Goal: Information Seeking & Learning: Learn about a topic

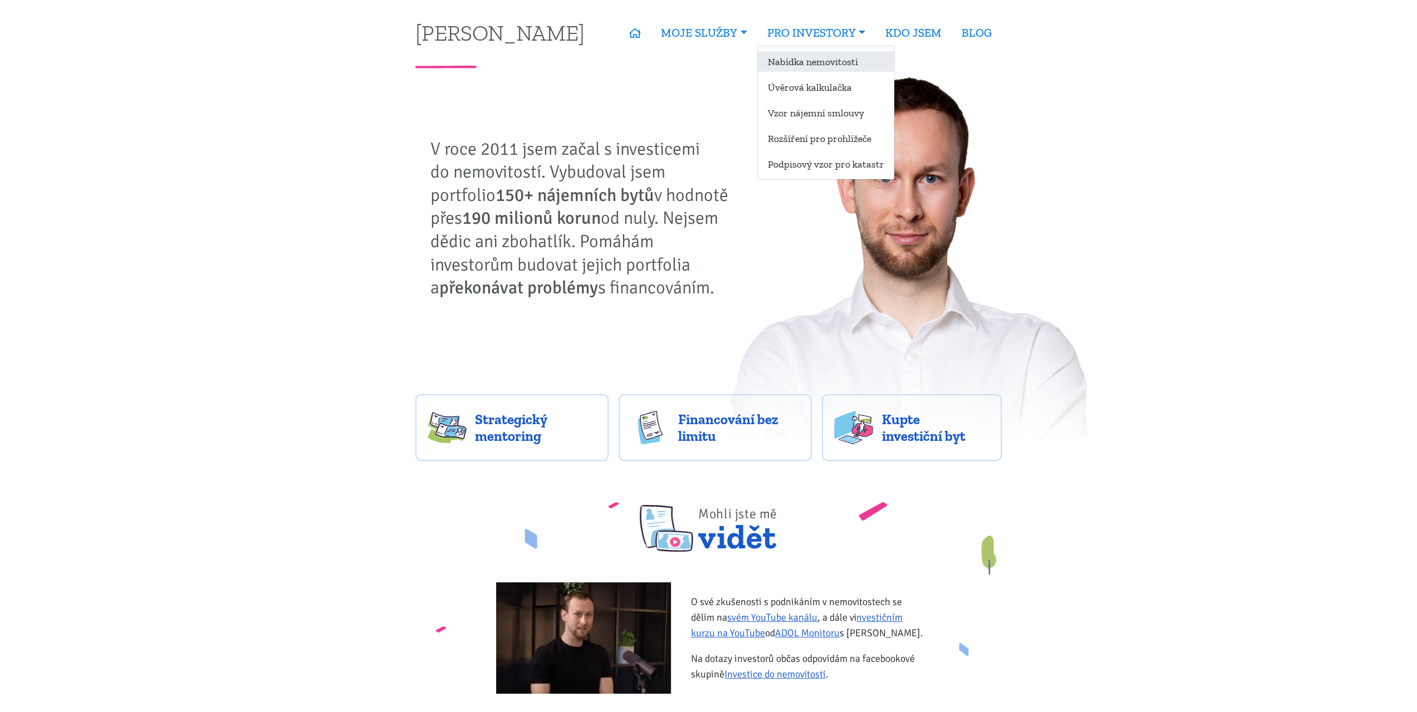
click at [803, 60] on link "Nabídka nemovitostí" at bounding box center [826, 61] width 136 height 21
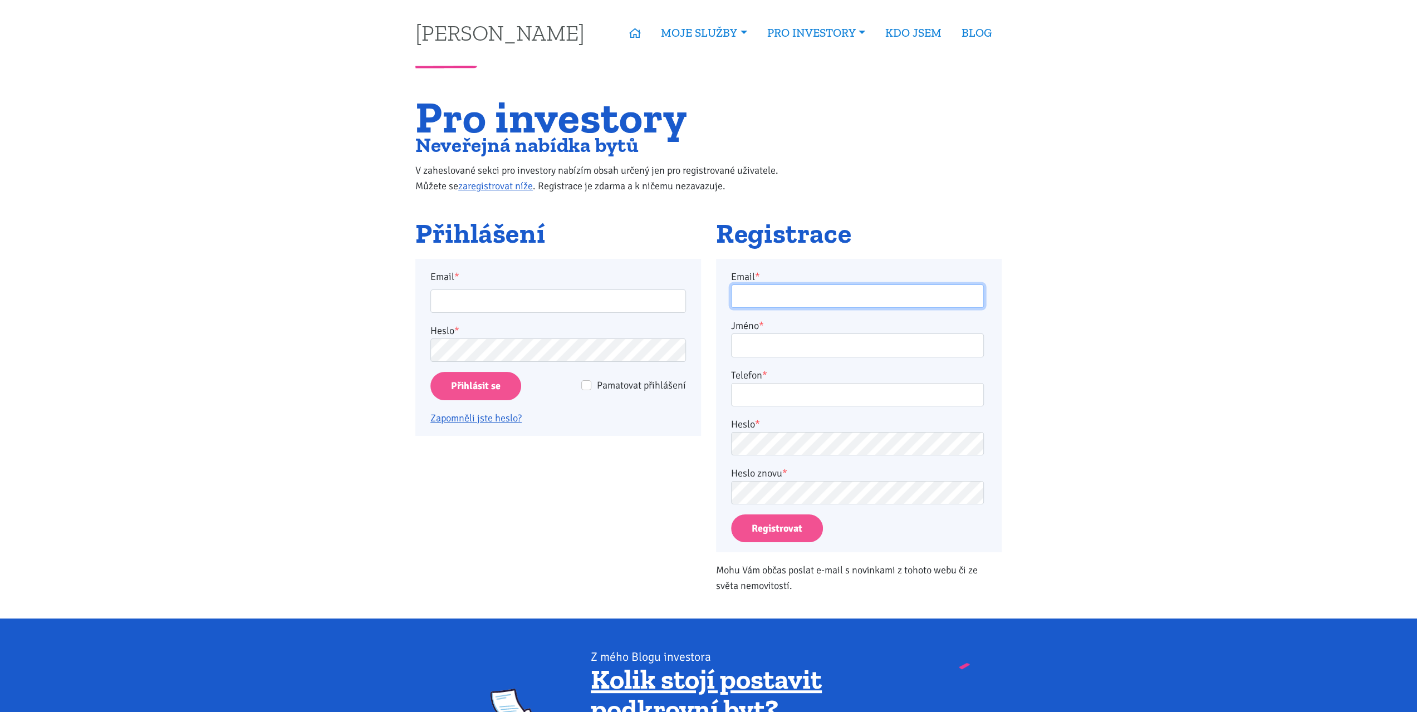
type input "T-cervinka@seznam.cz"
click at [461, 384] on input "Přihlásit se" at bounding box center [475, 386] width 91 height 28
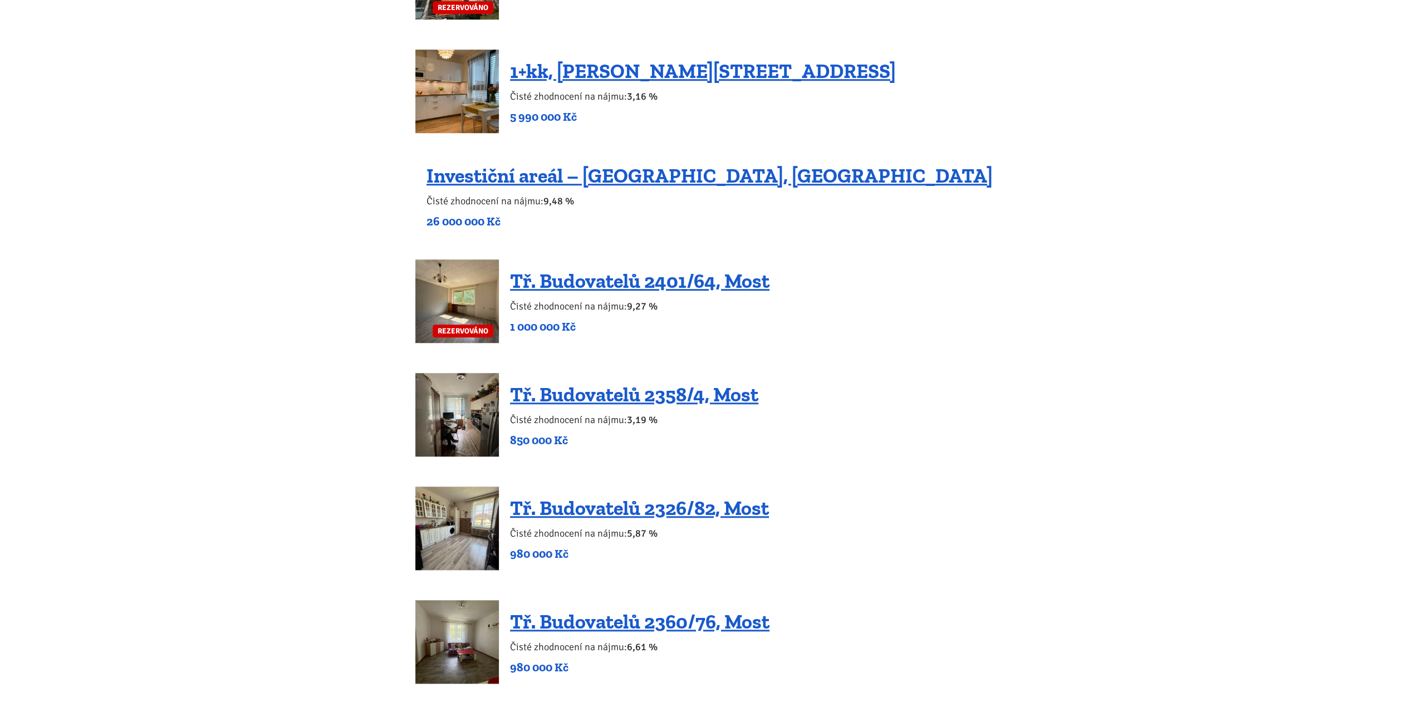
scroll to position [835, 0]
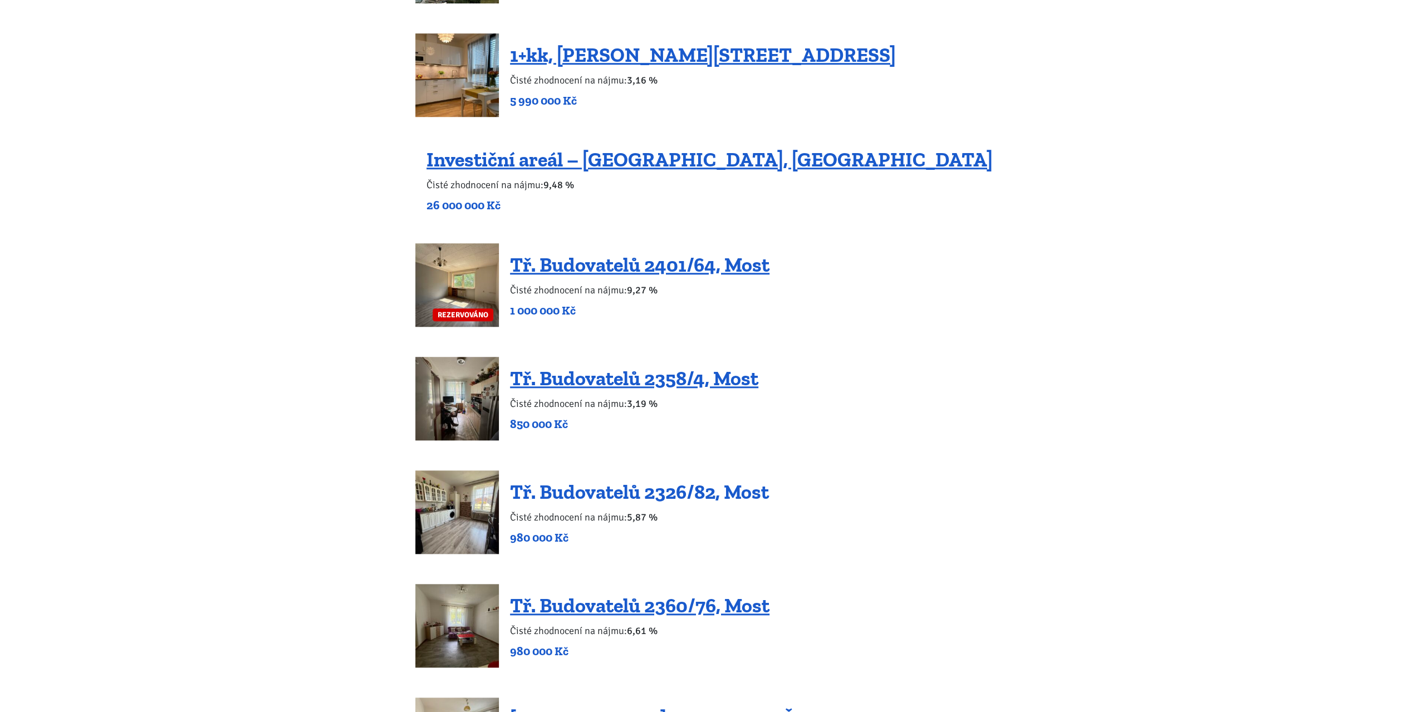
click at [649, 488] on link "Tř. Budovatelů 2326/82, Most" at bounding box center [639, 492] width 259 height 24
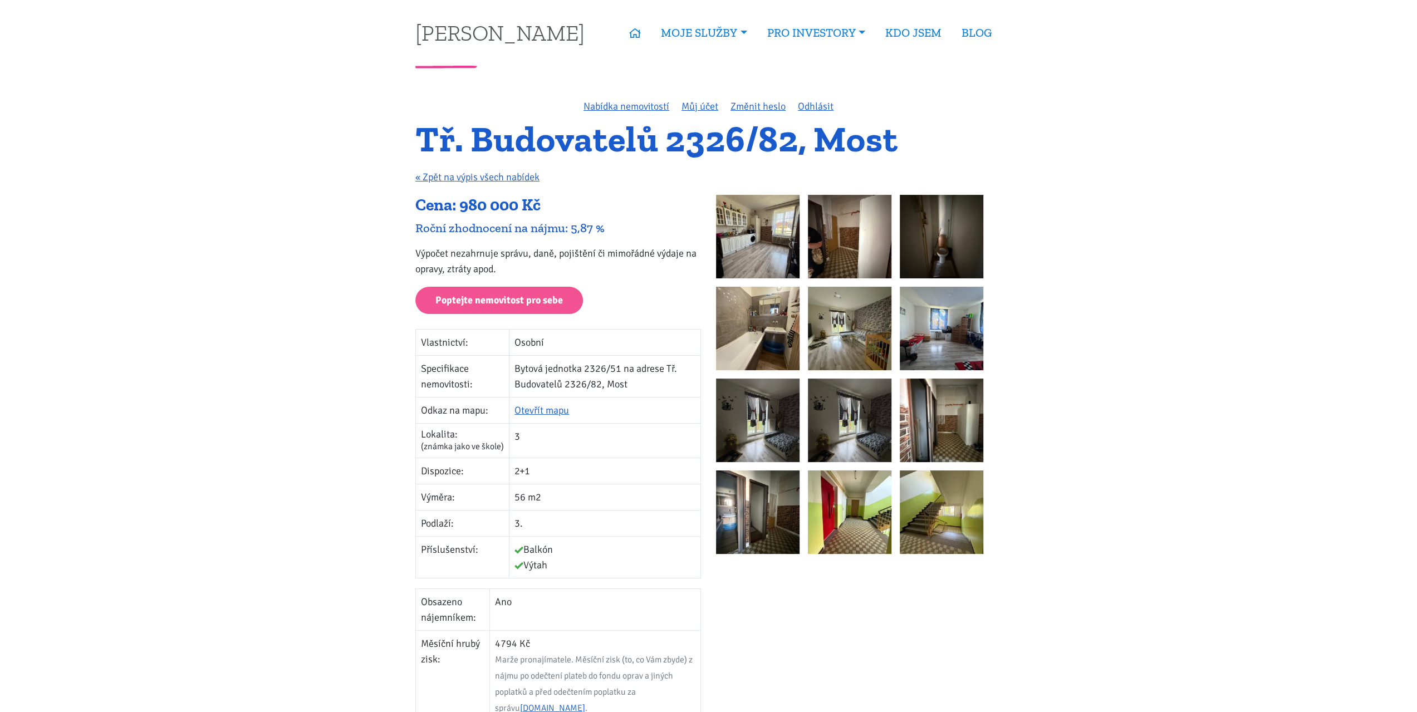
click at [757, 228] on img at bounding box center [758, 237] width 84 height 84
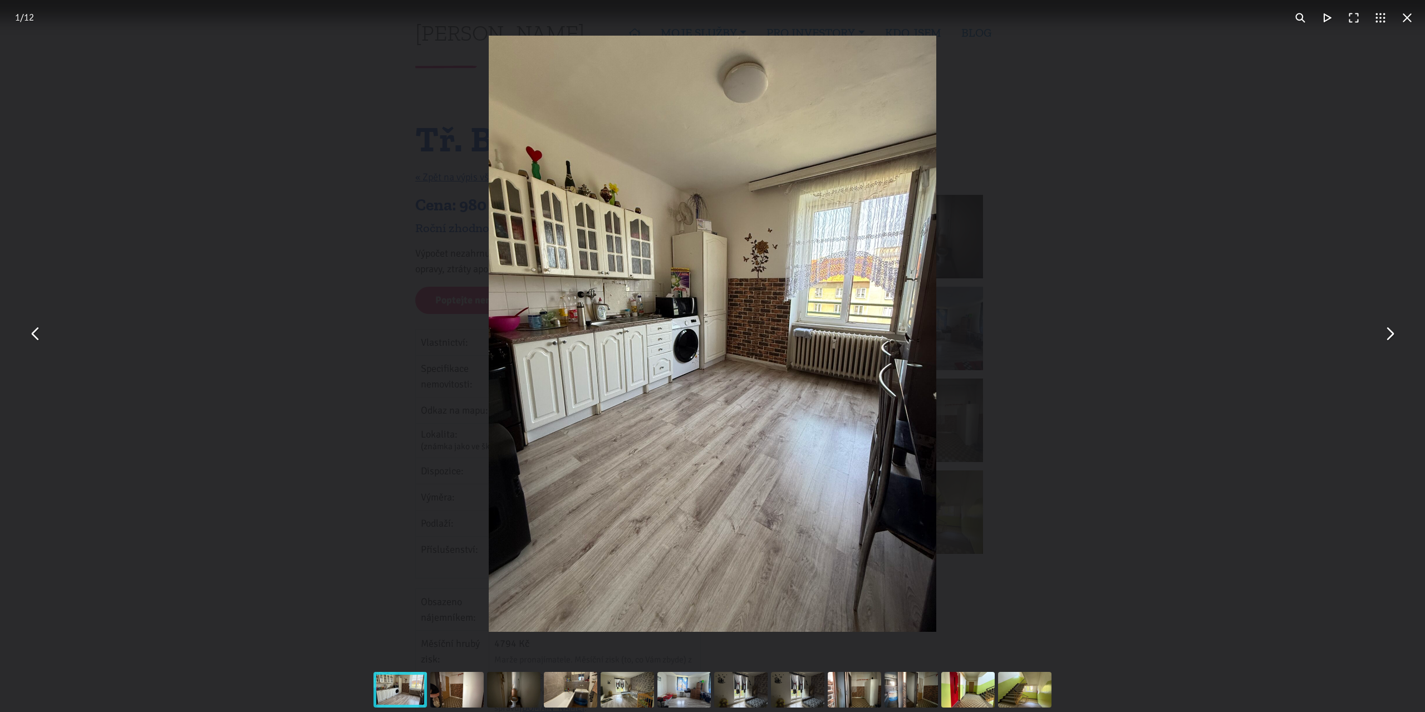
click at [1392, 338] on button "You can close this modal content with the ESC key" at bounding box center [1389, 334] width 27 height 27
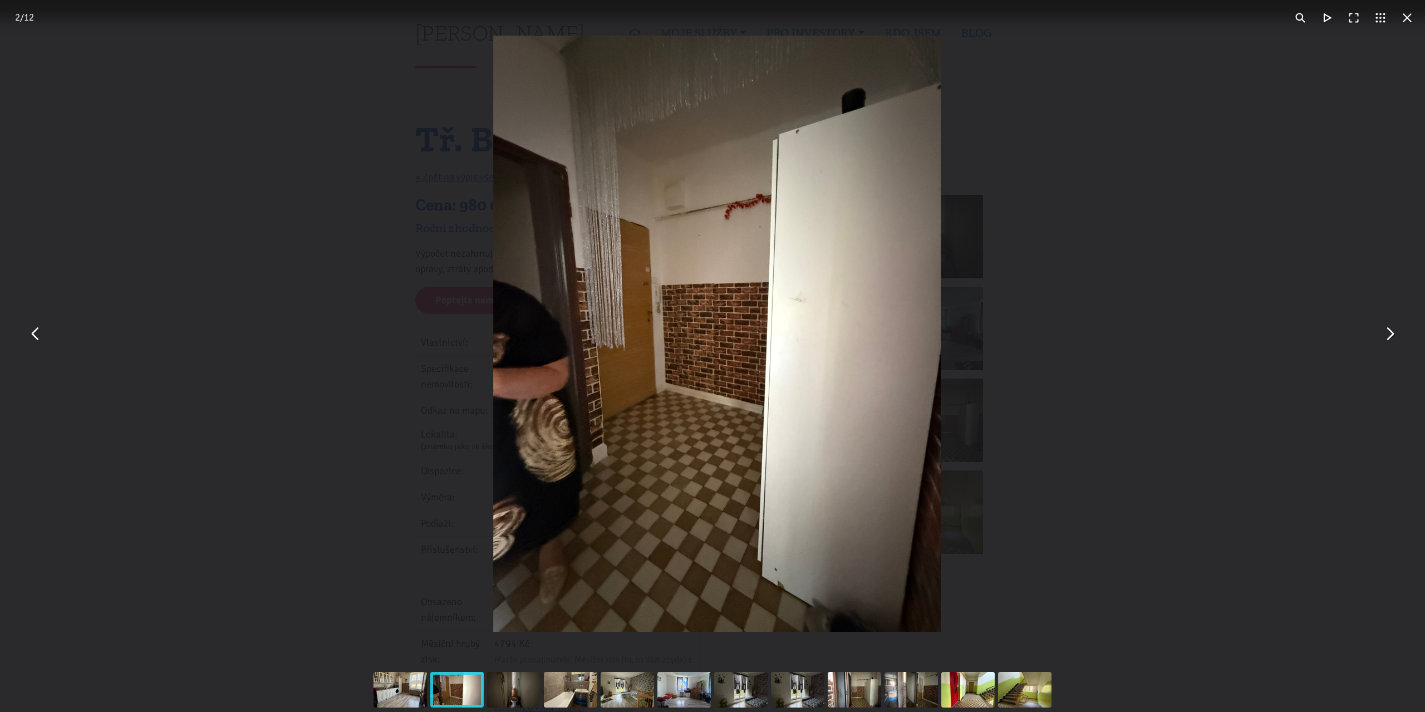
click at [1391, 337] on button "You can close this modal content with the ESC key" at bounding box center [1389, 334] width 27 height 27
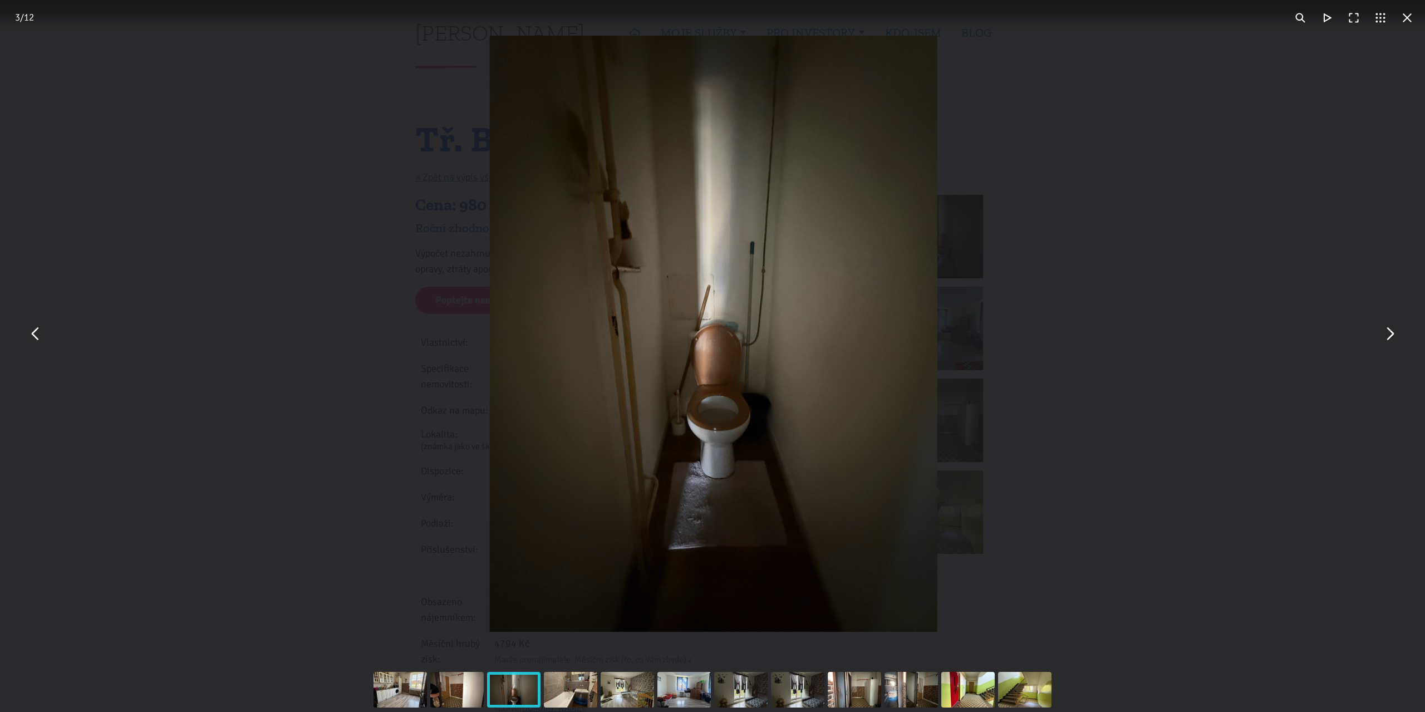
click at [1388, 333] on button "You can close this modal content with the ESC key" at bounding box center [1389, 334] width 27 height 27
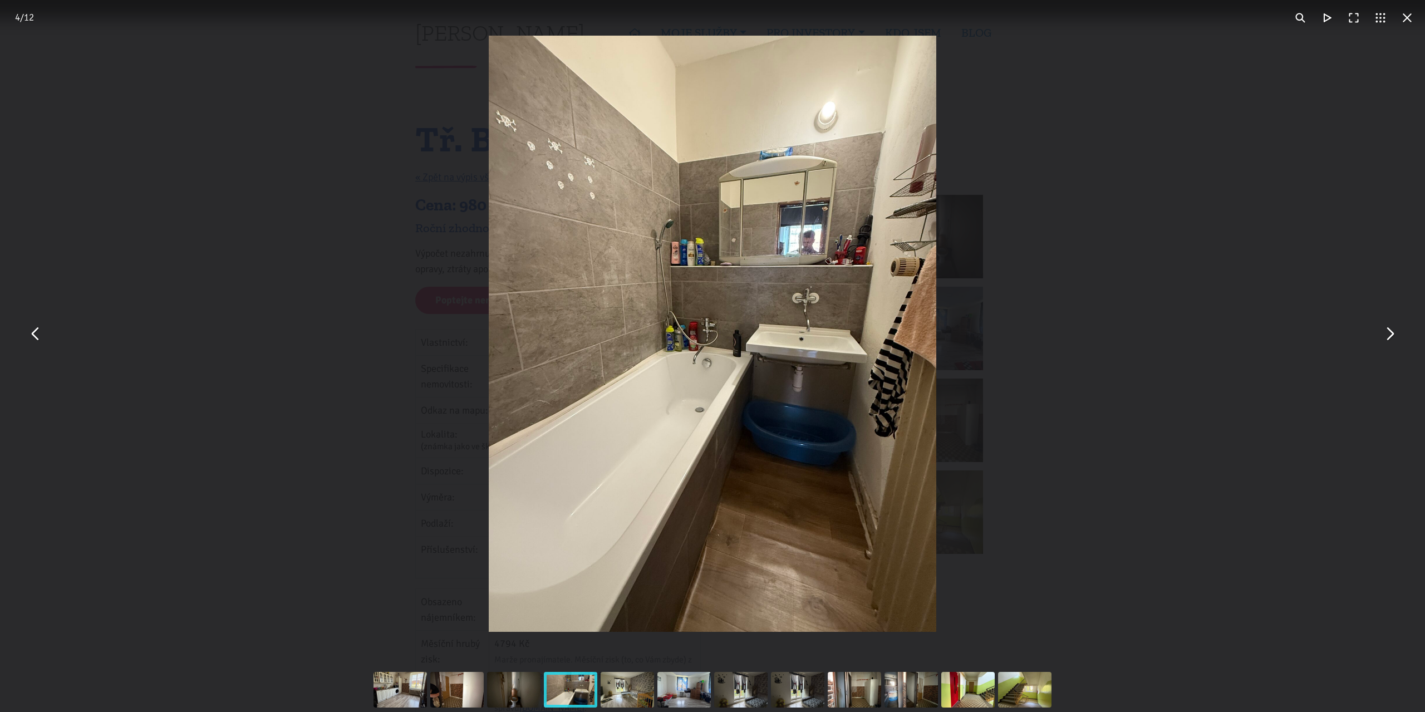
click at [1388, 333] on button "You can close this modal content with the ESC key" at bounding box center [1389, 334] width 27 height 27
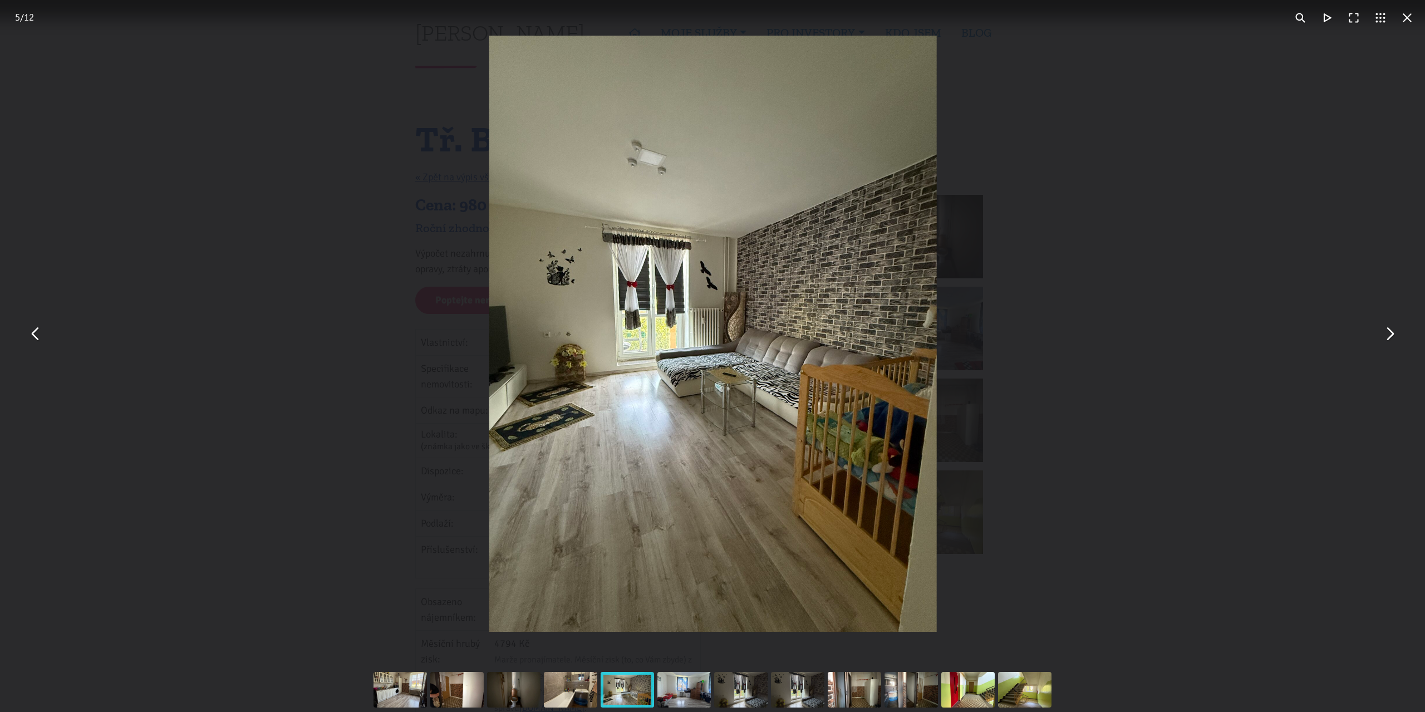
click at [1388, 333] on button "You can close this modal content with the ESC key" at bounding box center [1389, 334] width 27 height 27
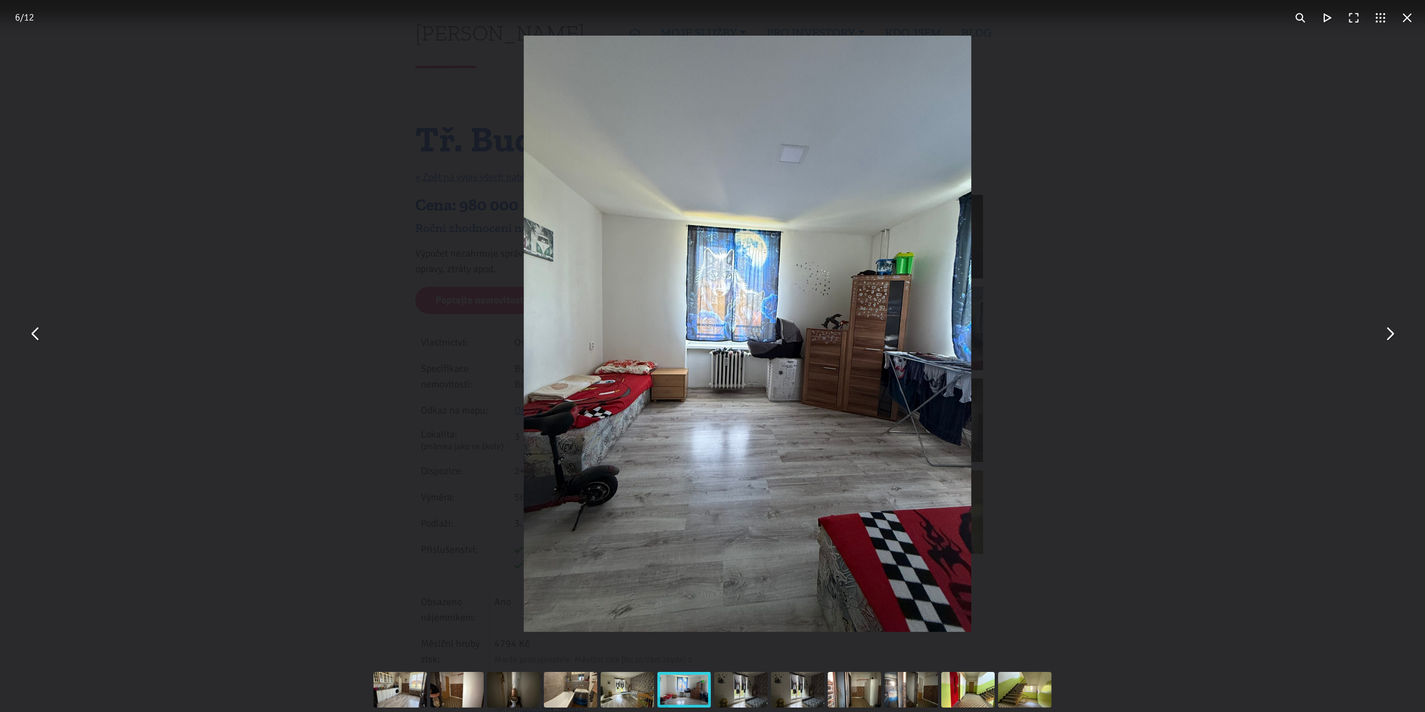
click at [1388, 333] on button "You can close this modal content with the ESC key" at bounding box center [1389, 334] width 27 height 27
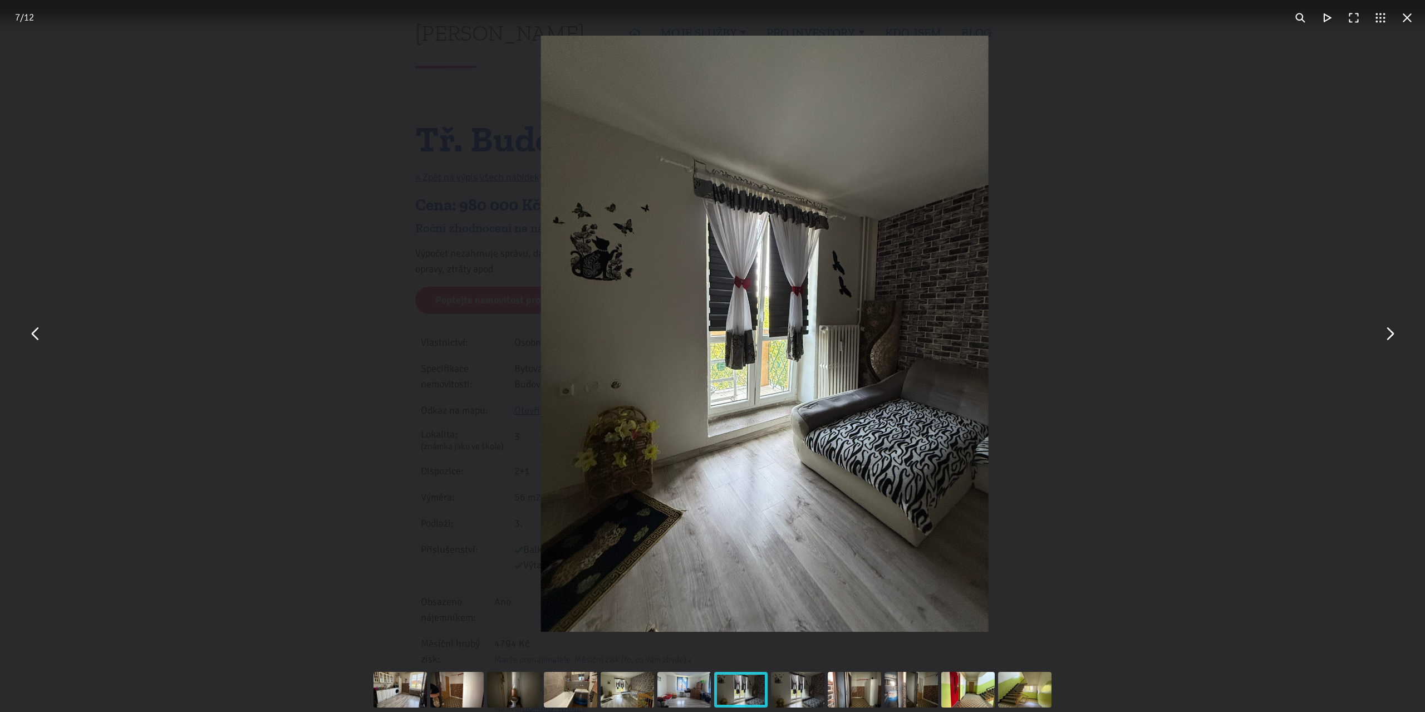
click at [1388, 333] on button "You can close this modal content with the ESC key" at bounding box center [1389, 334] width 27 height 27
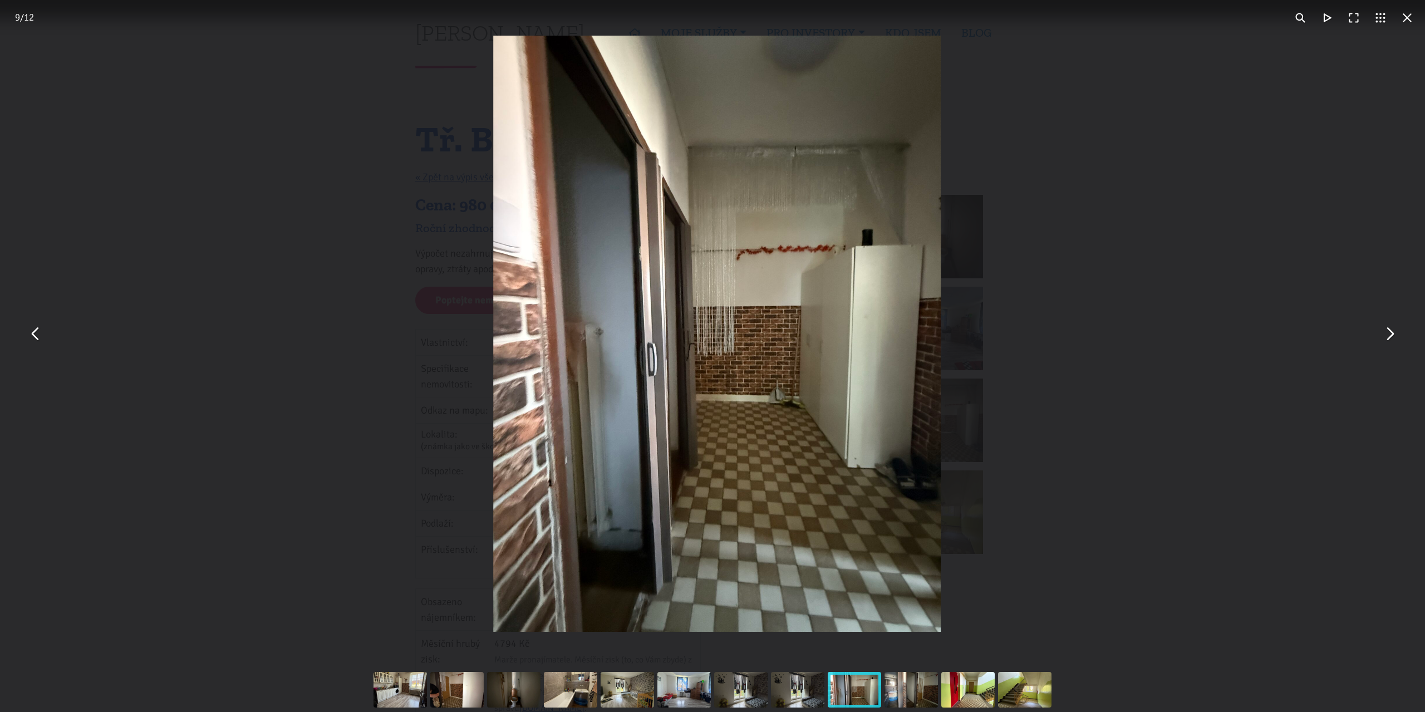
click at [1388, 333] on button "You can close this modal content with the ESC key" at bounding box center [1389, 334] width 27 height 27
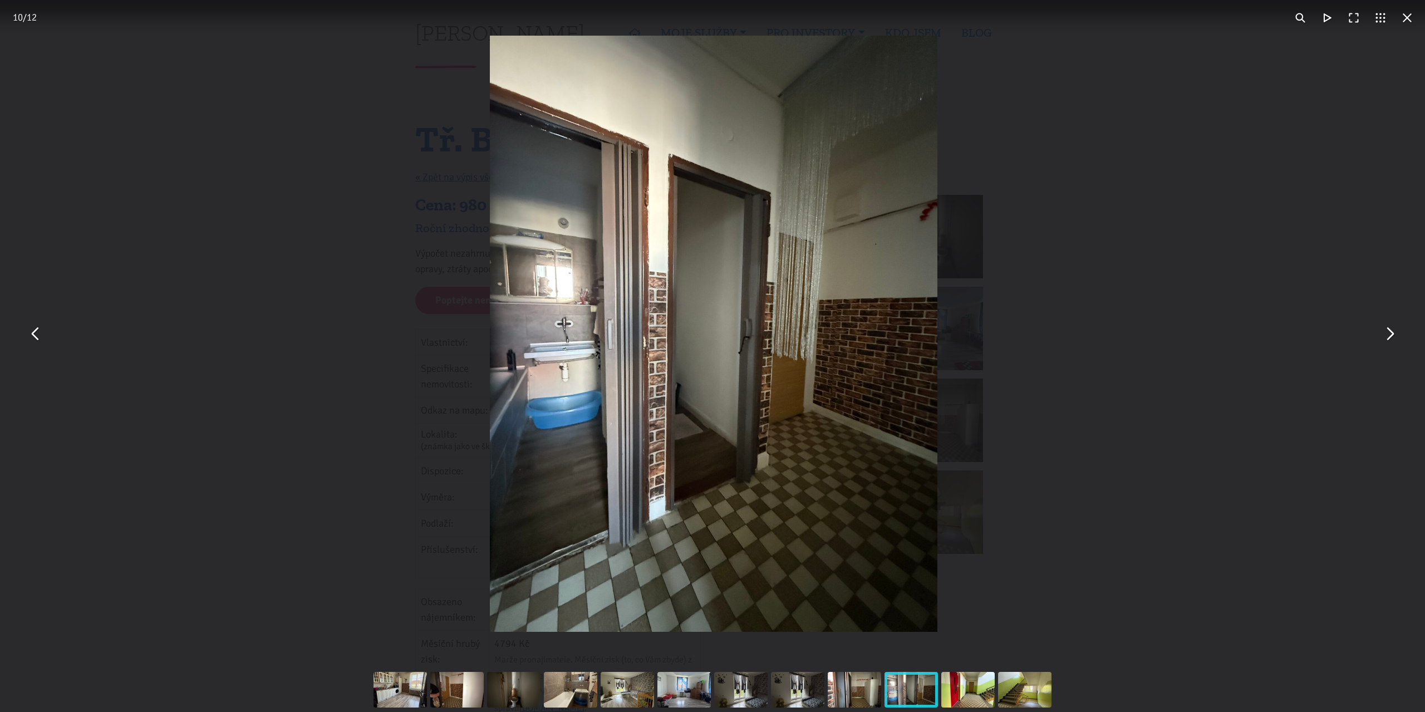
click at [1388, 333] on button "You can close this modal content with the ESC key" at bounding box center [1389, 334] width 27 height 27
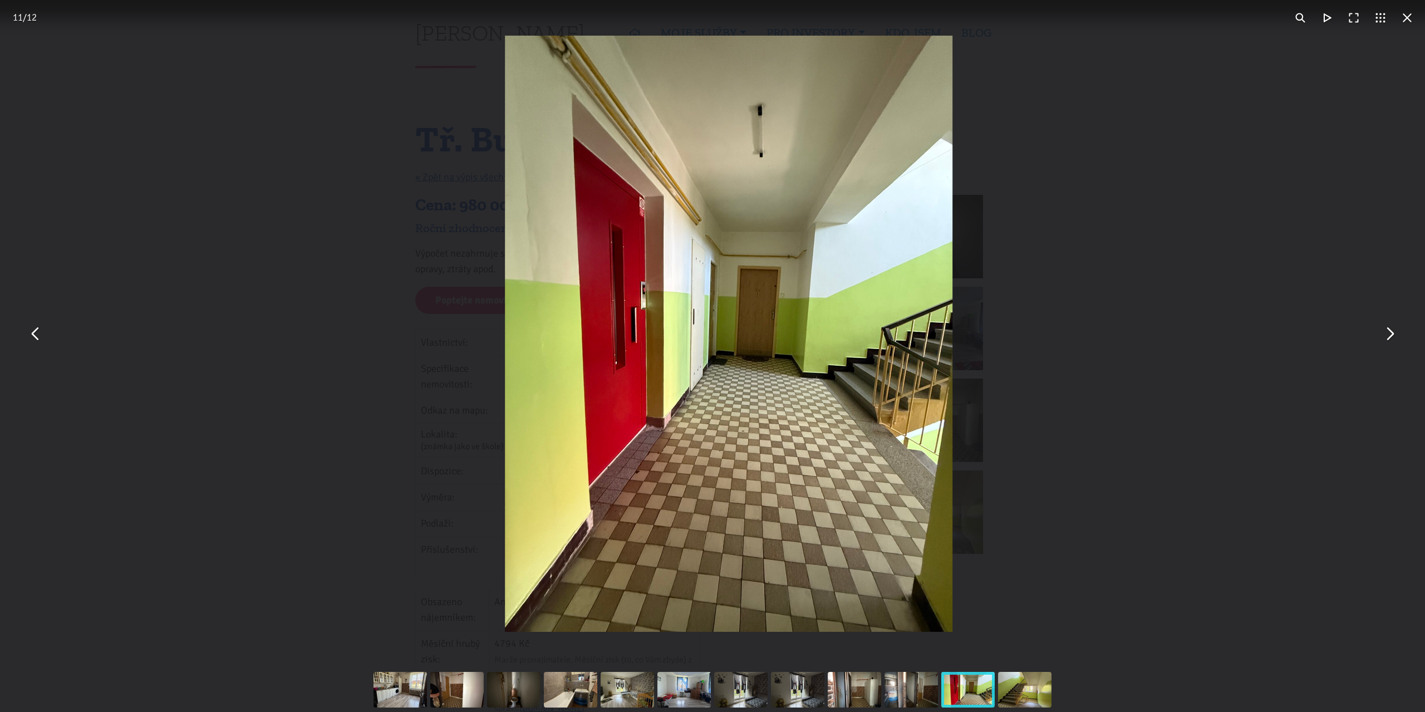
click at [1388, 333] on button "You can close this modal content with the ESC key" at bounding box center [1389, 334] width 27 height 27
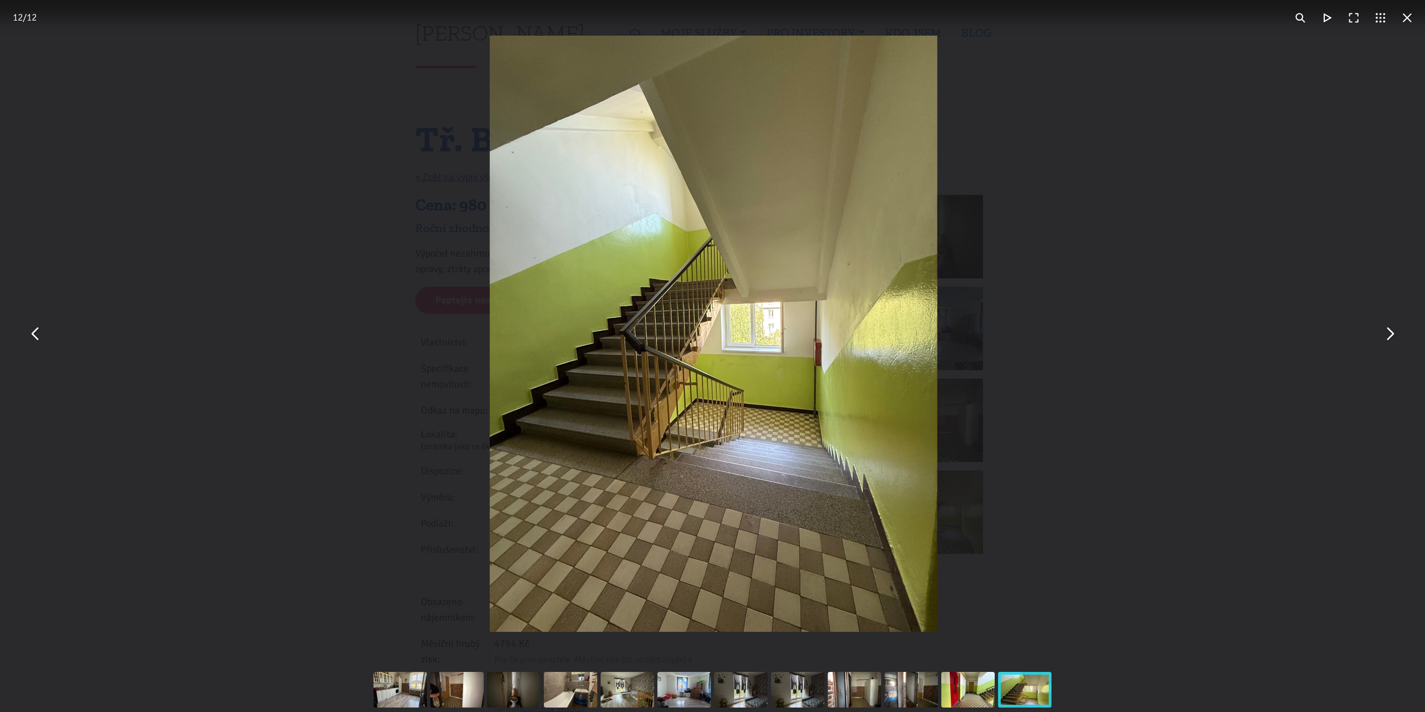
click at [1396, 337] on button "You can close this modal content with the ESC key" at bounding box center [1389, 334] width 27 height 27
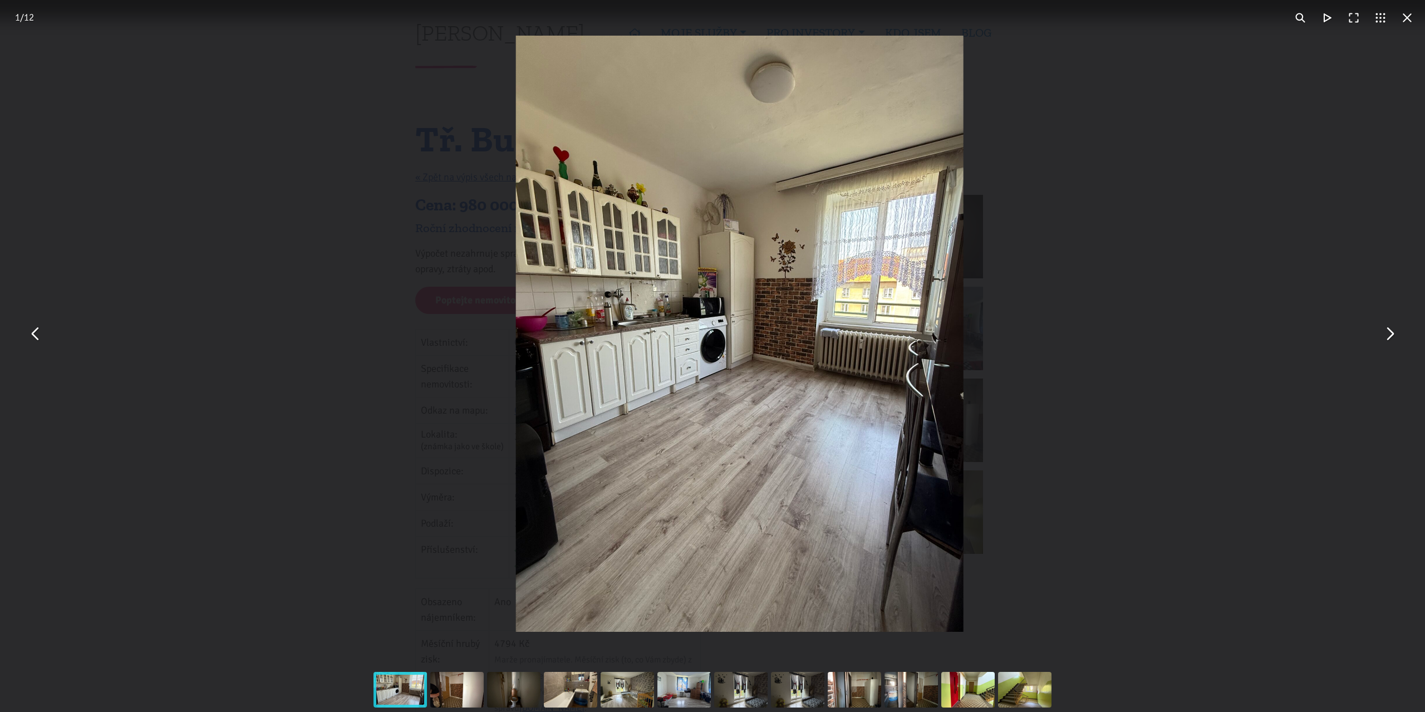
click at [1395, 336] on button "You can close this modal content with the ESC key" at bounding box center [1389, 334] width 27 height 27
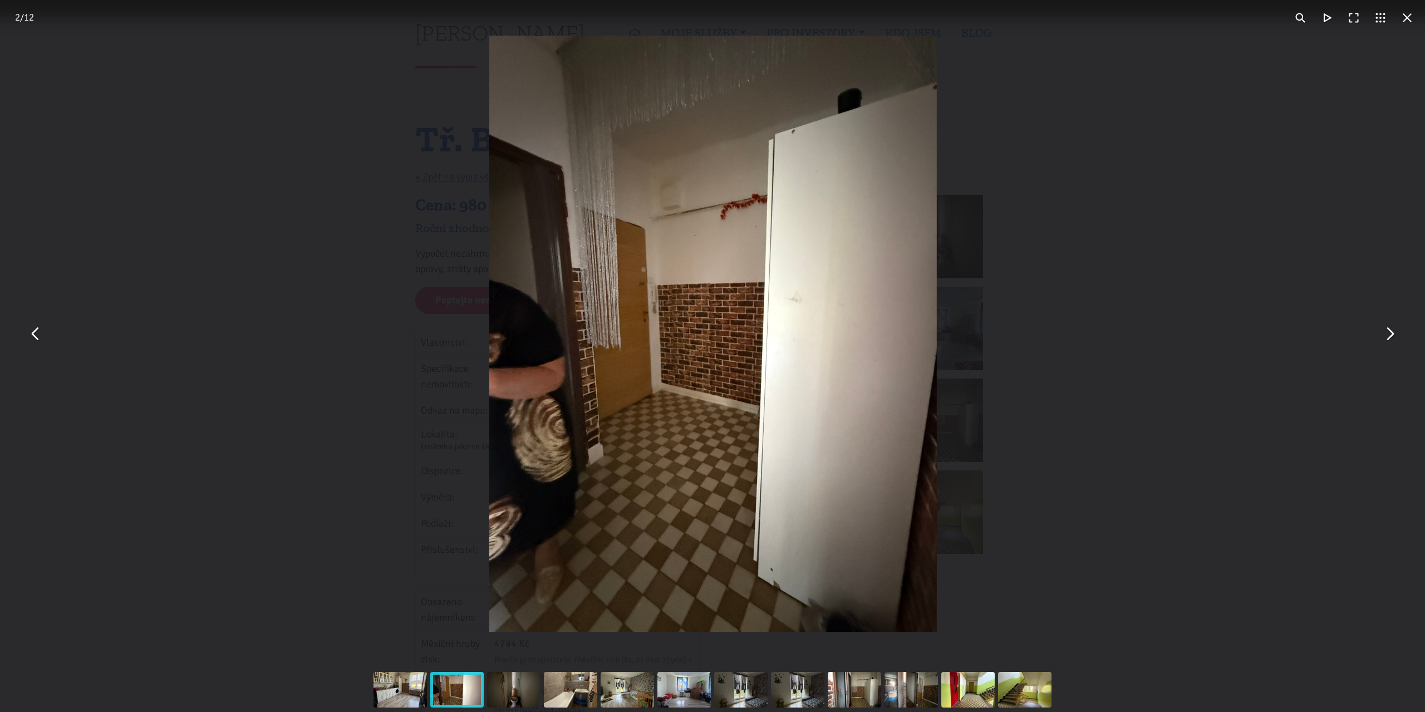
click at [1407, 19] on button "You can close this modal content with the ESC key" at bounding box center [1407, 17] width 27 height 27
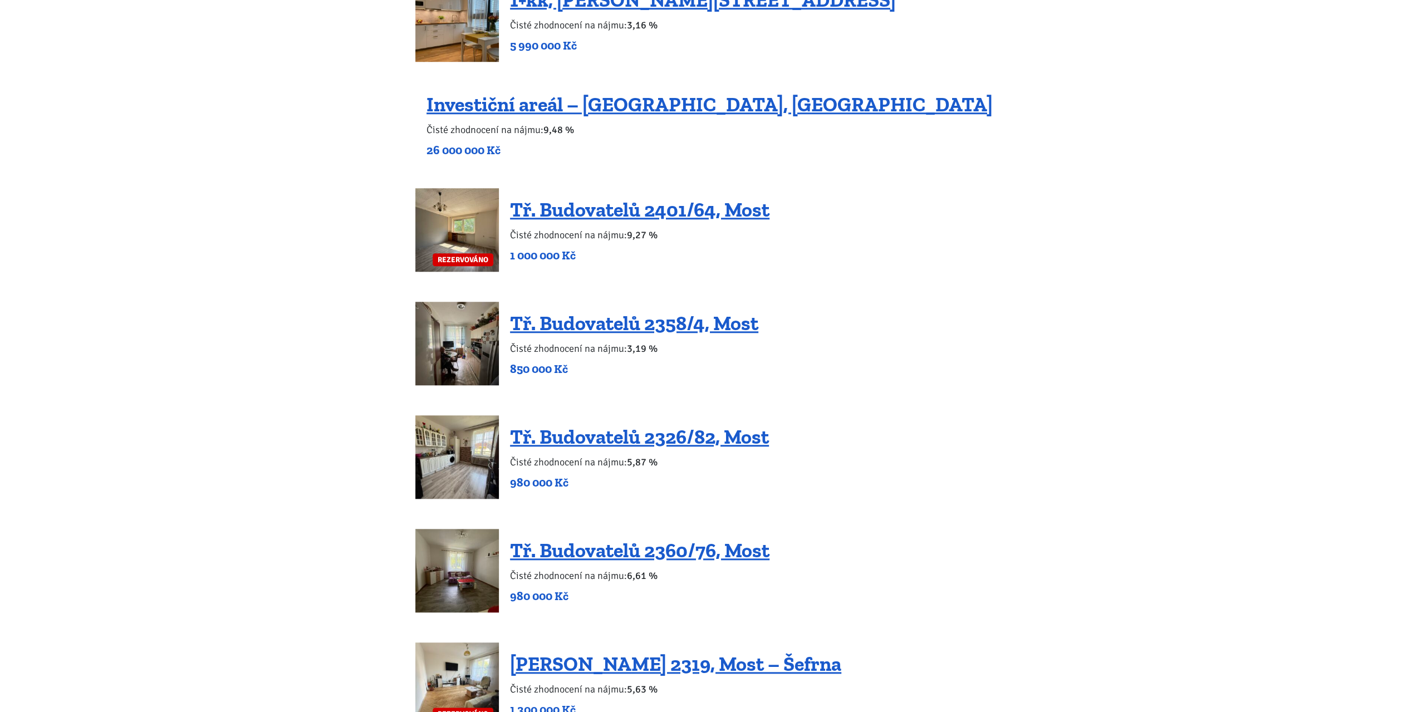
scroll to position [946, 0]
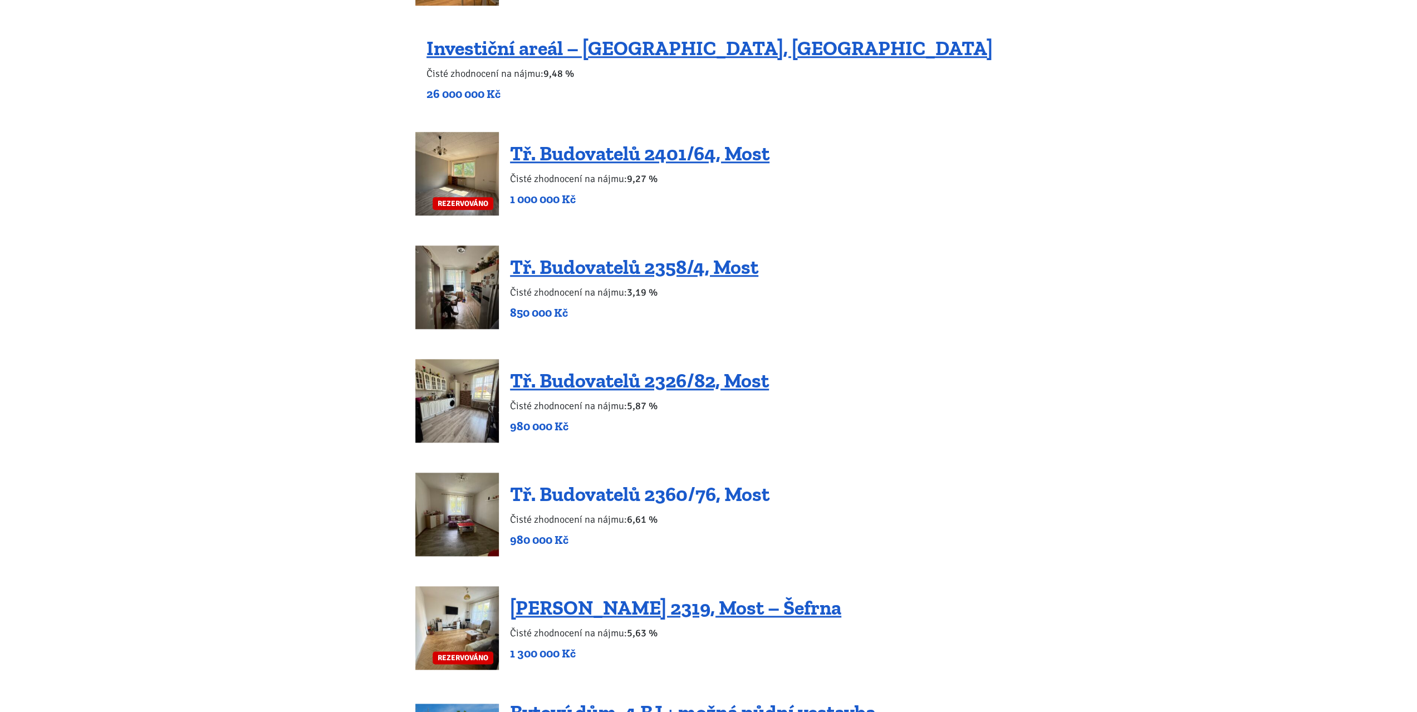
click at [629, 496] on link "Tř. Budovatelů 2360/76, Most" at bounding box center [639, 494] width 259 height 24
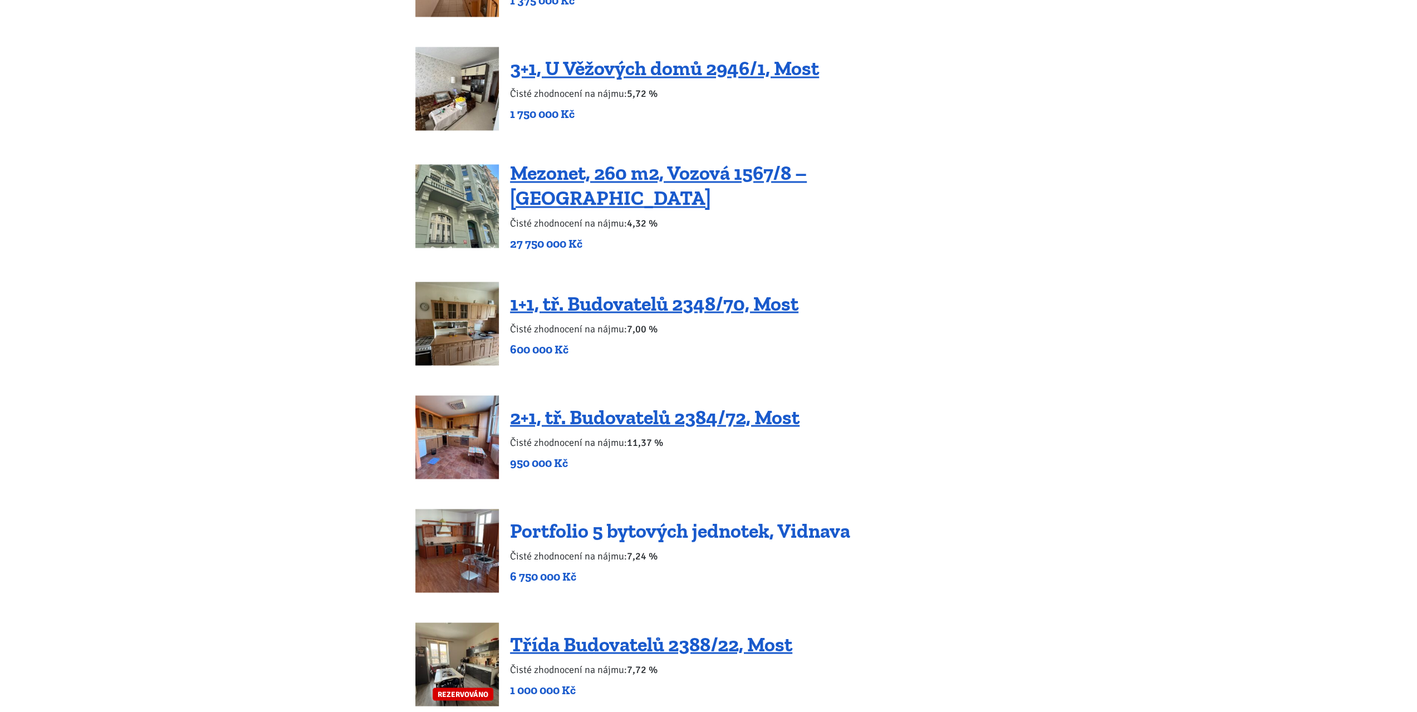
scroll to position [1837, 0]
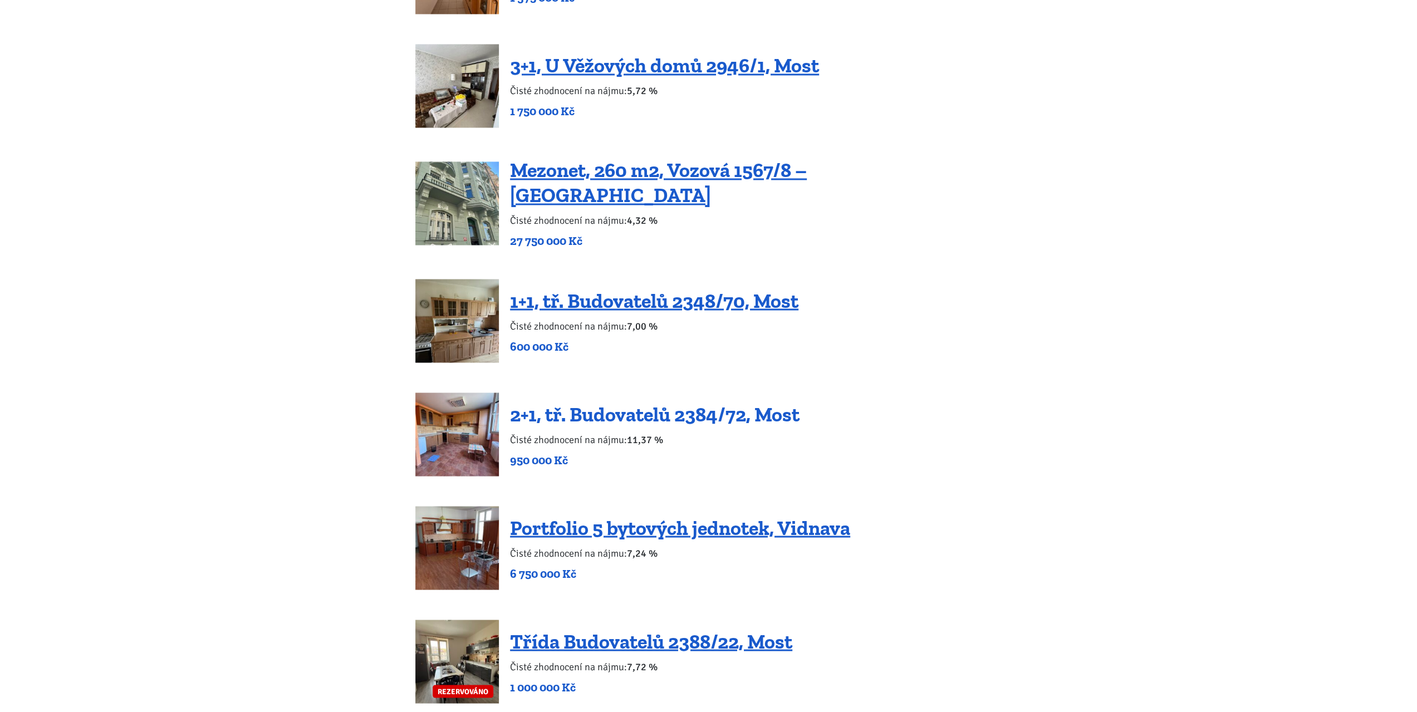
click at [696, 405] on link "2+1, tř. Budovatelů 2384/72, Most" at bounding box center [654, 414] width 289 height 24
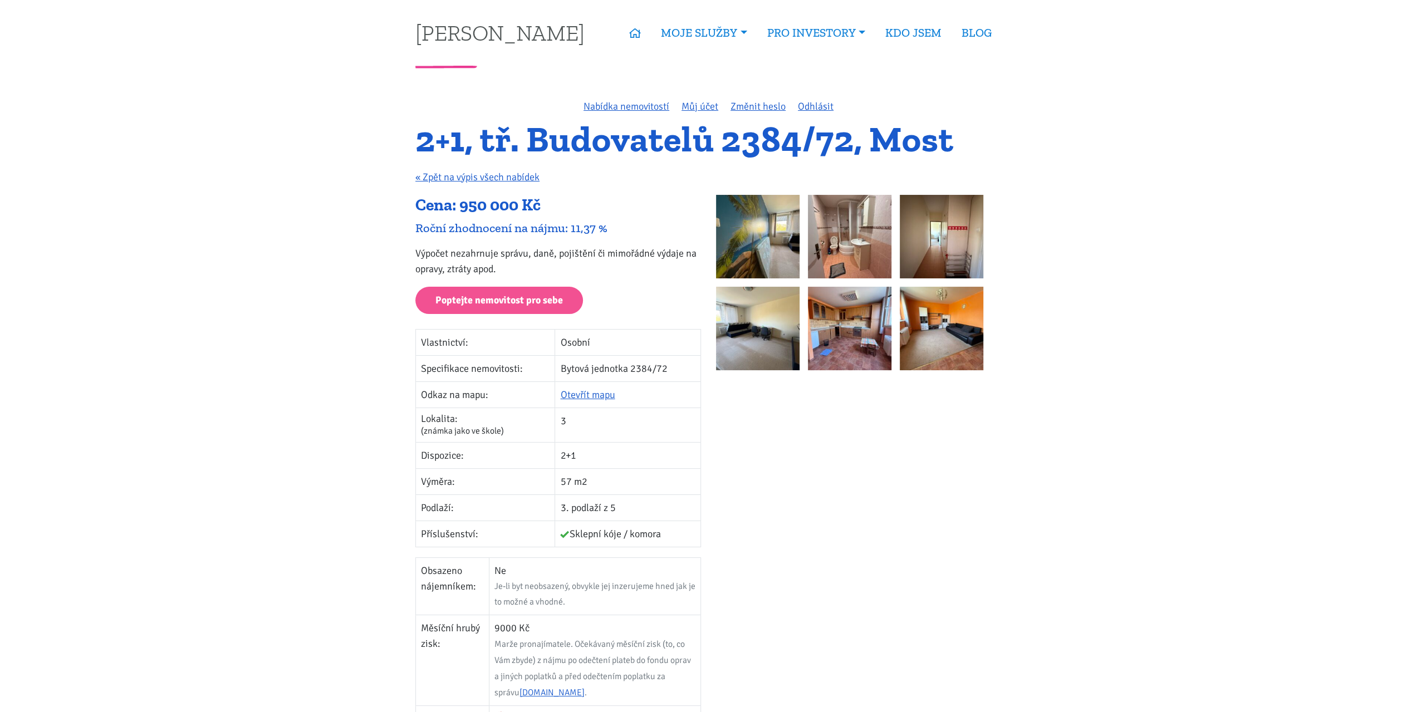
click at [765, 238] on img at bounding box center [758, 237] width 84 height 84
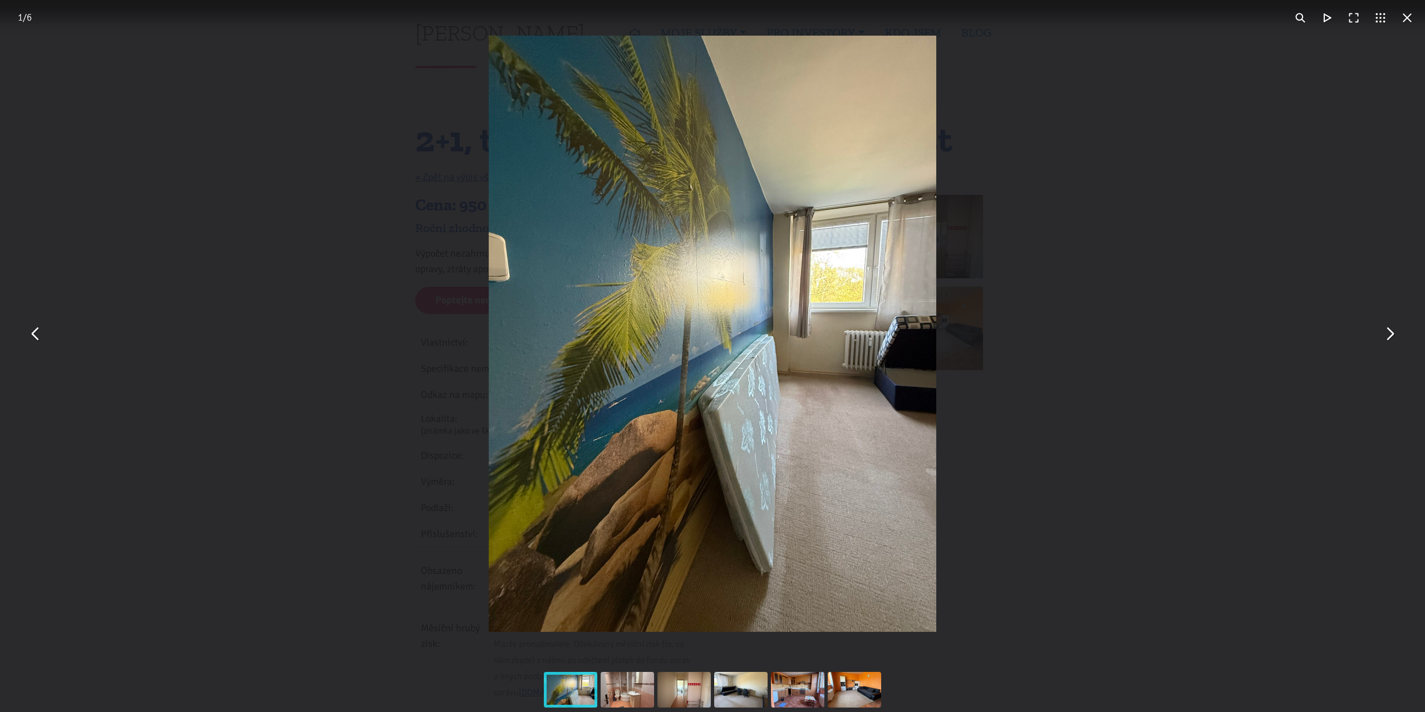
click at [1391, 335] on button "You can close this modal content with the ESC key" at bounding box center [1389, 334] width 27 height 27
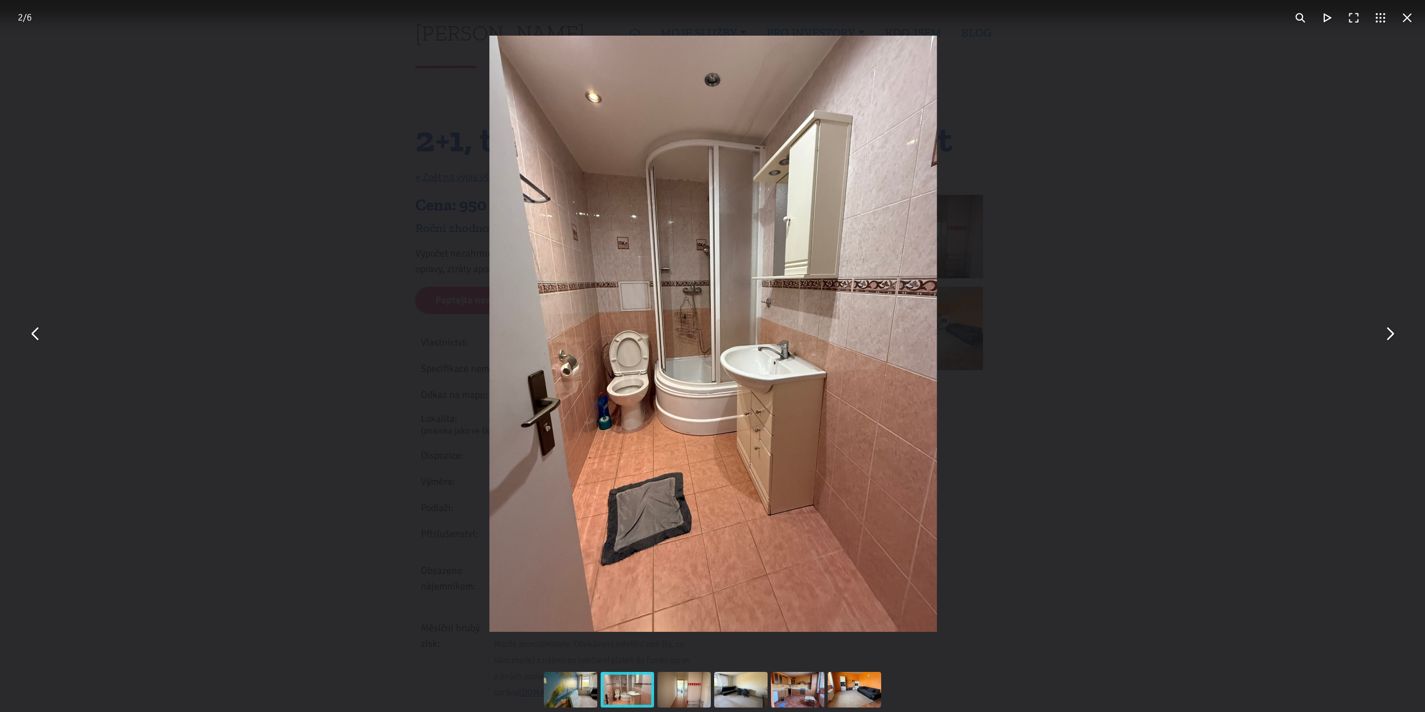
click at [1391, 335] on button "You can close this modal content with the ESC key" at bounding box center [1389, 334] width 27 height 27
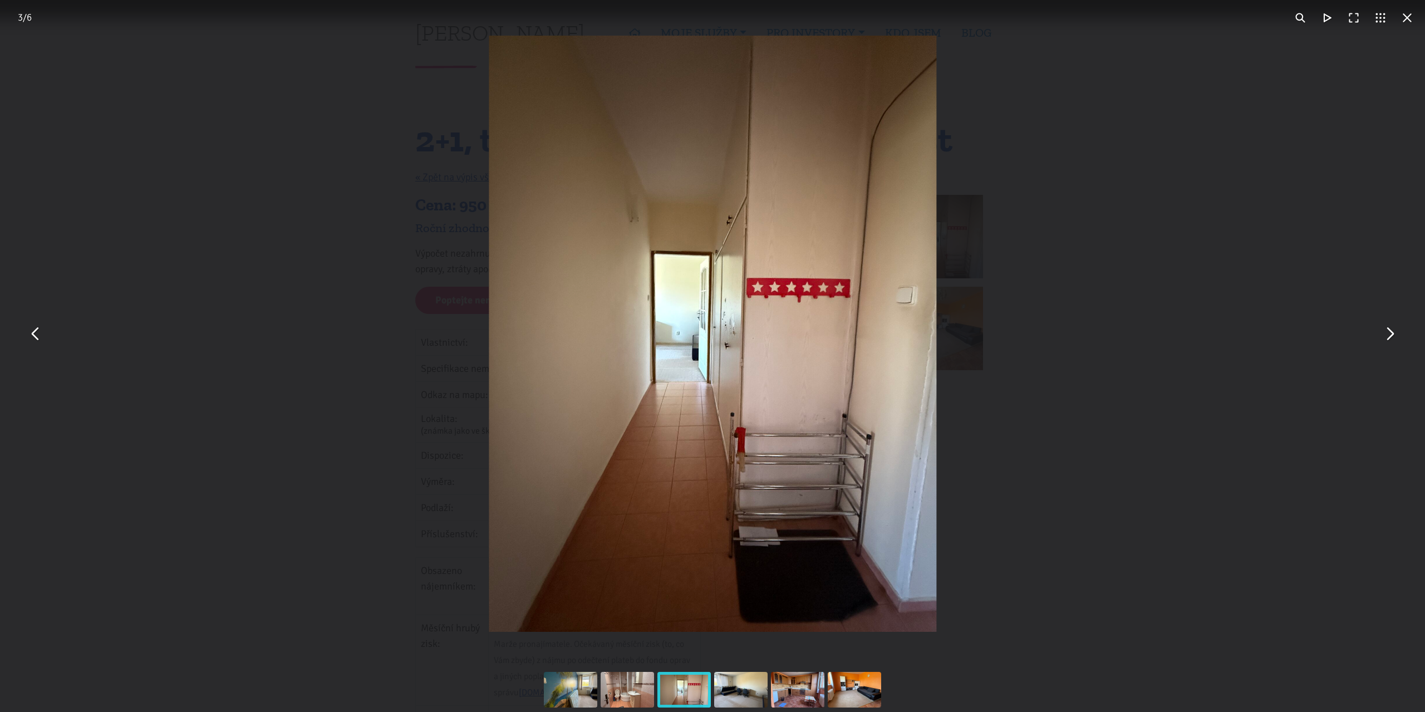
click at [1391, 335] on button "You can close this modal content with the ESC key" at bounding box center [1389, 334] width 27 height 27
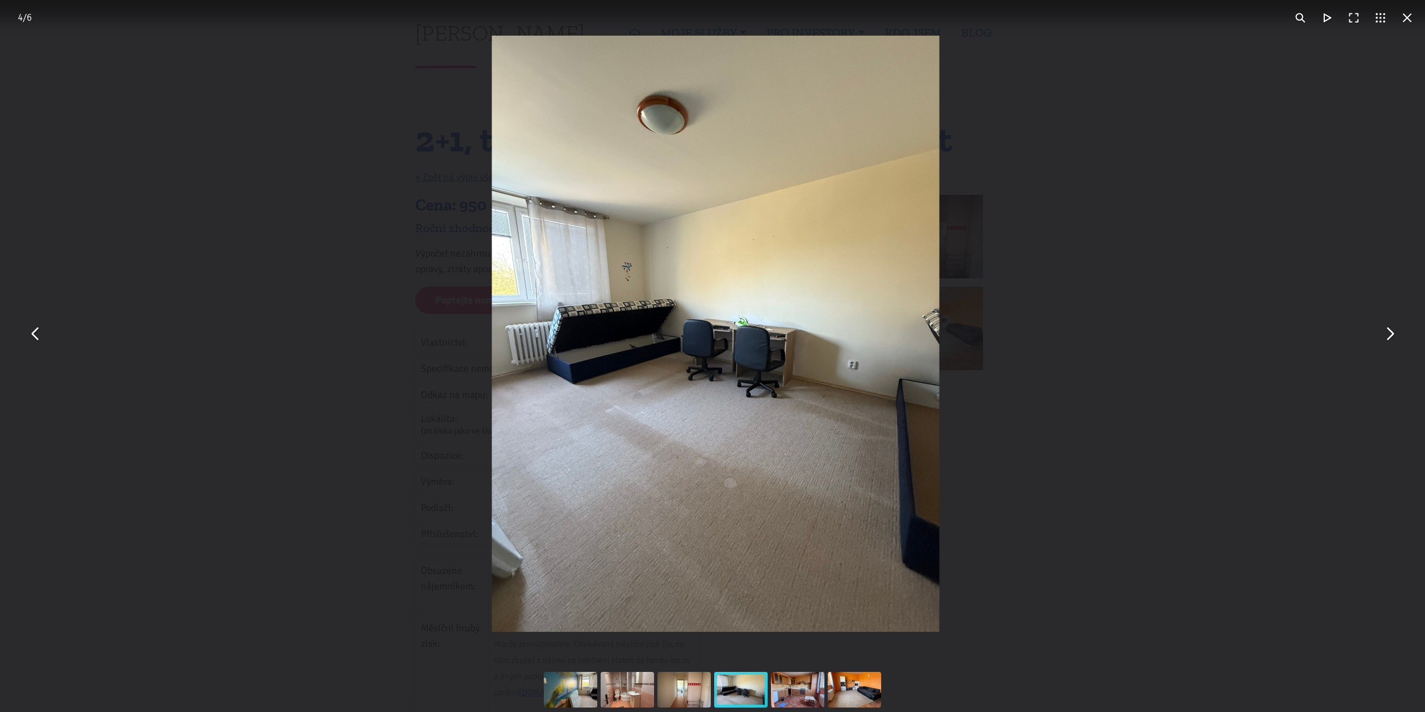
click at [1391, 335] on button "You can close this modal content with the ESC key" at bounding box center [1389, 334] width 27 height 27
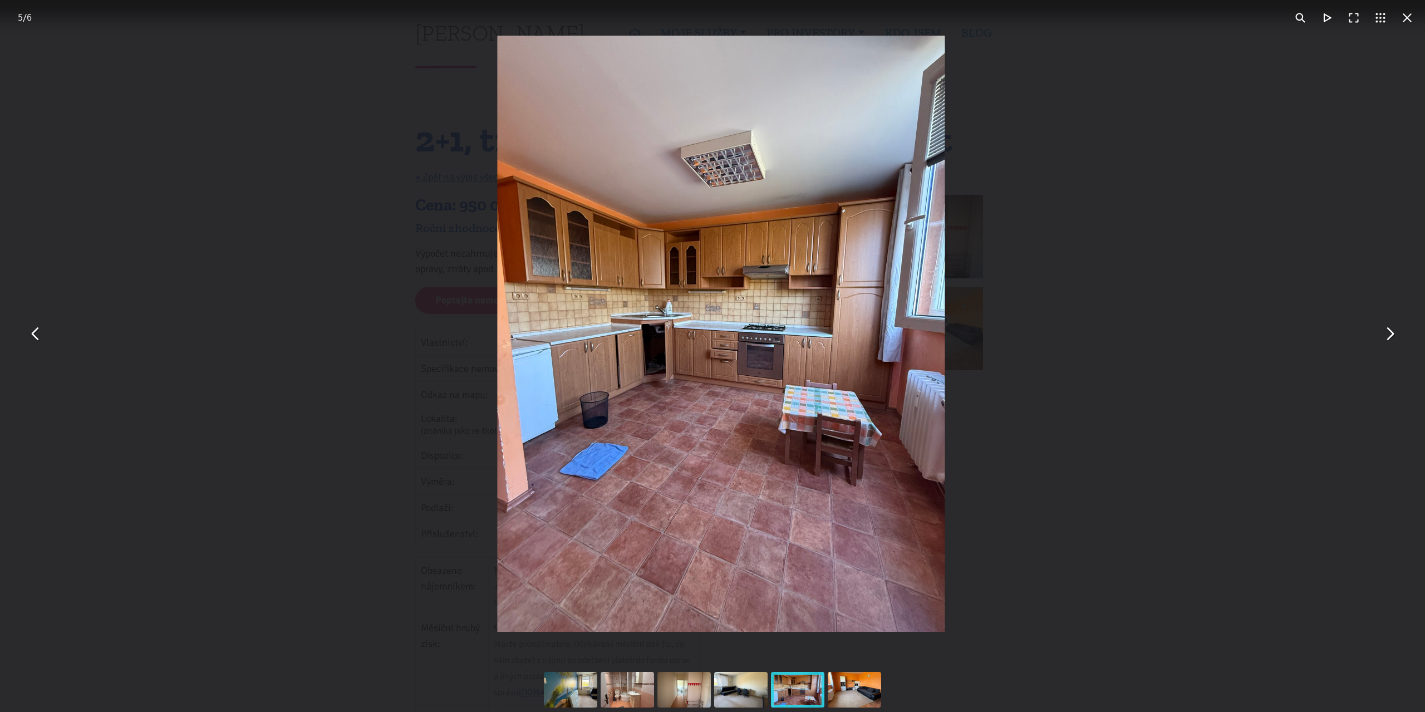
click at [1391, 335] on button "You can close this modal content with the ESC key" at bounding box center [1389, 334] width 27 height 27
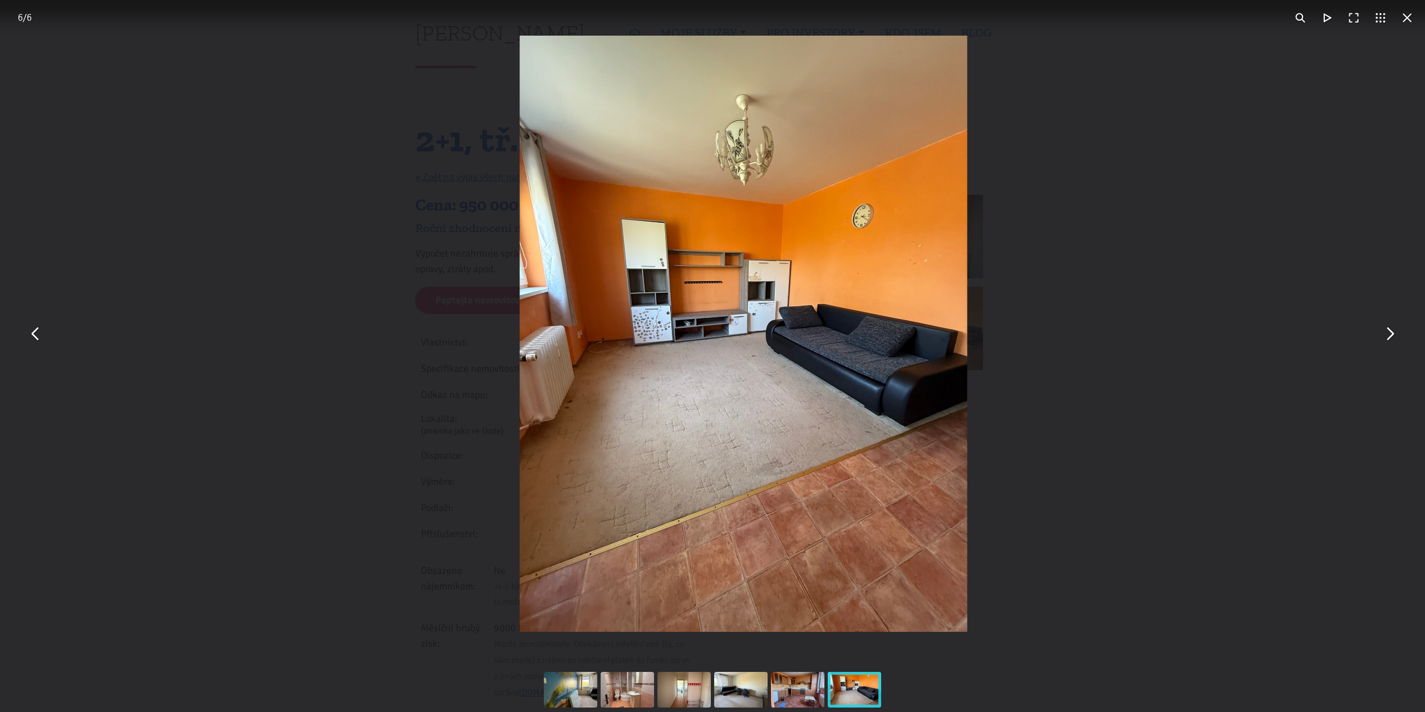
click at [1391, 335] on button "You can close this modal content with the ESC key" at bounding box center [1389, 334] width 27 height 27
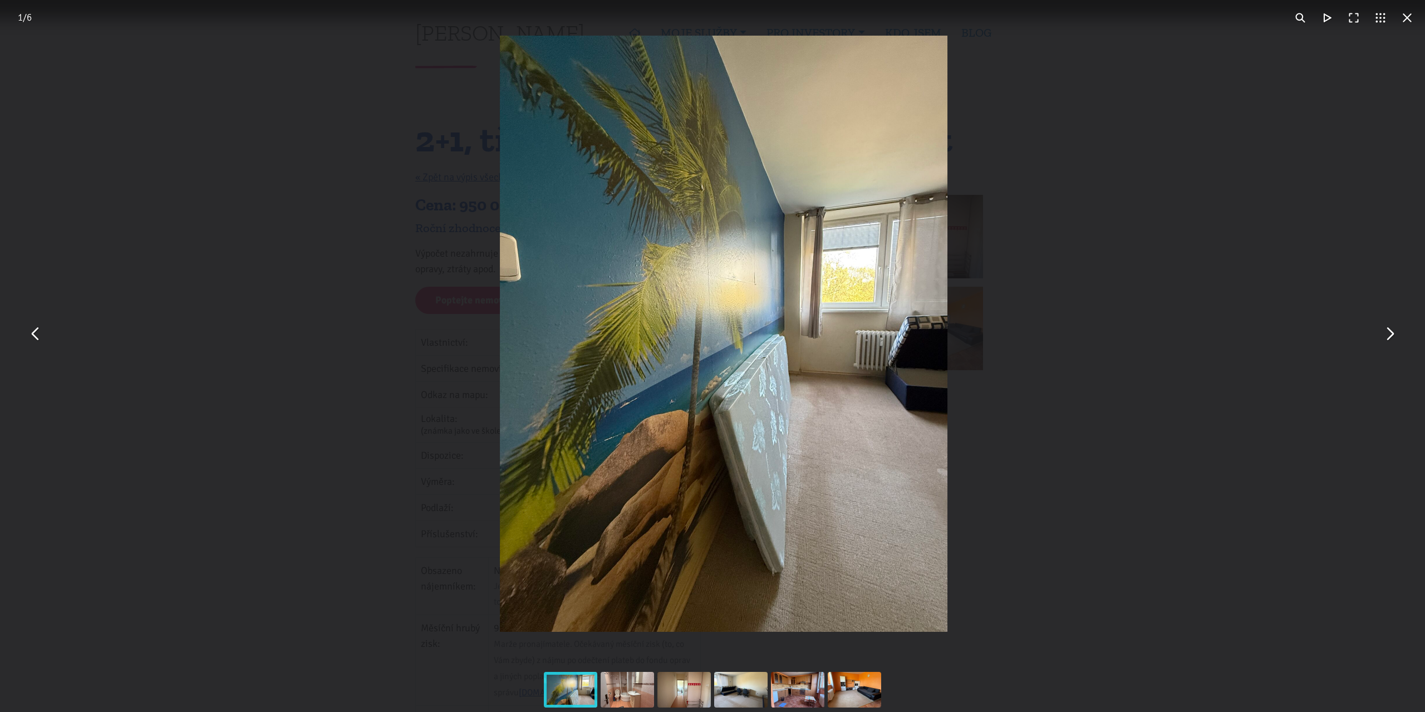
click at [1391, 335] on button "You can close this modal content with the ESC key" at bounding box center [1389, 334] width 27 height 27
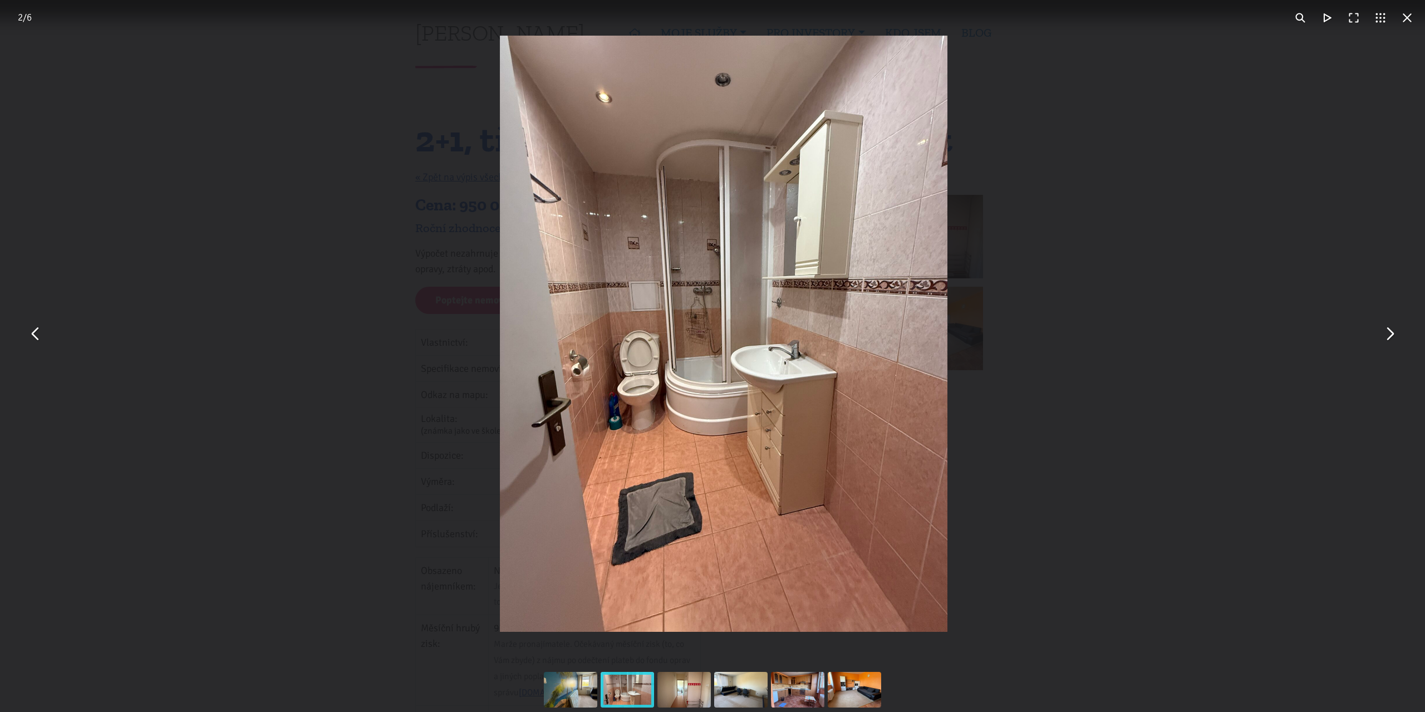
click at [1407, 24] on button "You can close this modal content with the ESC key" at bounding box center [1407, 17] width 27 height 27
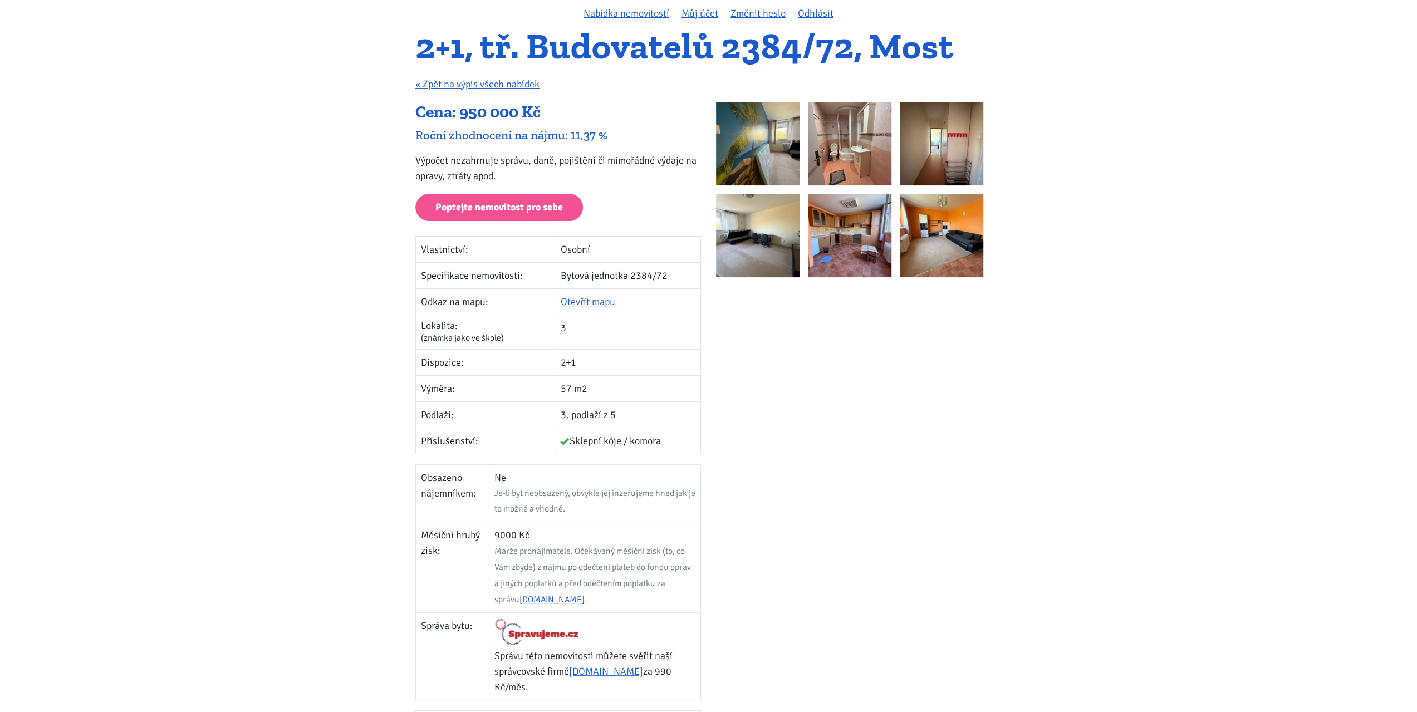
scroll to position [111, 0]
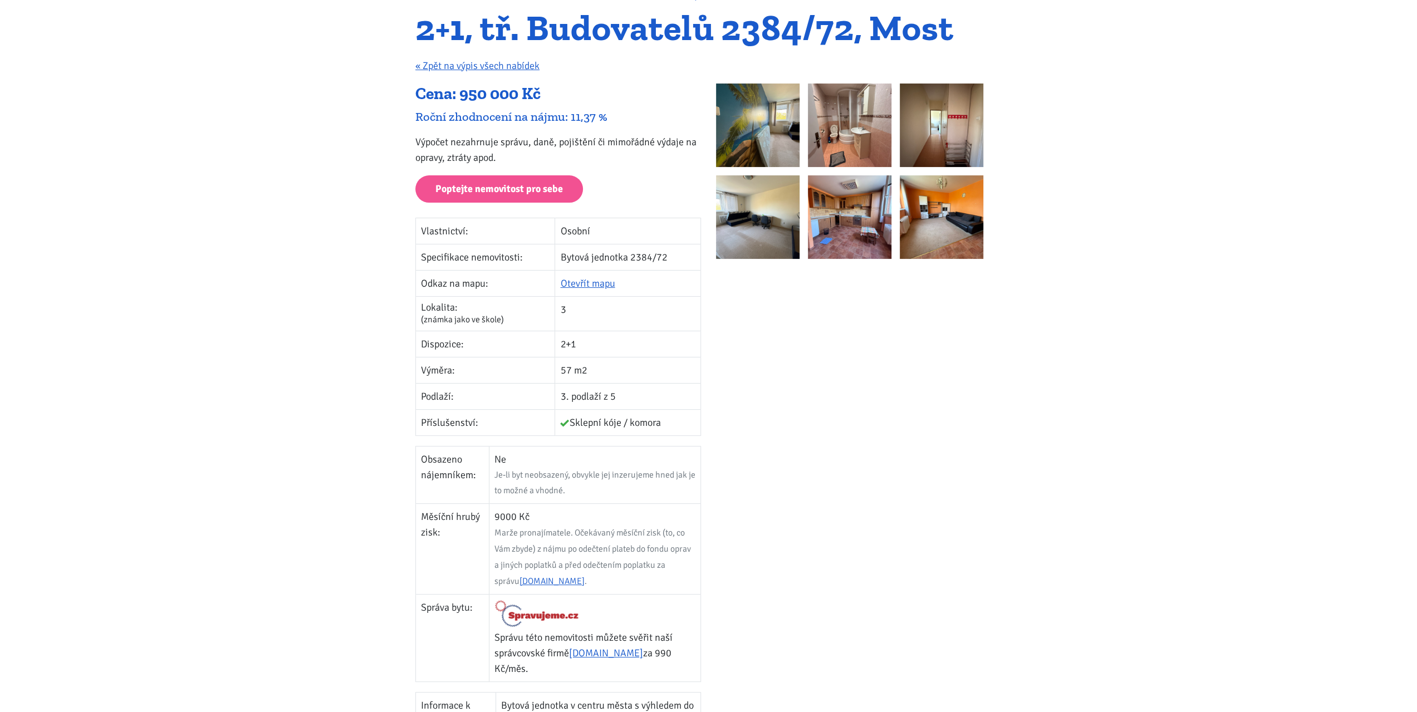
click at [637, 180] on p "Poptejte nemovitost pro sebe" at bounding box center [558, 188] width 286 height 27
click at [637, 189] on p "Poptejte nemovitost pro sebe" at bounding box center [558, 188] width 286 height 27
click at [637, 195] on p "Poptejte nemovitost pro sebe" at bounding box center [558, 188] width 286 height 27
click at [626, 188] on p "Poptejte nemovitost pro sebe" at bounding box center [558, 188] width 286 height 27
click at [649, 188] on p "Poptejte nemovitost pro sebe" at bounding box center [558, 188] width 286 height 27
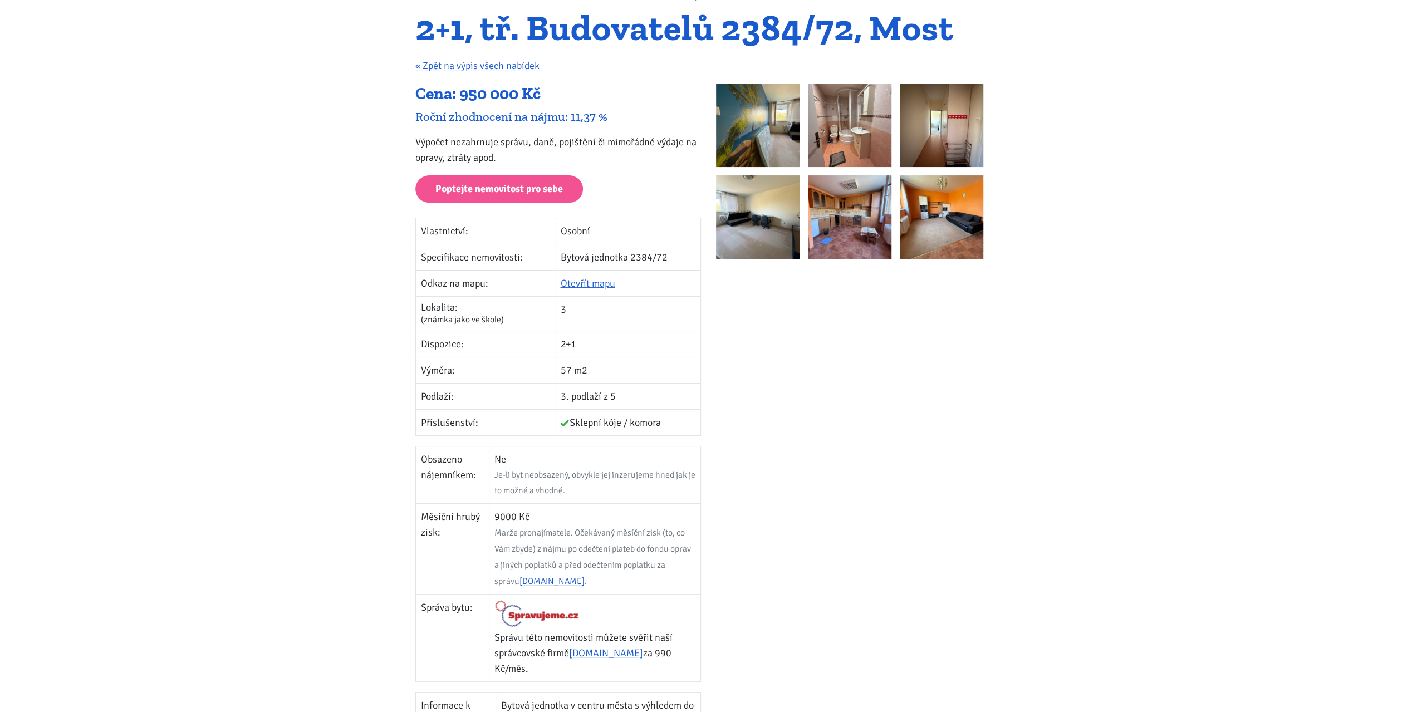
click at [637, 188] on p "Poptejte nemovitost pro sebe" at bounding box center [558, 188] width 286 height 27
drag, startPoint x: 637, startPoint y: 178, endPoint x: 637, endPoint y: 193, distance: 15.6
click at [637, 181] on p "Poptejte nemovitost pro sebe" at bounding box center [558, 188] width 286 height 27
click at [636, 198] on p "Poptejte nemovitost pro sebe" at bounding box center [558, 188] width 286 height 27
click at [636, 188] on p "Poptejte nemovitost pro sebe" at bounding box center [558, 188] width 286 height 27
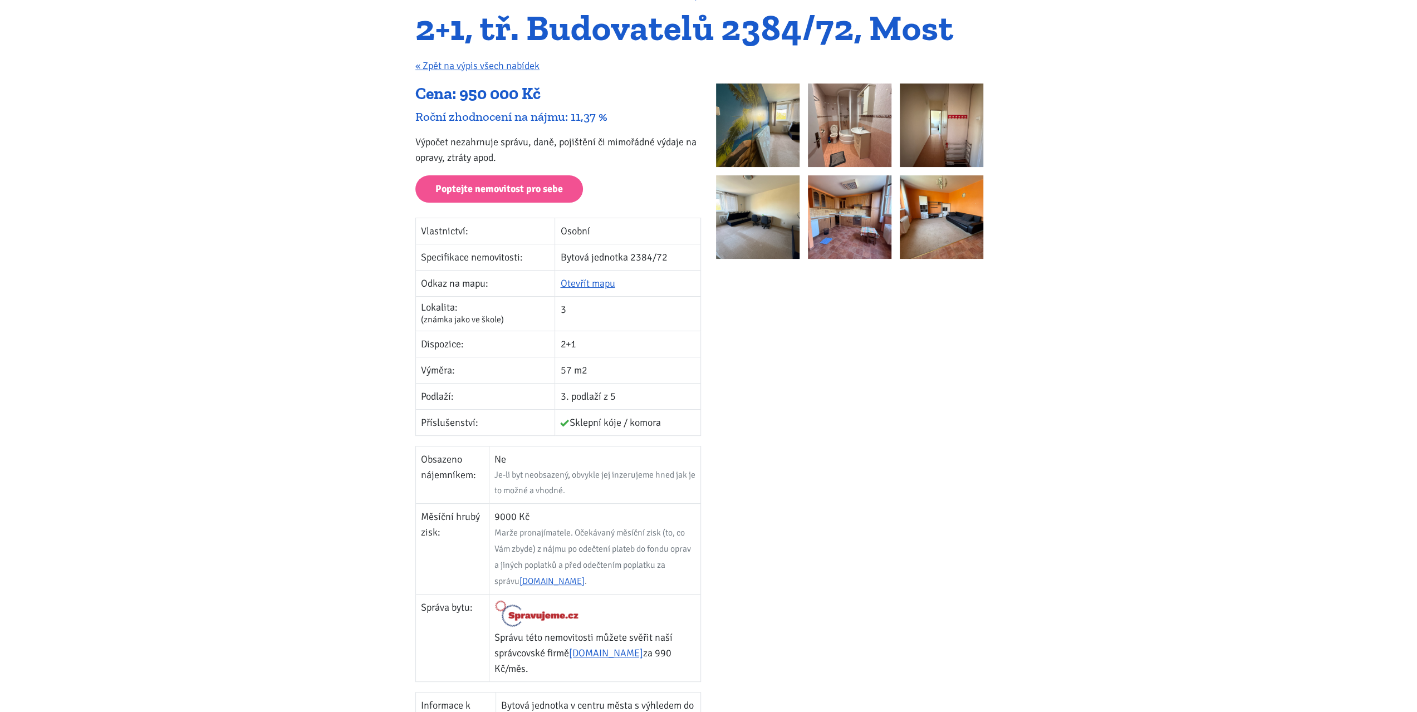
click at [625, 187] on p "Poptejte nemovitost pro sebe" at bounding box center [558, 188] width 286 height 27
click at [647, 188] on p "Poptejte nemovitost pro sebe" at bounding box center [558, 188] width 286 height 27
click at [637, 174] on div "Cena: 950 000 Kč Roční zhodnocení na nájmu: 11,37 % Výpočet nezahrnuje správu, …" at bounding box center [558, 500] width 301 height 833
click at [637, 185] on p "Poptejte nemovitost pro sebe" at bounding box center [558, 188] width 286 height 27
click at [638, 199] on p "Poptejte nemovitost pro sebe" at bounding box center [558, 188] width 286 height 27
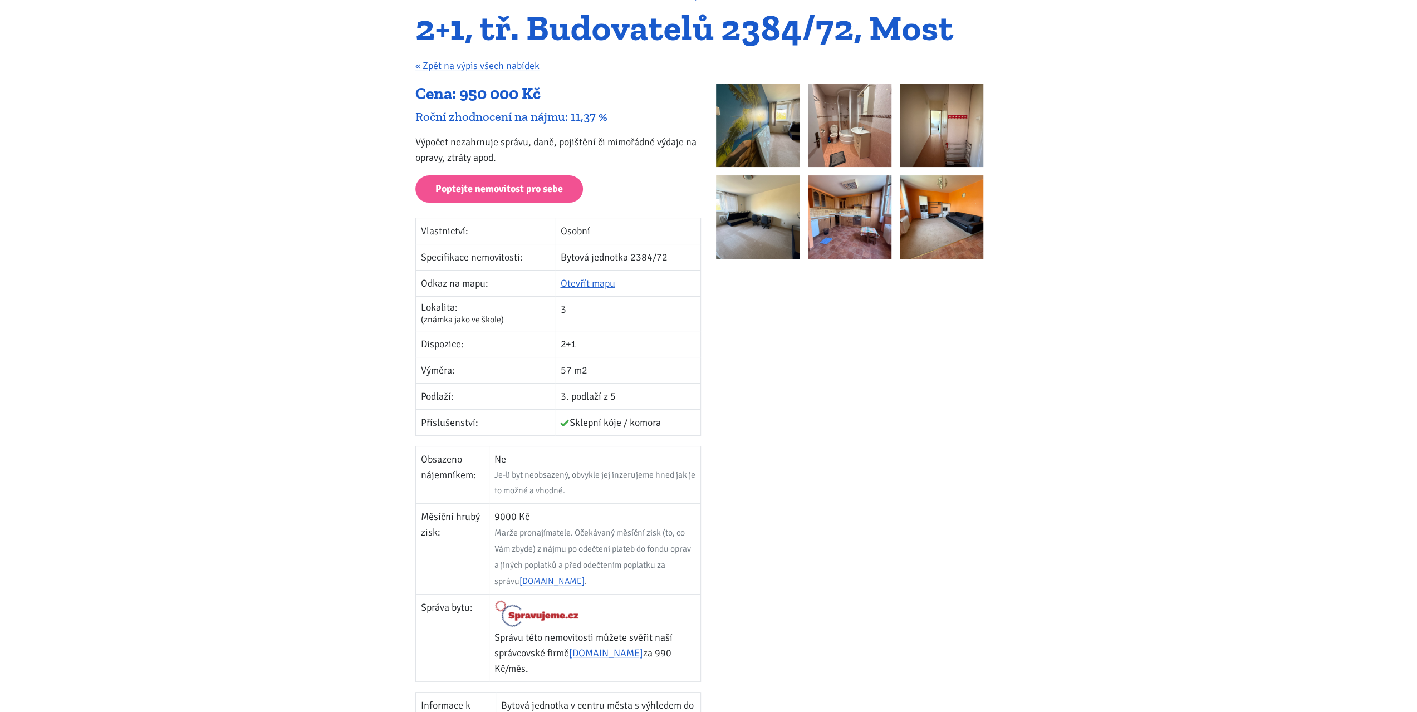
click at [646, 189] on p "Poptejte nemovitost pro sebe" at bounding box center [558, 188] width 286 height 27
click at [631, 189] on p "Poptejte nemovitost pro sebe" at bounding box center [558, 188] width 286 height 27
click at [637, 189] on p "Poptejte nemovitost pro sebe" at bounding box center [558, 188] width 286 height 27
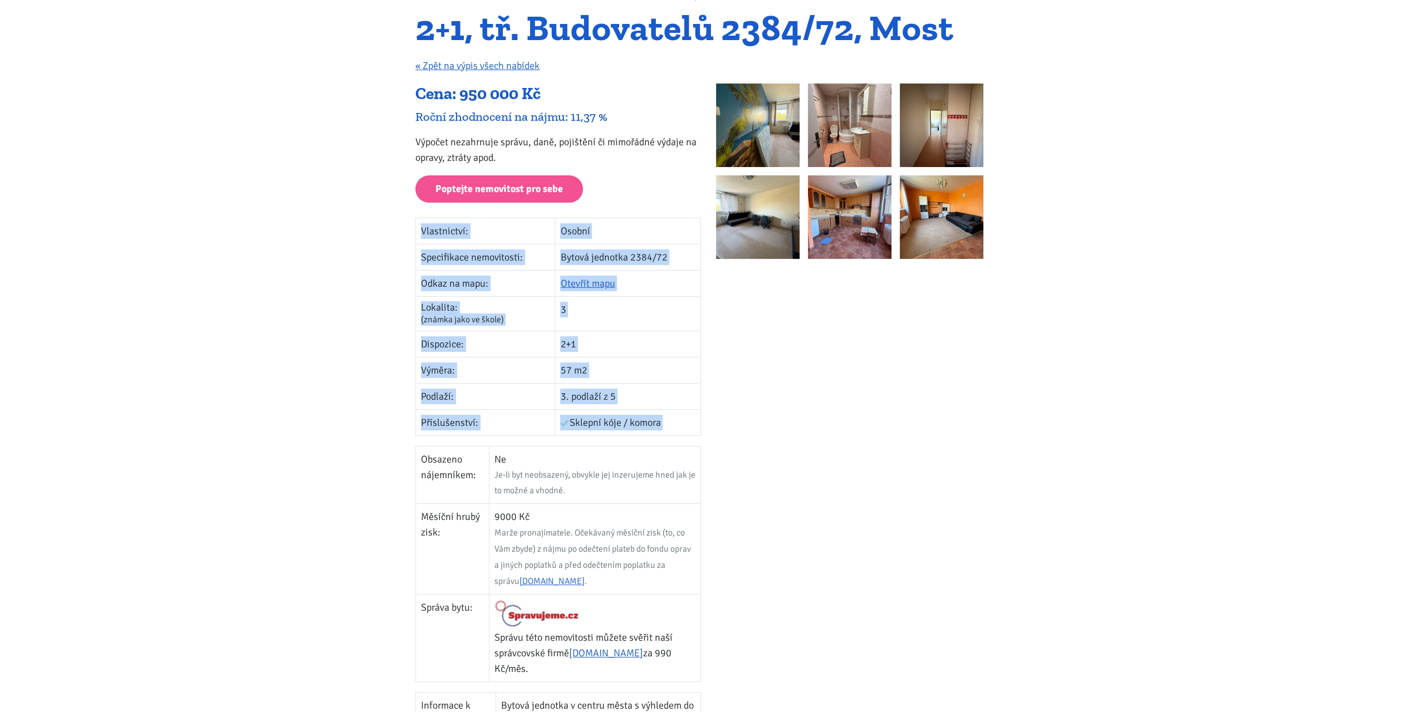
click at [637, 189] on p "Poptejte nemovitost pro sebe" at bounding box center [558, 188] width 286 height 27
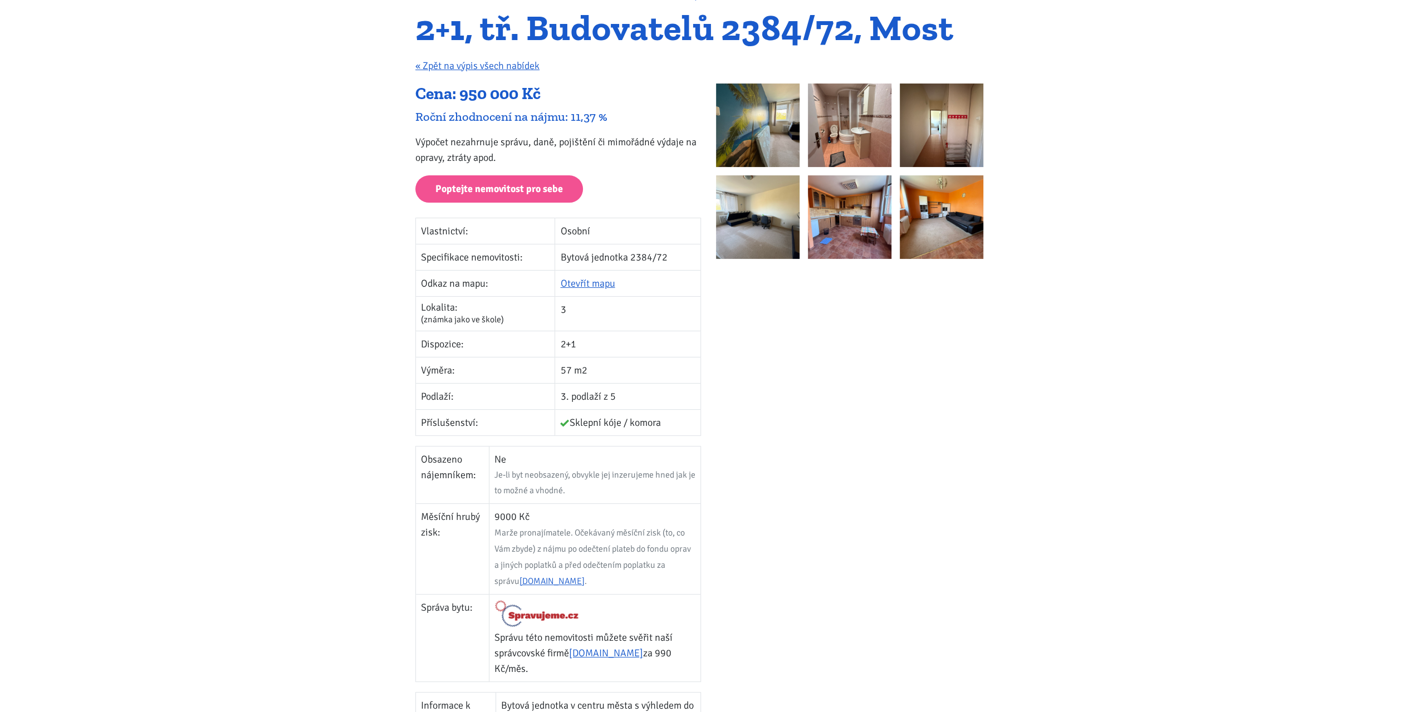
click at [816, 380] on div at bounding box center [859, 500] width 301 height 833
click at [770, 141] on img at bounding box center [758, 126] width 84 height 84
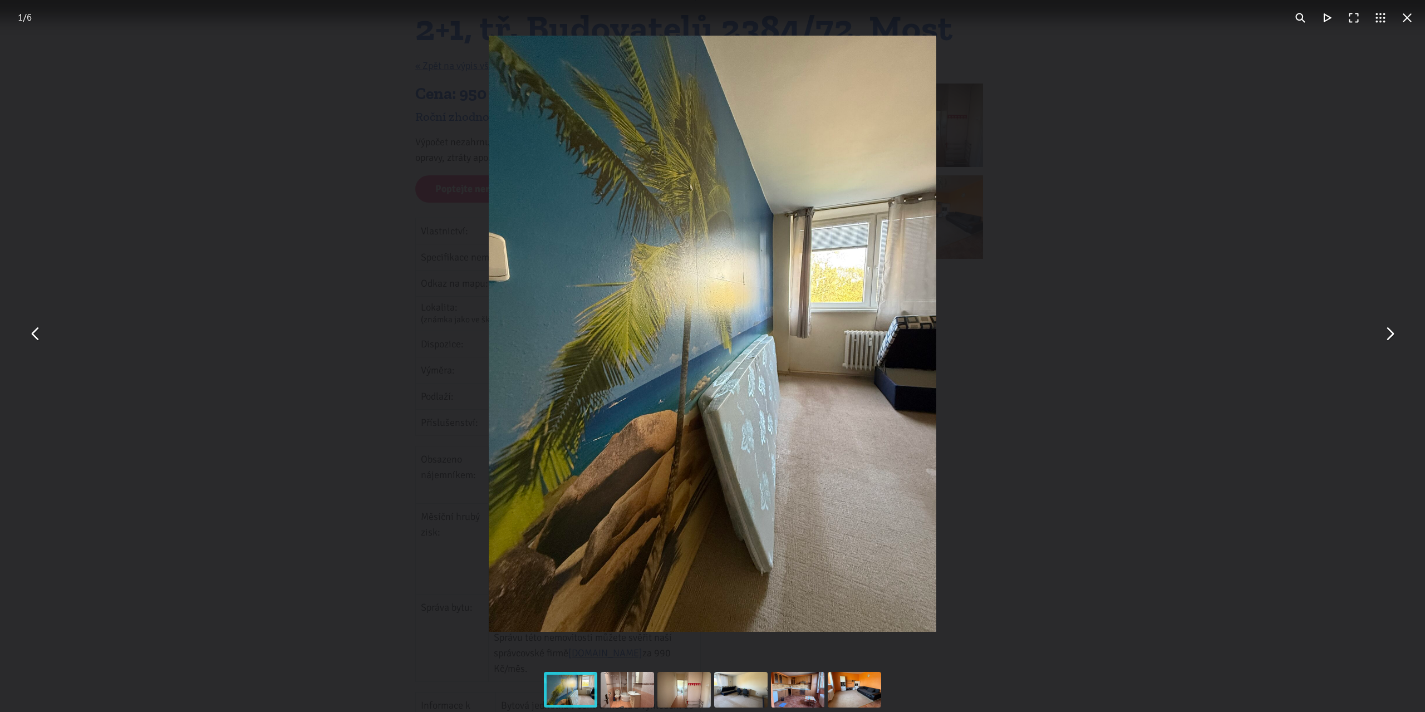
click at [1391, 331] on button "You can close this modal content with the ESC key" at bounding box center [1389, 334] width 27 height 27
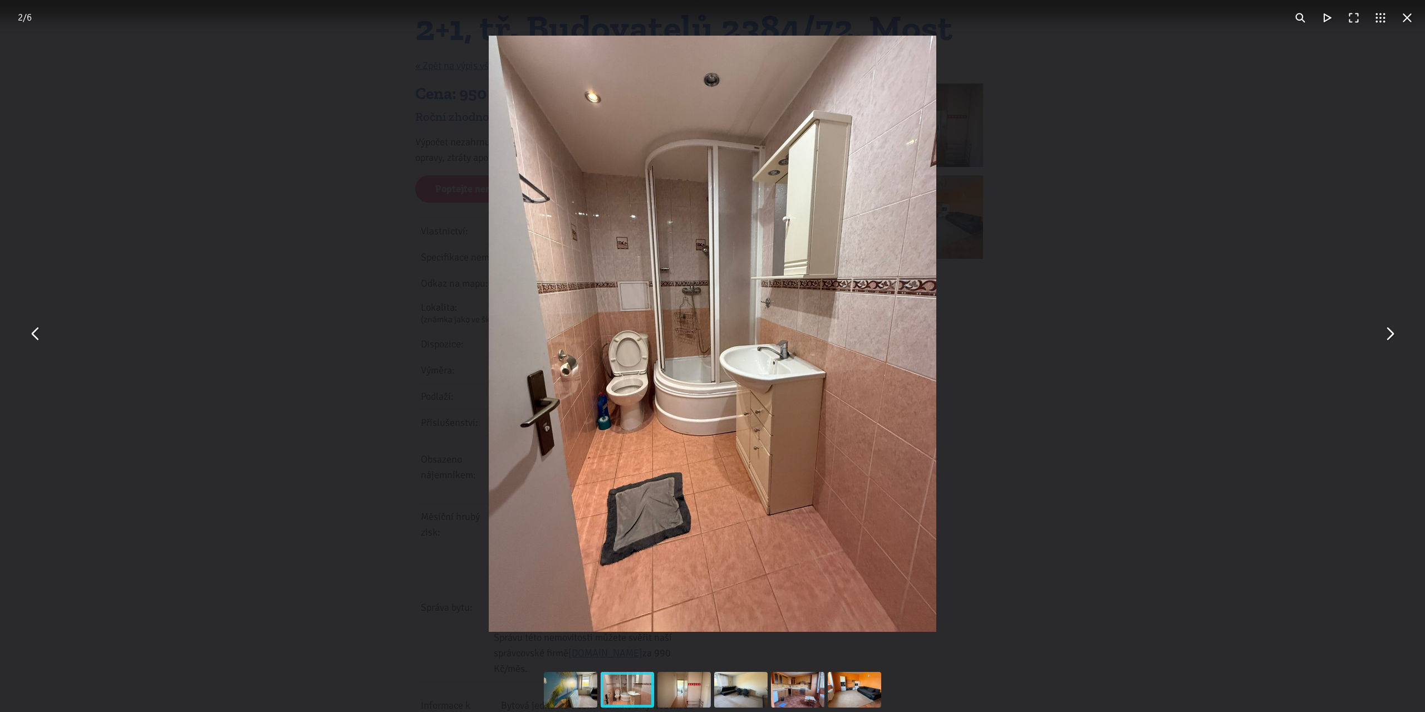
click at [1389, 339] on button "You can close this modal content with the ESC key" at bounding box center [1389, 334] width 27 height 27
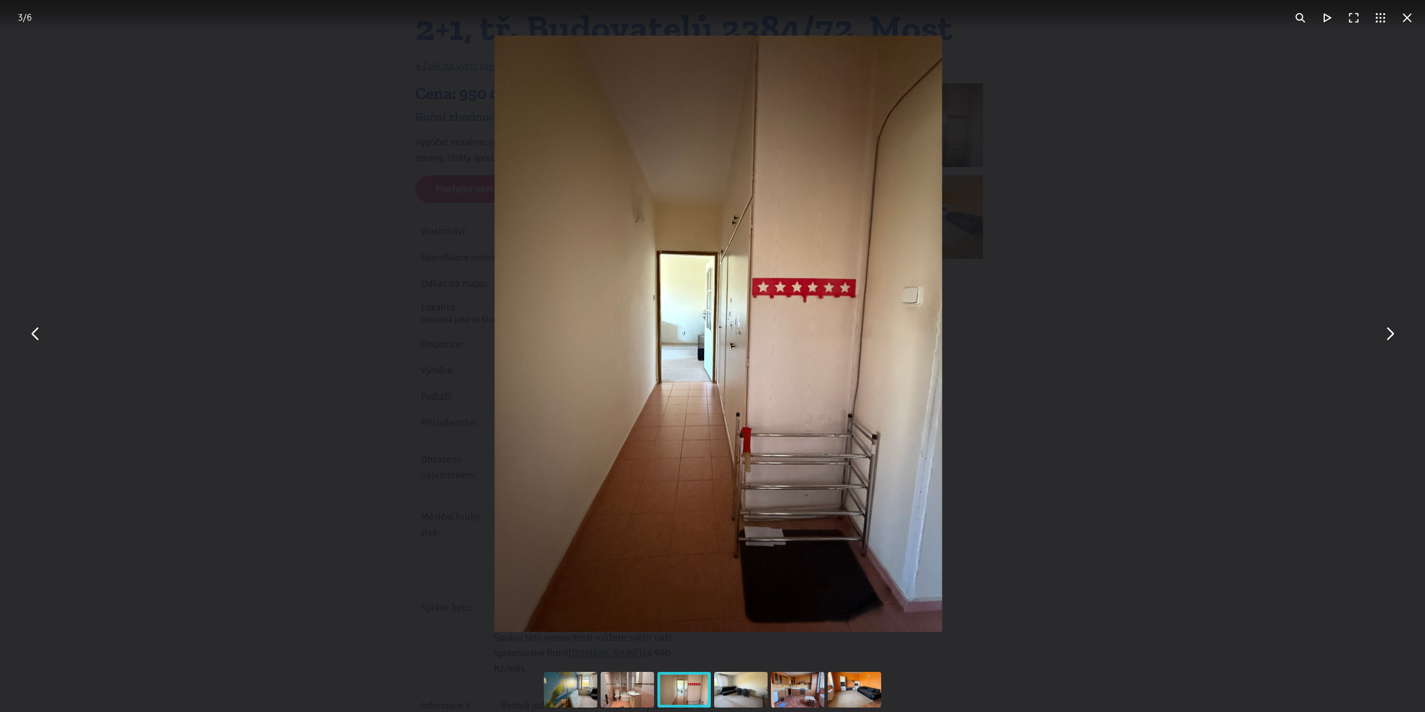
click at [1389, 339] on button "You can close this modal content with the ESC key" at bounding box center [1389, 334] width 27 height 27
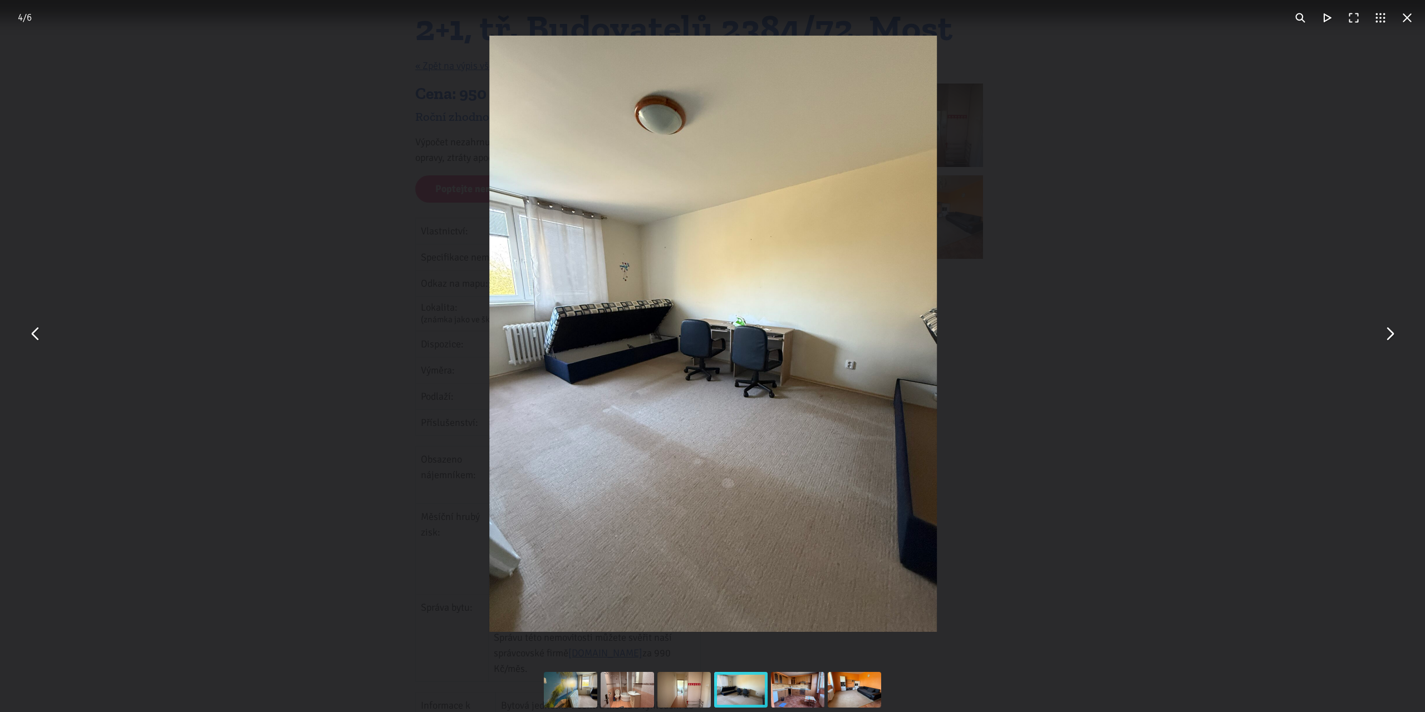
click at [1409, 17] on button "You can close this modal content with the ESC key" at bounding box center [1407, 17] width 27 height 27
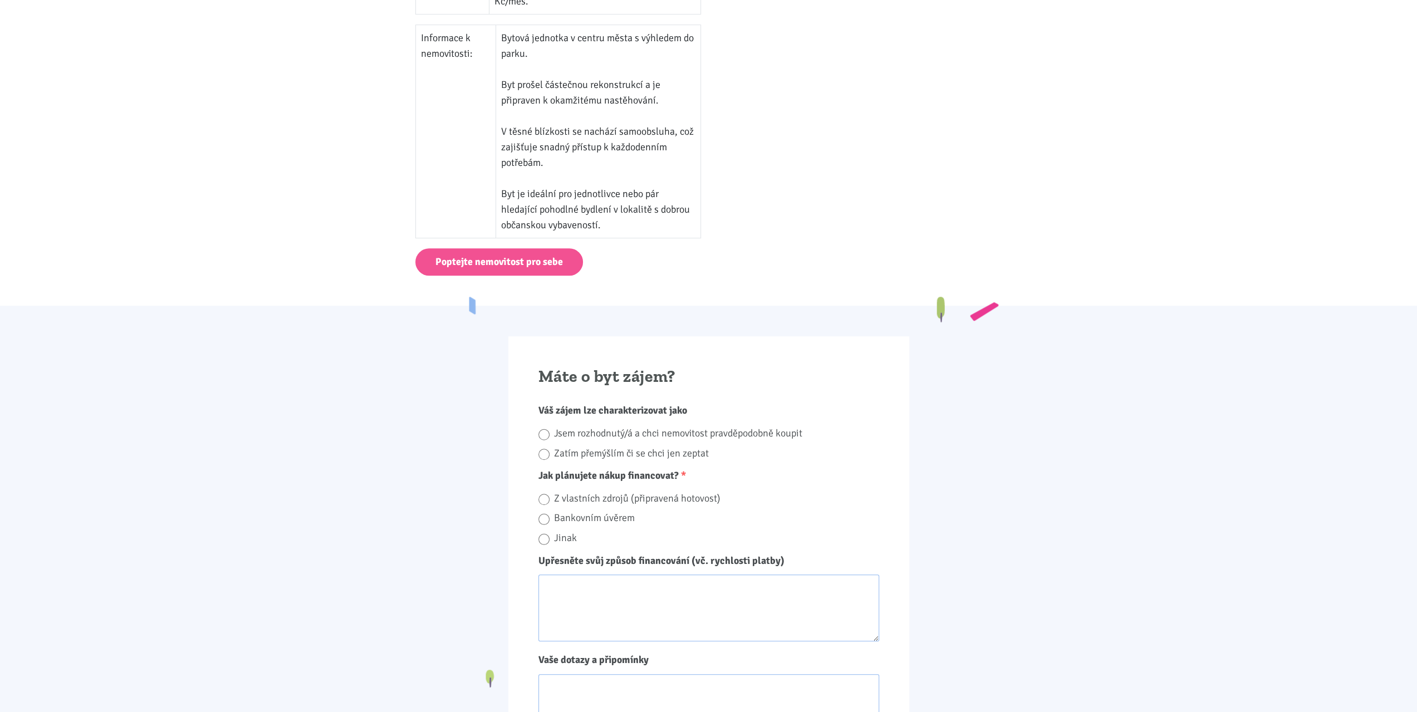
scroll to position [779, 0]
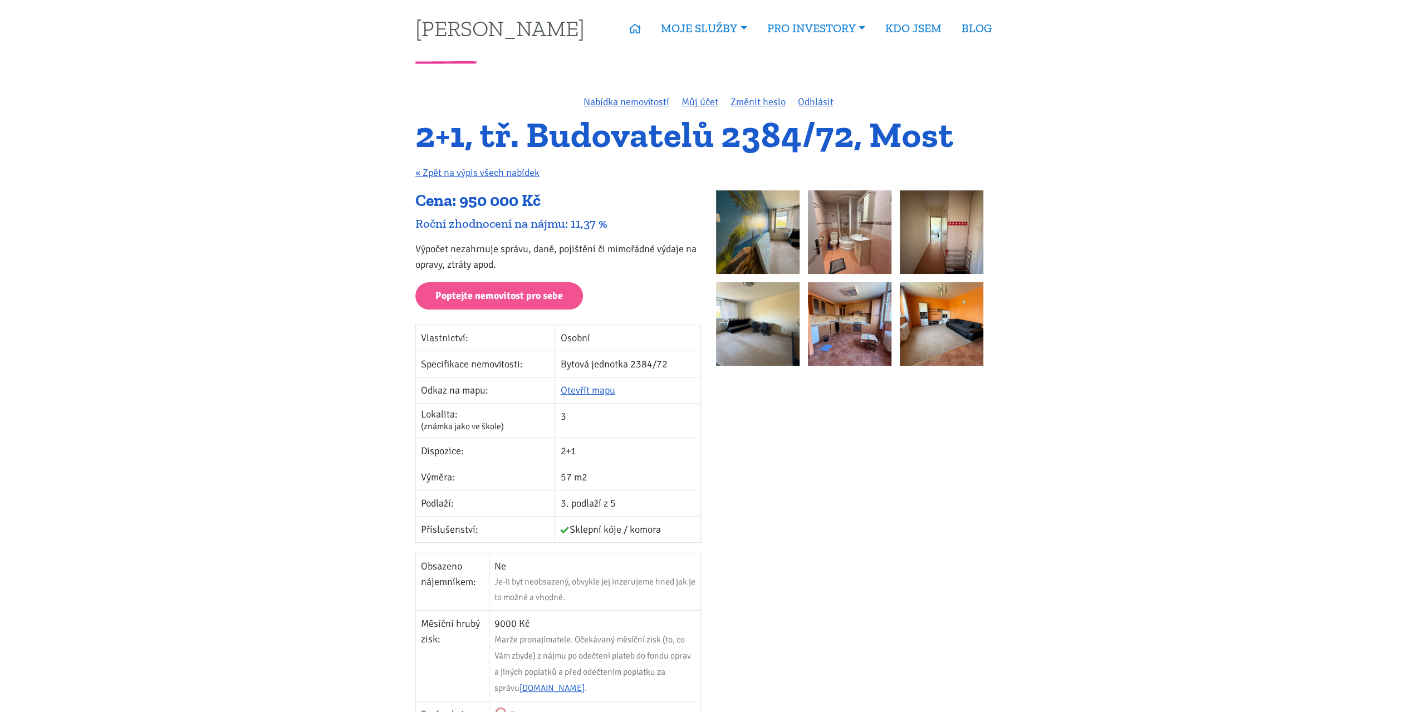
scroll to position [0, 0]
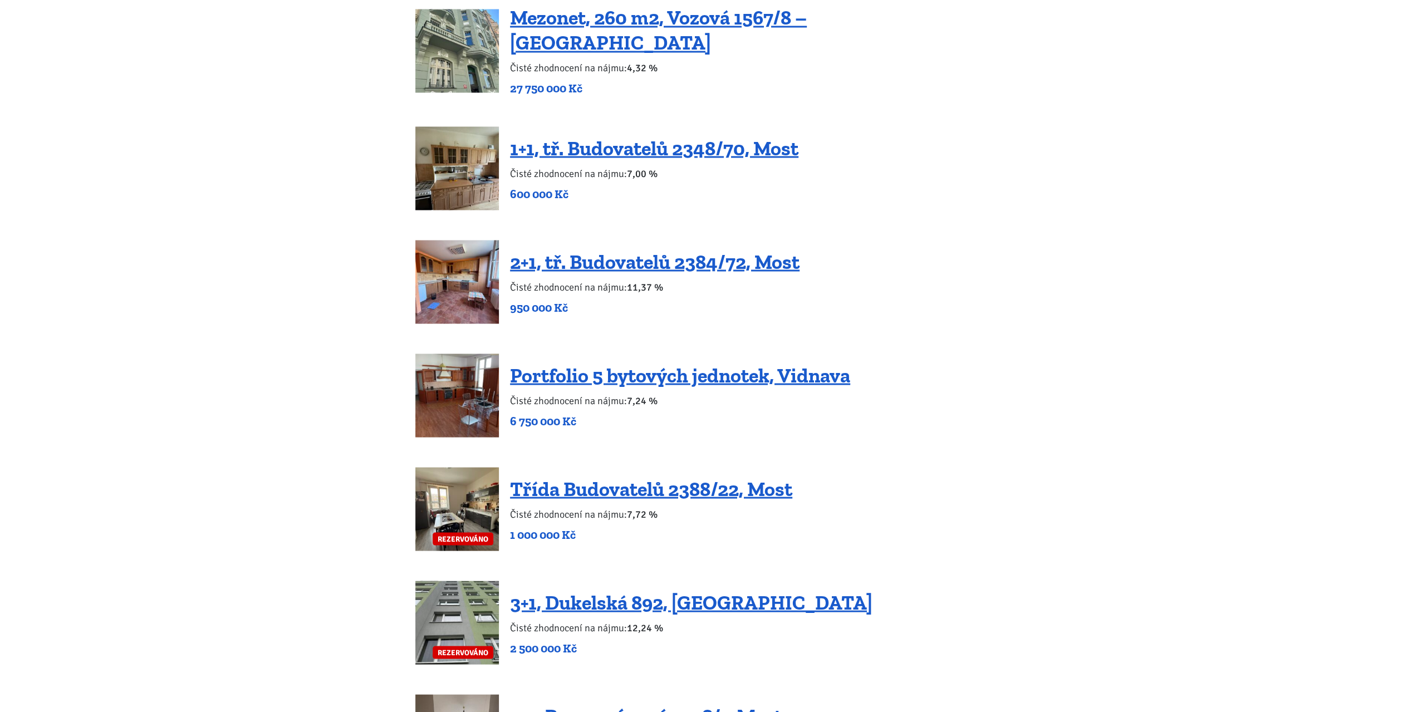
scroll to position [1949, 0]
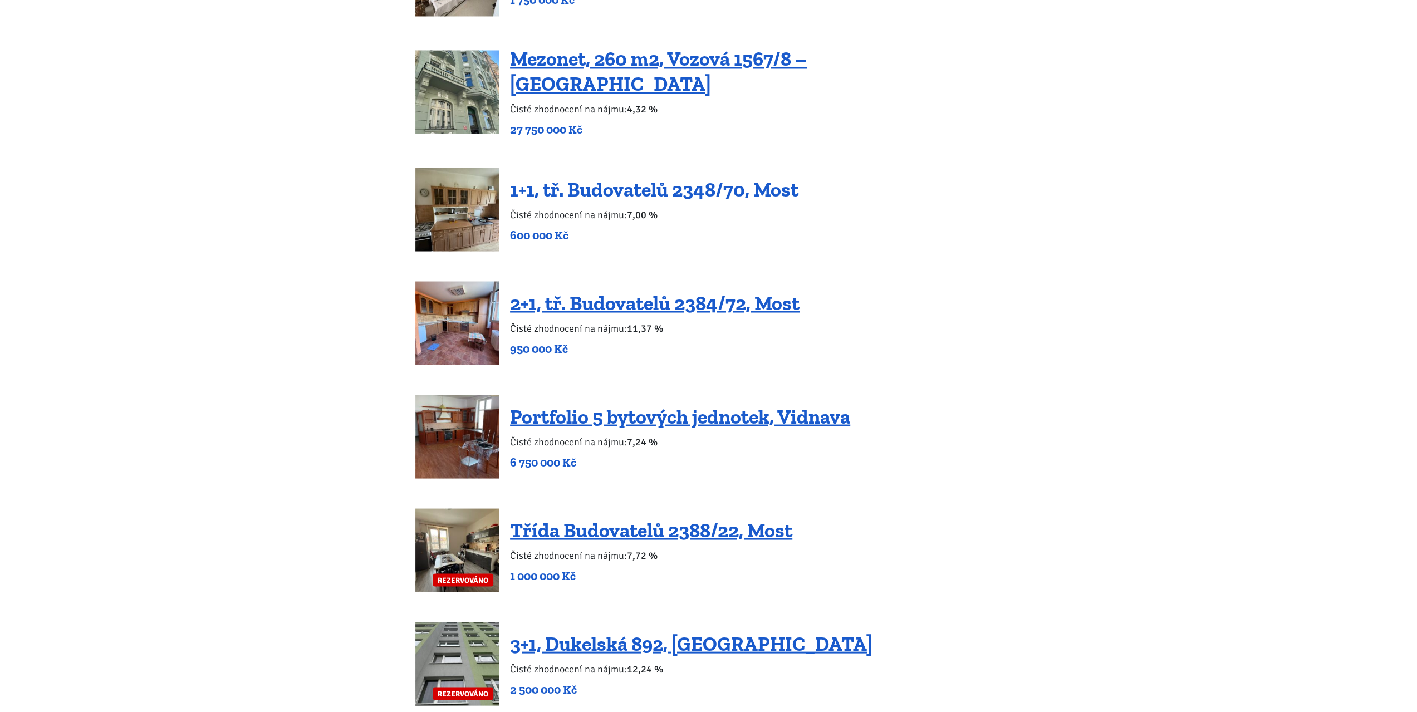
click at [655, 179] on link "1+1, tř. Budovatelů 2348/70, Most" at bounding box center [654, 189] width 288 height 24
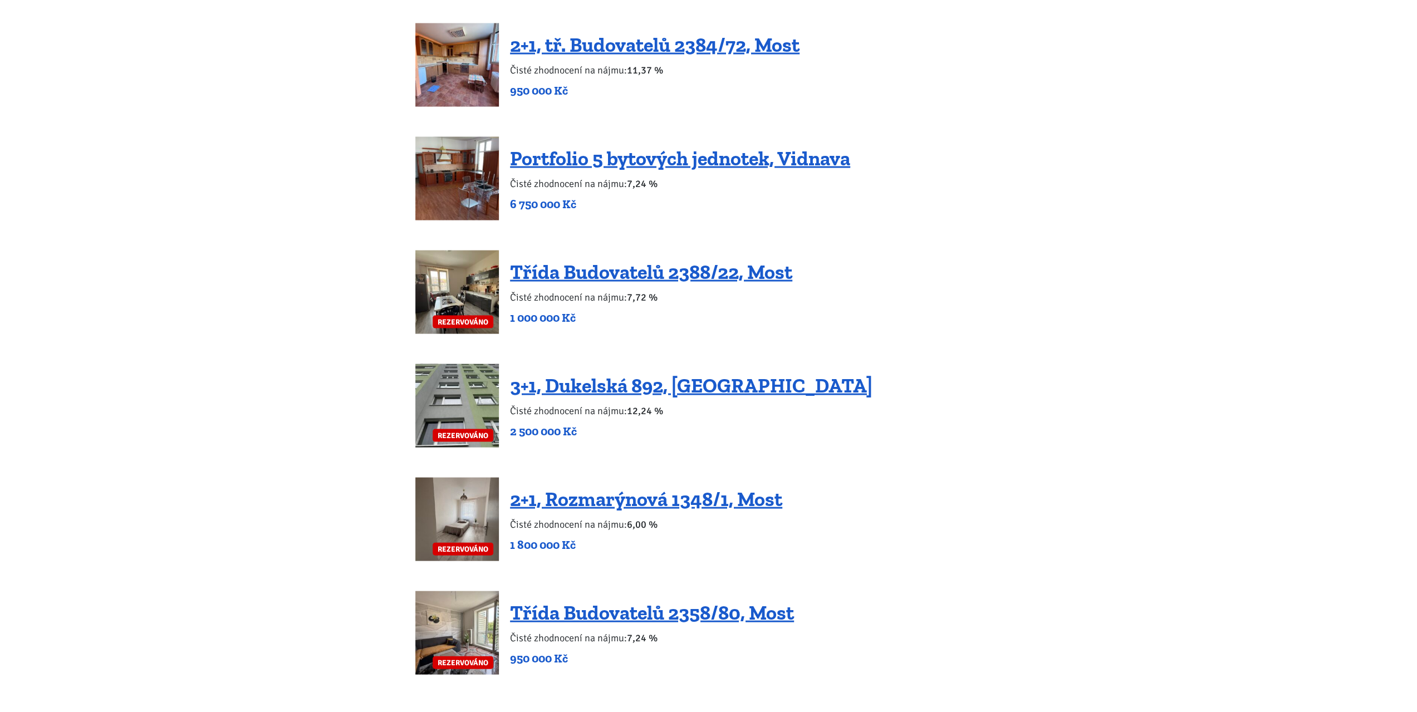
scroll to position [2227, 0]
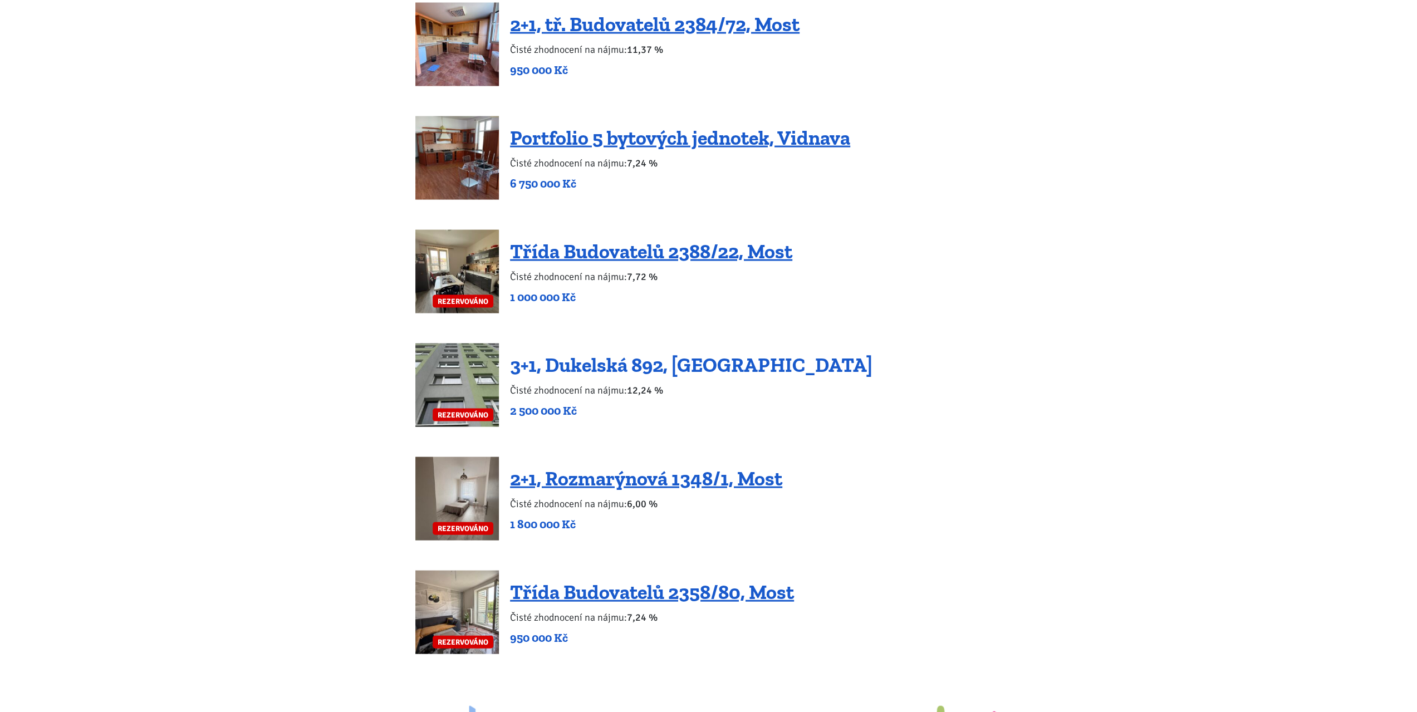
click at [724, 353] on link "3+1, Dukelská 892, Podbořany" at bounding box center [691, 365] width 362 height 24
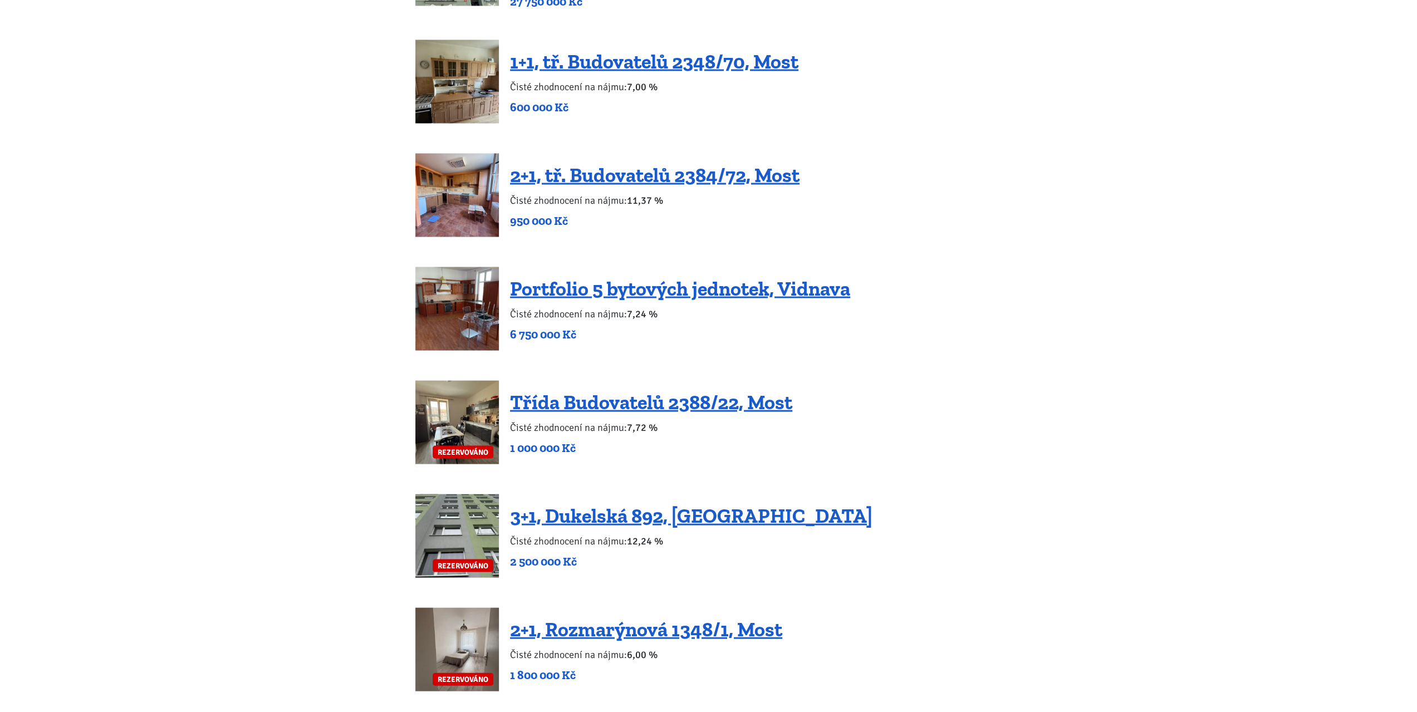
scroll to position [2060, 0]
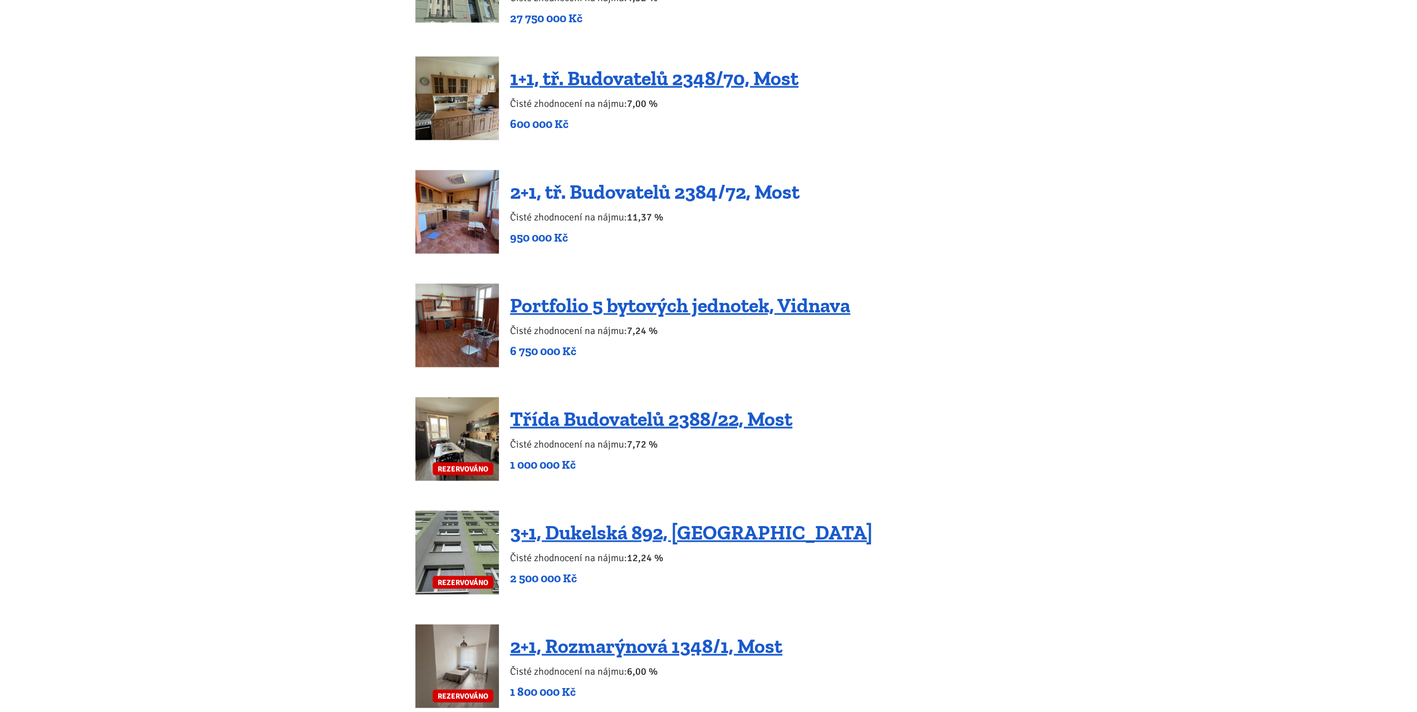
click at [651, 180] on link "2+1, tř. Budovatelů 2384/72, Most" at bounding box center [654, 191] width 289 height 24
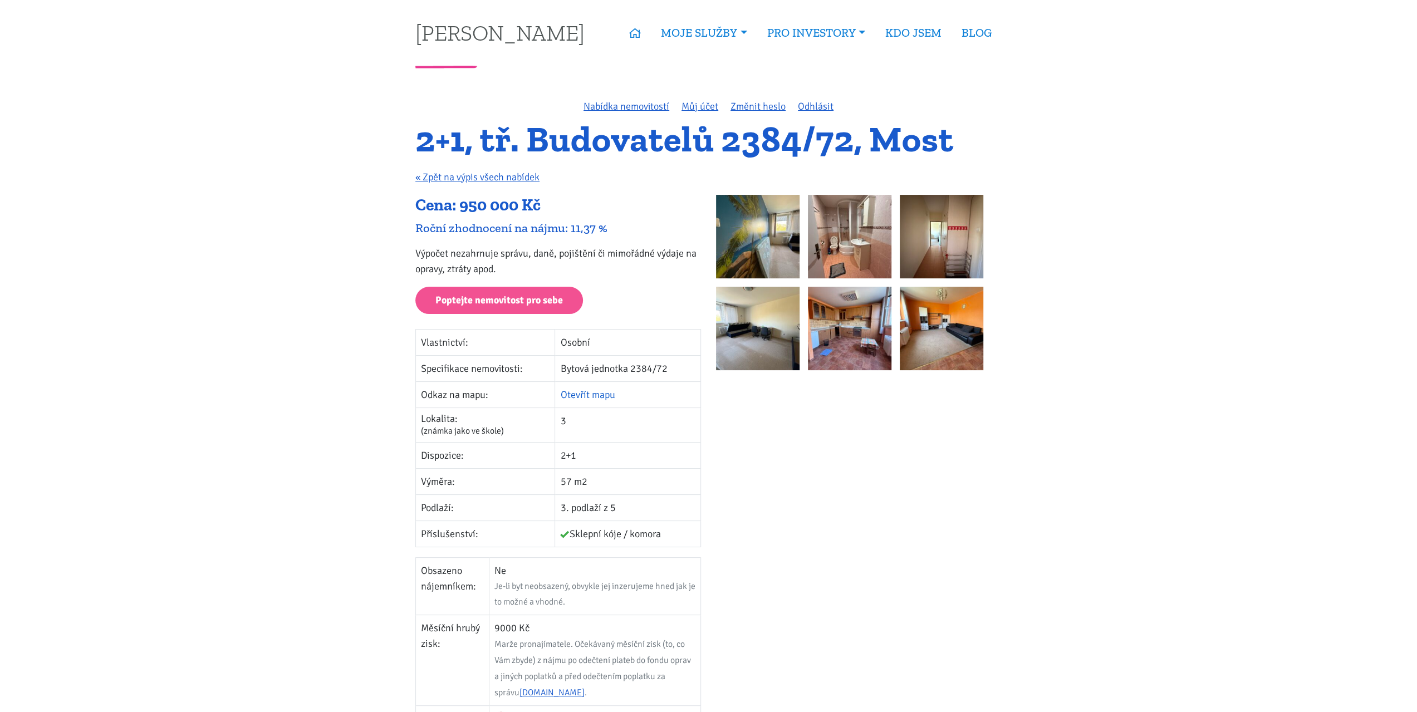
click at [606, 395] on link "Otevřít mapu" at bounding box center [587, 395] width 55 height 12
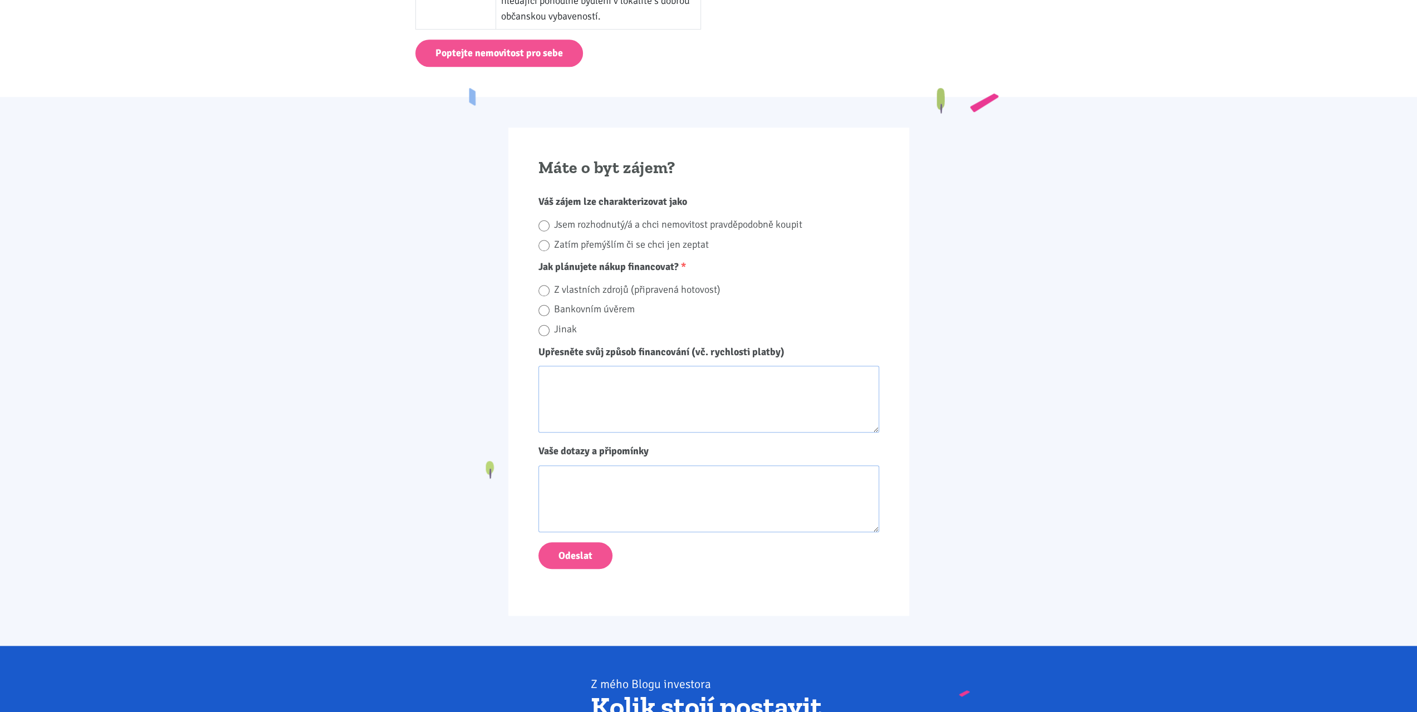
scroll to position [1002, 0]
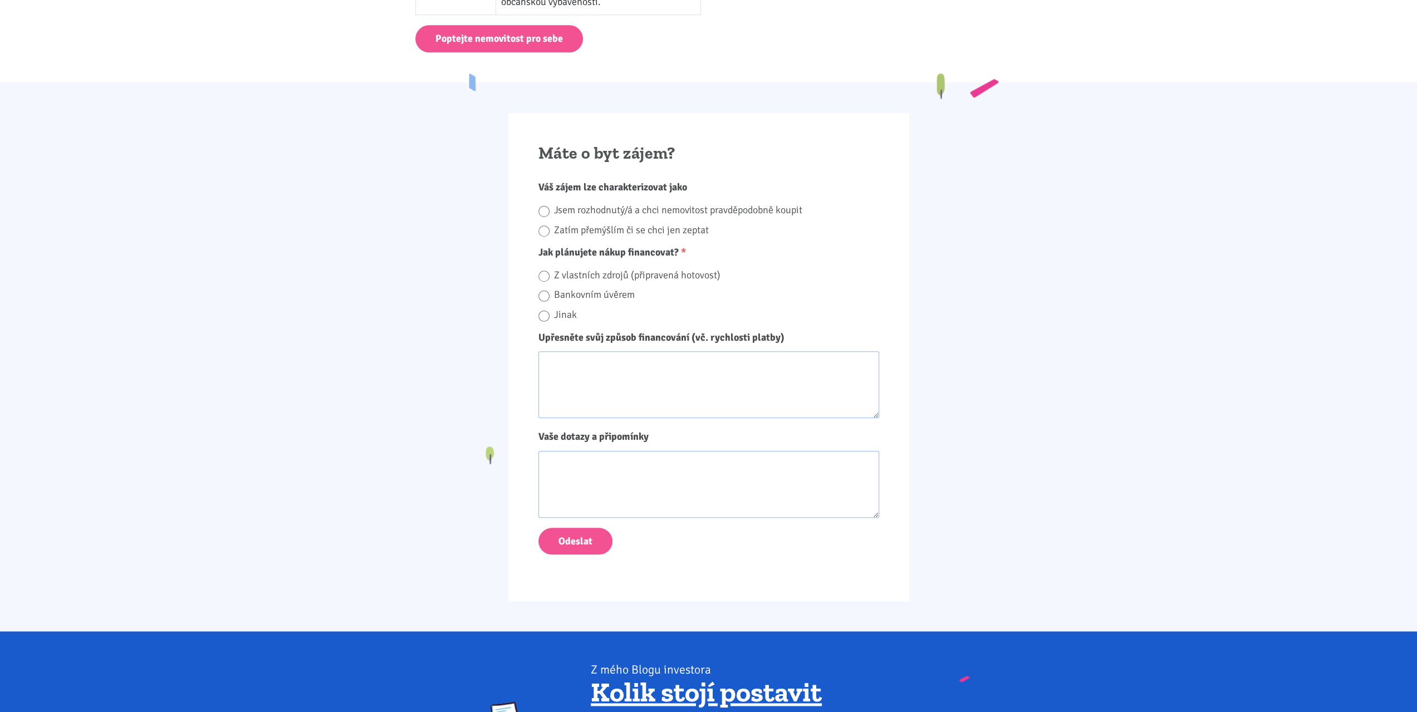
click at [544, 230] on input "Zatím přemýšlím či se chci jen zeptat" at bounding box center [543, 231] width 11 height 15
radio input "true"
click at [542, 271] on input "Z vlastních zdrojů (připravená hotovost)" at bounding box center [543, 276] width 11 height 15
radio input "true"
click at [892, 384] on div "Máte o byt zájem? Váš zájem lze charakterizovat jako Jsem rozhodnutý/á a chci n…" at bounding box center [708, 357] width 401 height 488
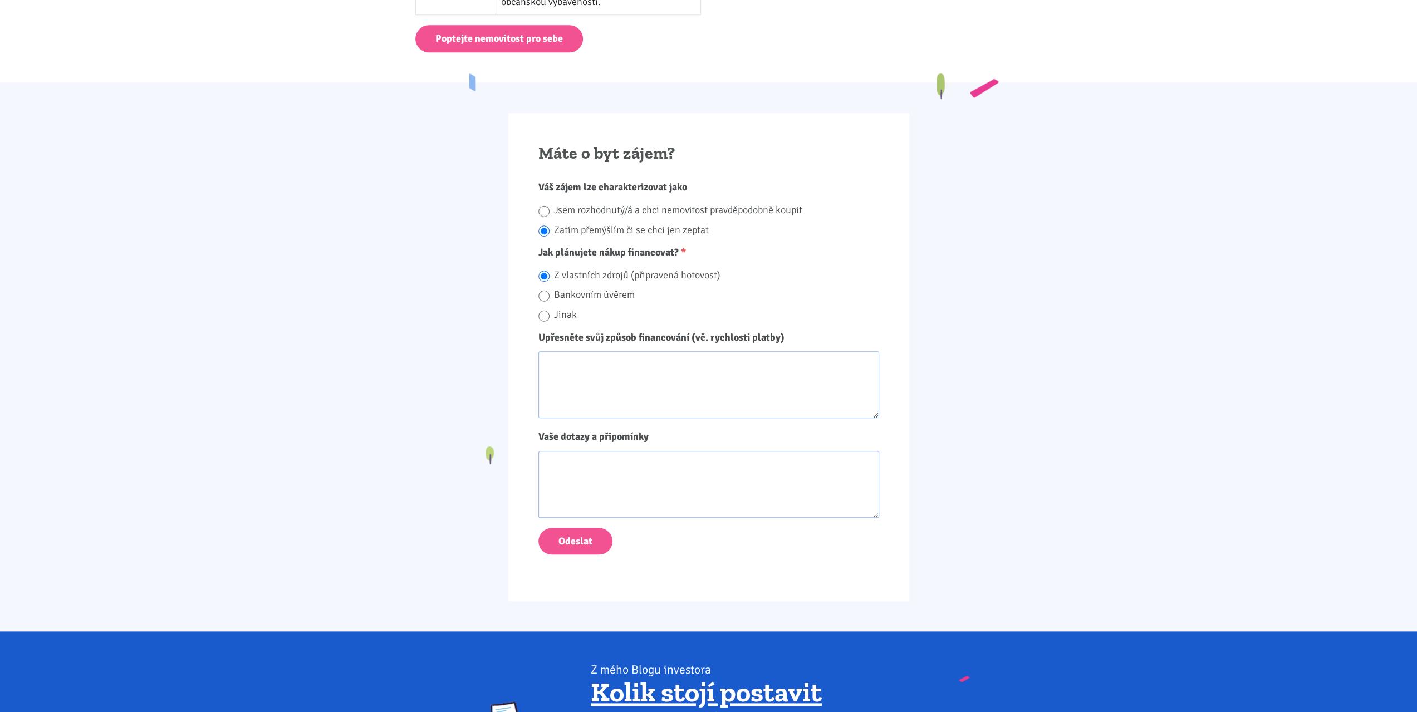
click at [891, 381] on div "Máte o byt zájem? Váš zájem lze charakterizovat jako Jsem rozhodnutý/á a chci n…" at bounding box center [708, 357] width 401 height 488
click at [891, 380] on div "Máte o byt zájem? Váš zájem lze charakterizovat jako Jsem rozhodnutý/á a chci n…" at bounding box center [708, 357] width 401 height 488
click at [893, 377] on div "Máte o byt zájem? Váš zájem lze charakterizovat jako Jsem rozhodnutý/á a chci n…" at bounding box center [708, 357] width 401 height 488
click at [894, 377] on div "Máte o byt zájem? Váš zájem lze charakterizovat jako Jsem rozhodnutý/á a chci n…" at bounding box center [708, 357] width 401 height 488
click at [890, 371] on div "Máte o byt zájem? Váš zájem lze charakterizovat jako Jsem rozhodnutý/á a chci n…" at bounding box center [708, 357] width 401 height 488
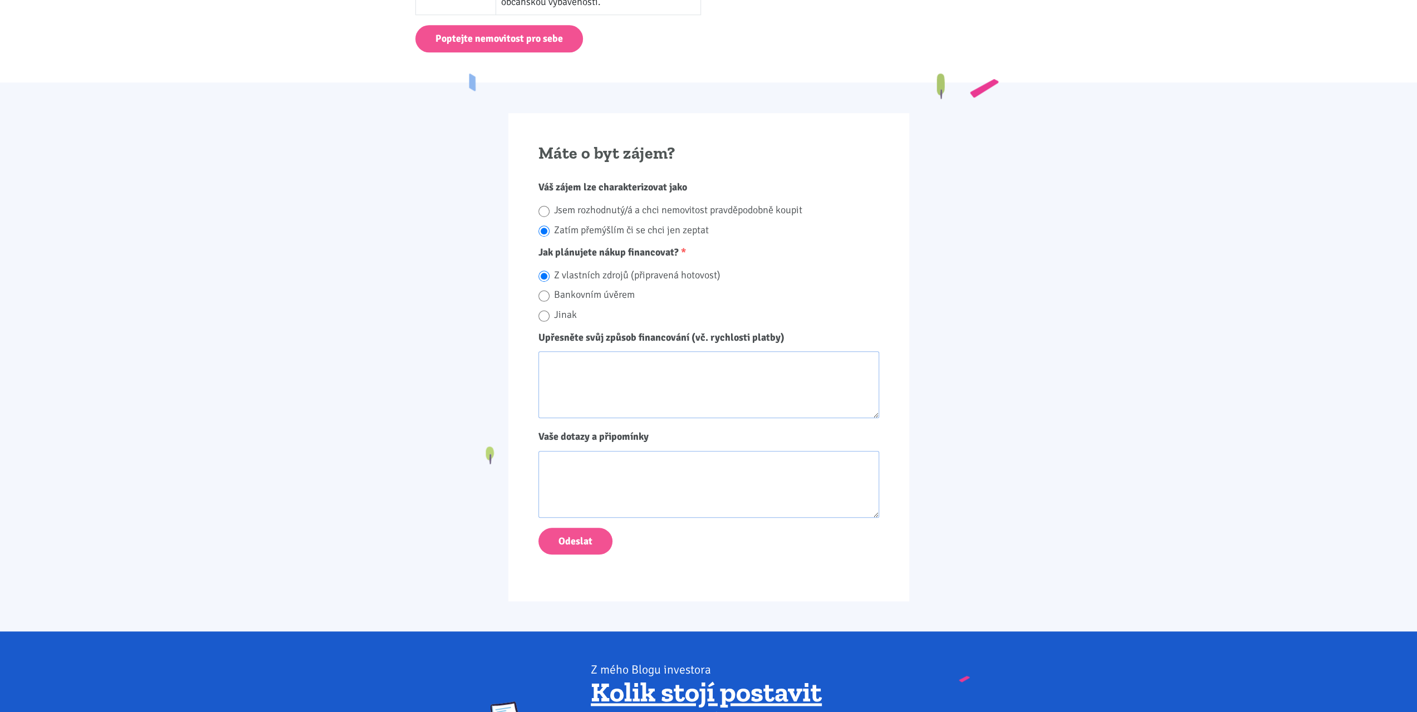
click at [895, 381] on div "Máte o byt zájem? Váš zájem lze charakterizovat jako Jsem rozhodnutý/á a chci n…" at bounding box center [708, 357] width 401 height 488
click at [899, 381] on div "Máte o byt zájem? Váš zájem lze charakterizovat jako Jsem rozhodnutý/á a chci n…" at bounding box center [708, 357] width 401 height 488
click at [894, 374] on div "Máte o byt zájem? Váš zájem lze charakterizovat jako Jsem rozhodnutý/á a chci n…" at bounding box center [708, 357] width 401 height 488
click at [893, 380] on div "Máte o byt zájem? Váš zájem lze charakterizovat jako Jsem rozhodnutý/á a chci n…" at bounding box center [708, 357] width 401 height 488
click at [891, 384] on div "Máte o byt zájem? Váš zájem lze charakterizovat jako Jsem rozhodnutý/á a chci n…" at bounding box center [708, 357] width 401 height 488
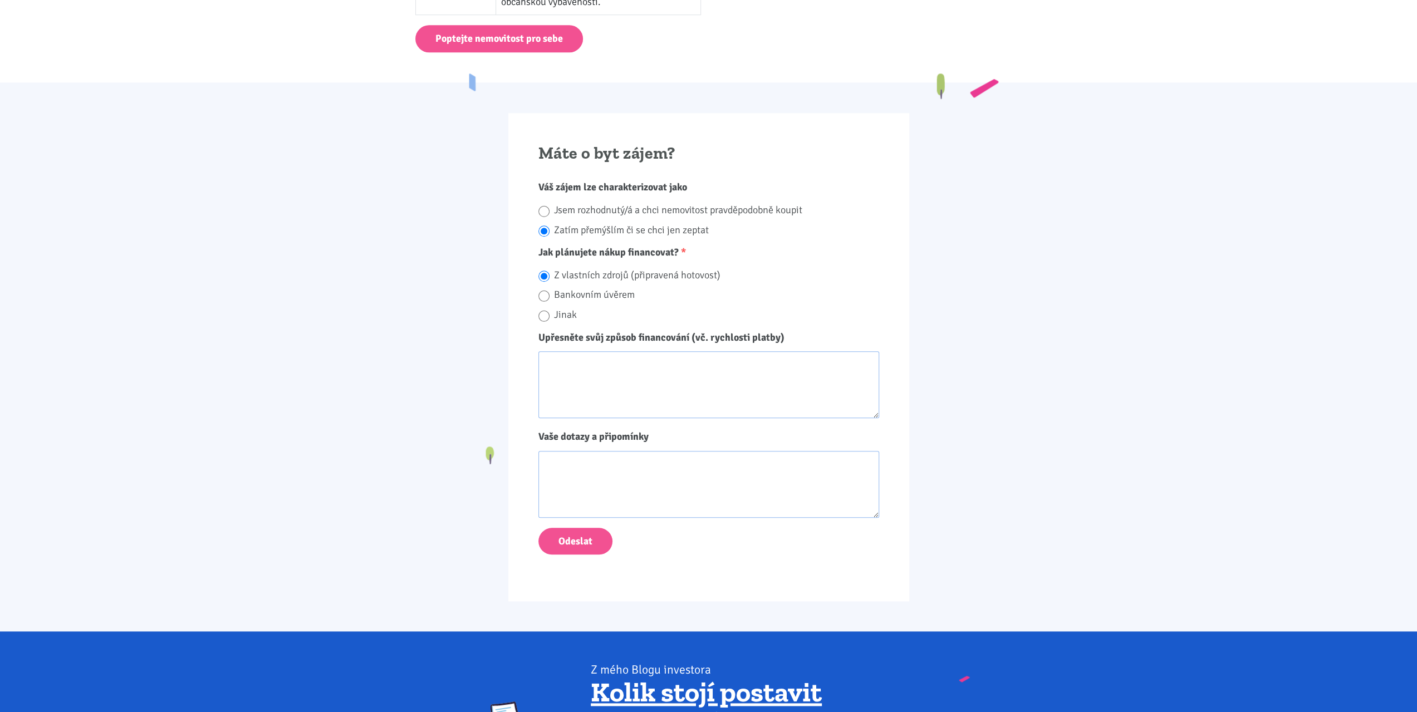
click at [890, 381] on div "Máte o byt zájem? Váš zájem lze charakterizovat jako Jsem rozhodnutý/á a chci n…" at bounding box center [708, 357] width 401 height 488
click at [888, 381] on div "Máte o byt zájem? Váš zájem lze charakterizovat jako Jsem rozhodnutý/á a chci n…" at bounding box center [708, 357] width 401 height 488
click at [892, 381] on div "Máte o byt zájem? Váš zájem lze charakterizovat jako Jsem rozhodnutý/á a chci n…" at bounding box center [708, 357] width 401 height 488
click at [890, 380] on div "Máte o byt zájem? Váš zájem lze charakterizovat jako Jsem rozhodnutý/á a chci n…" at bounding box center [708, 357] width 401 height 488
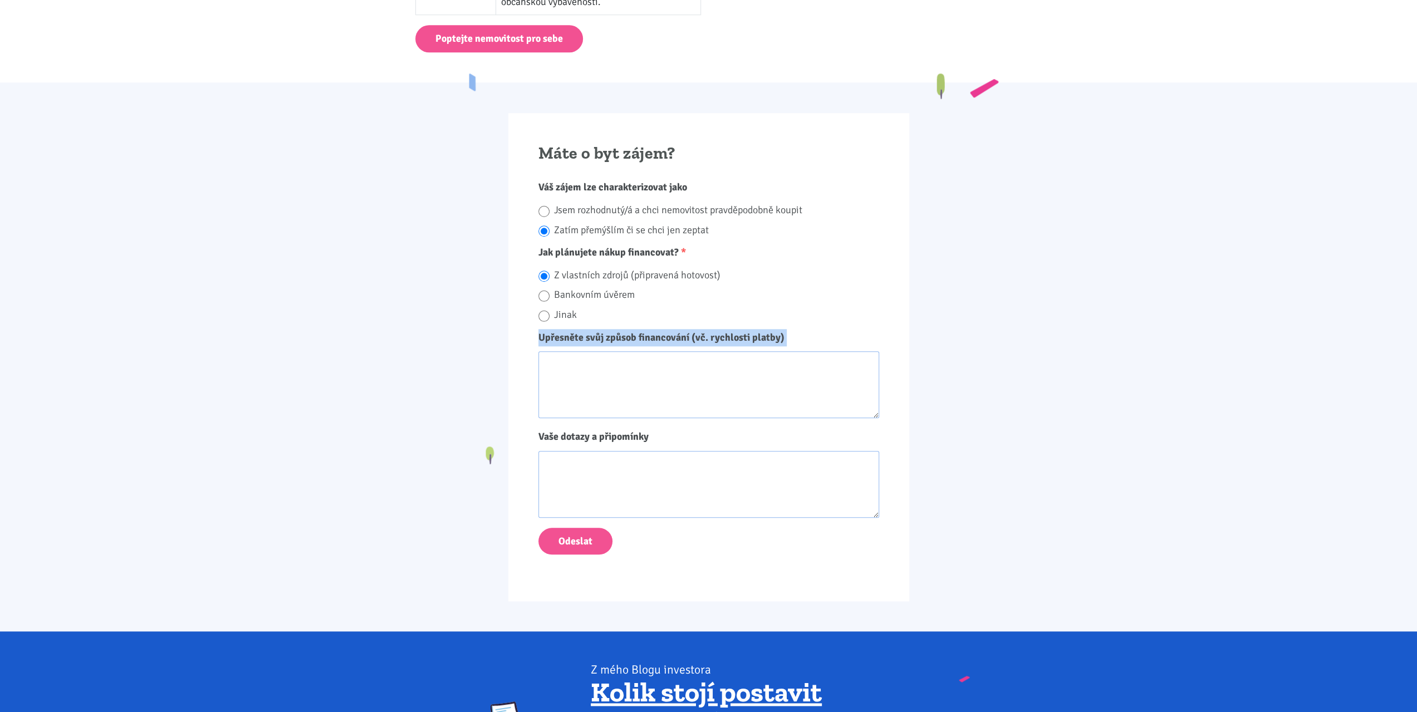
click at [890, 380] on div "Máte o byt zájem? Váš zájem lze charakterizovat jako Jsem rozhodnutý/á a chci n…" at bounding box center [708, 357] width 401 height 488
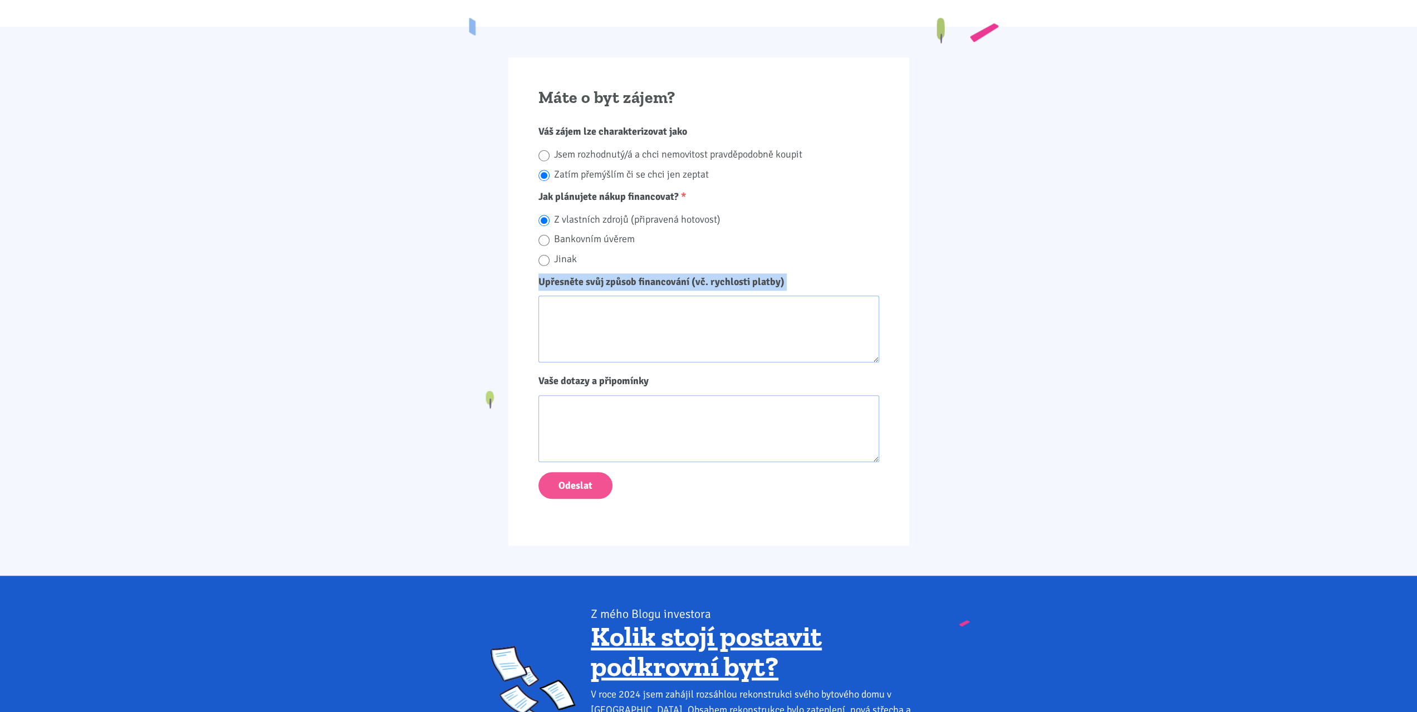
scroll to position [1058, 0]
drag, startPoint x: 541, startPoint y: 94, endPoint x: 676, endPoint y: 104, distance: 135.7
click at [676, 104] on h2 "Máte o byt zájem?" at bounding box center [708, 97] width 341 height 21
click at [590, 126] on span "Váš zájem lze charakterizovat jako" at bounding box center [612, 131] width 149 height 12
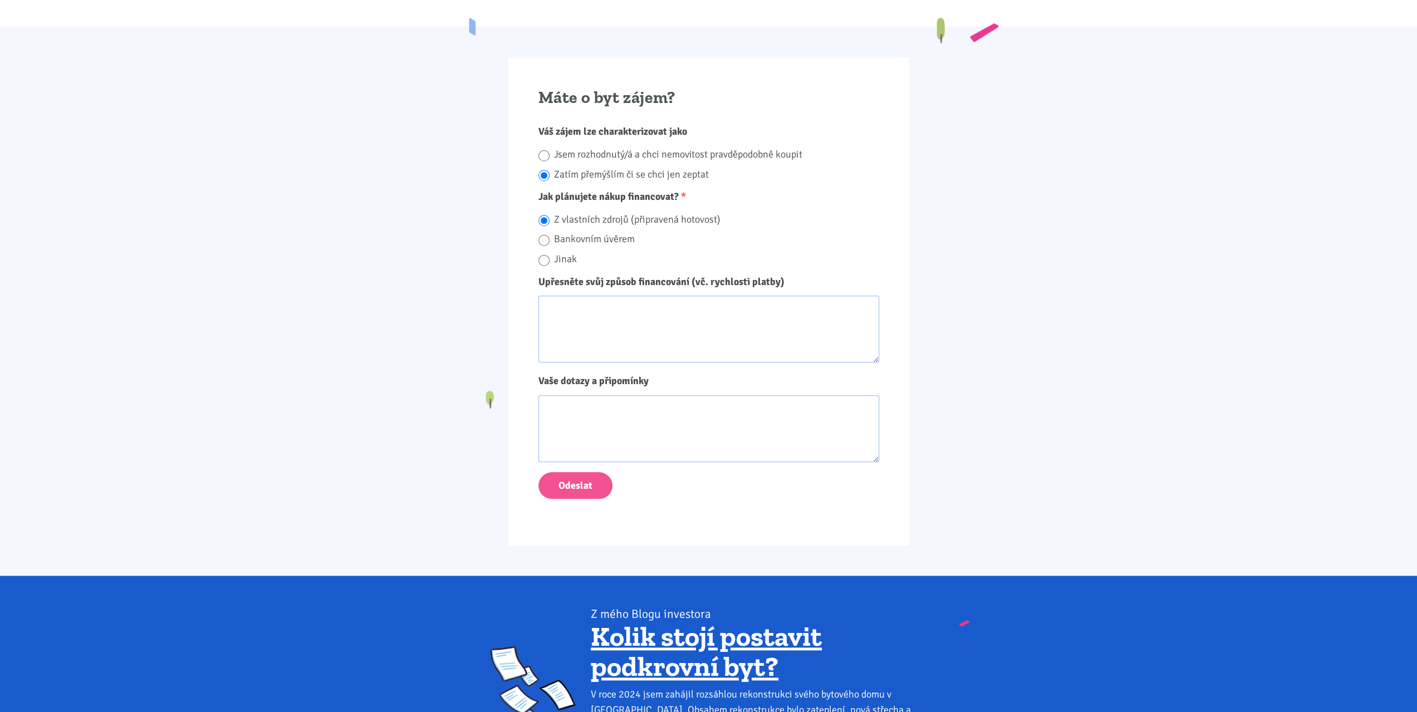
click at [568, 126] on span "Váš zájem lze charakterizovat jako" at bounding box center [612, 131] width 149 height 12
click at [551, 127] on span "Váš zájem lze charakterizovat jako" at bounding box center [612, 131] width 149 height 12
click at [548, 127] on span "Váš zájem lze charakterizovat jako" at bounding box center [612, 131] width 149 height 12
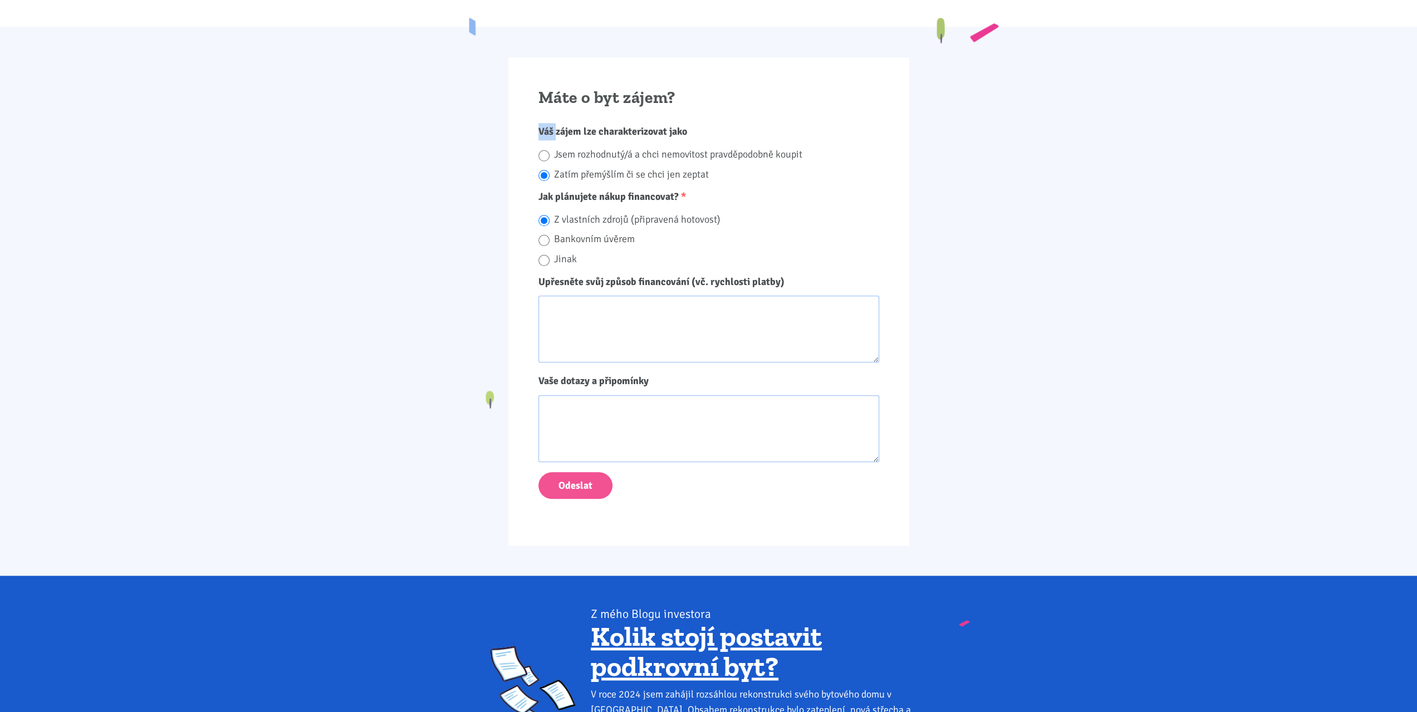
click at [548, 127] on span "Váš zájem lze charakterizovat jako" at bounding box center [612, 131] width 149 height 12
click at [575, 129] on span "Váš zájem lze charakterizovat jako" at bounding box center [612, 131] width 149 height 12
click at [588, 129] on span "Váš zájem lze charakterizovat jako" at bounding box center [612, 131] width 149 height 12
click at [610, 129] on span "Váš zájem lze charakterizovat jako" at bounding box center [612, 131] width 149 height 12
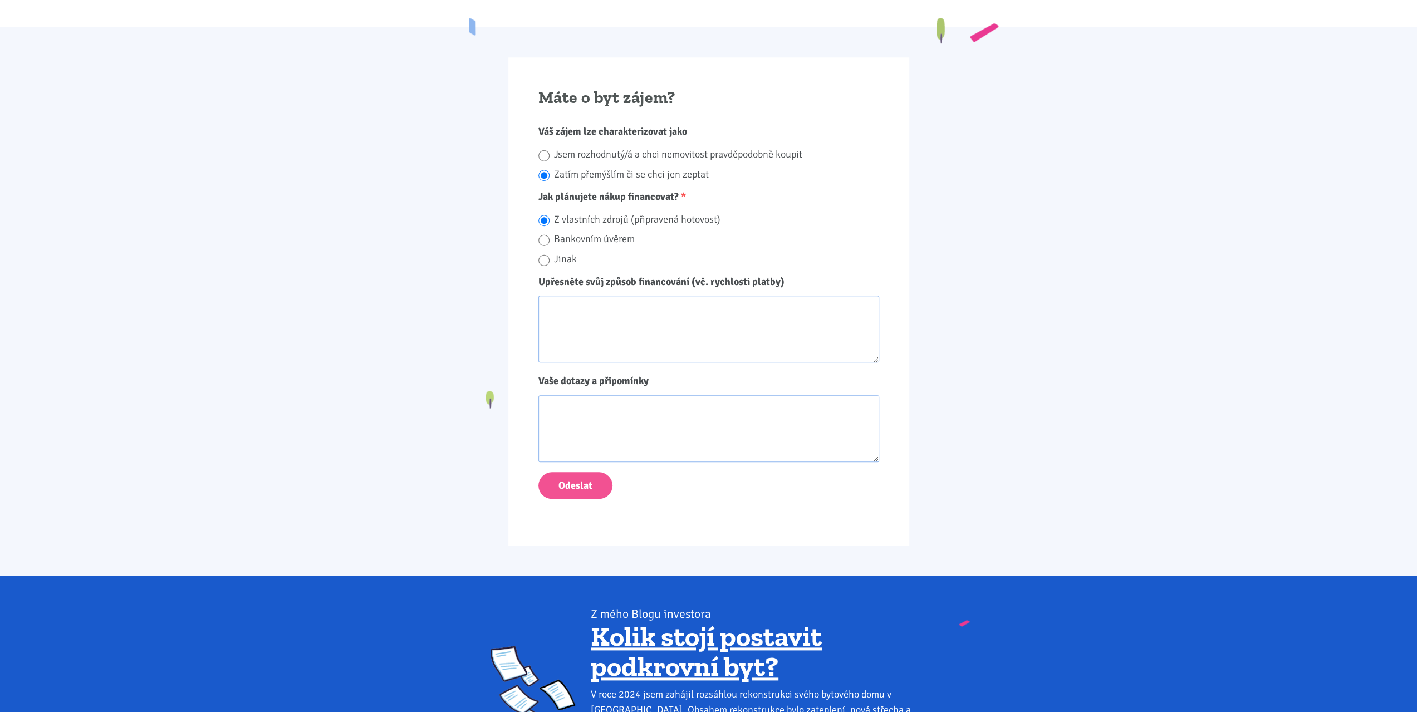
click at [610, 129] on span "Váš zájem lze charakterizovat jako" at bounding box center [612, 131] width 149 height 12
click at [572, 129] on span "Váš zájem lze charakterizovat jako" at bounding box center [612, 131] width 149 height 12
click at [546, 126] on span "Váš zájem lze charakterizovat jako" at bounding box center [612, 131] width 149 height 12
click at [550, 126] on span "Váš zájem lze charakterizovat jako" at bounding box center [612, 131] width 149 height 12
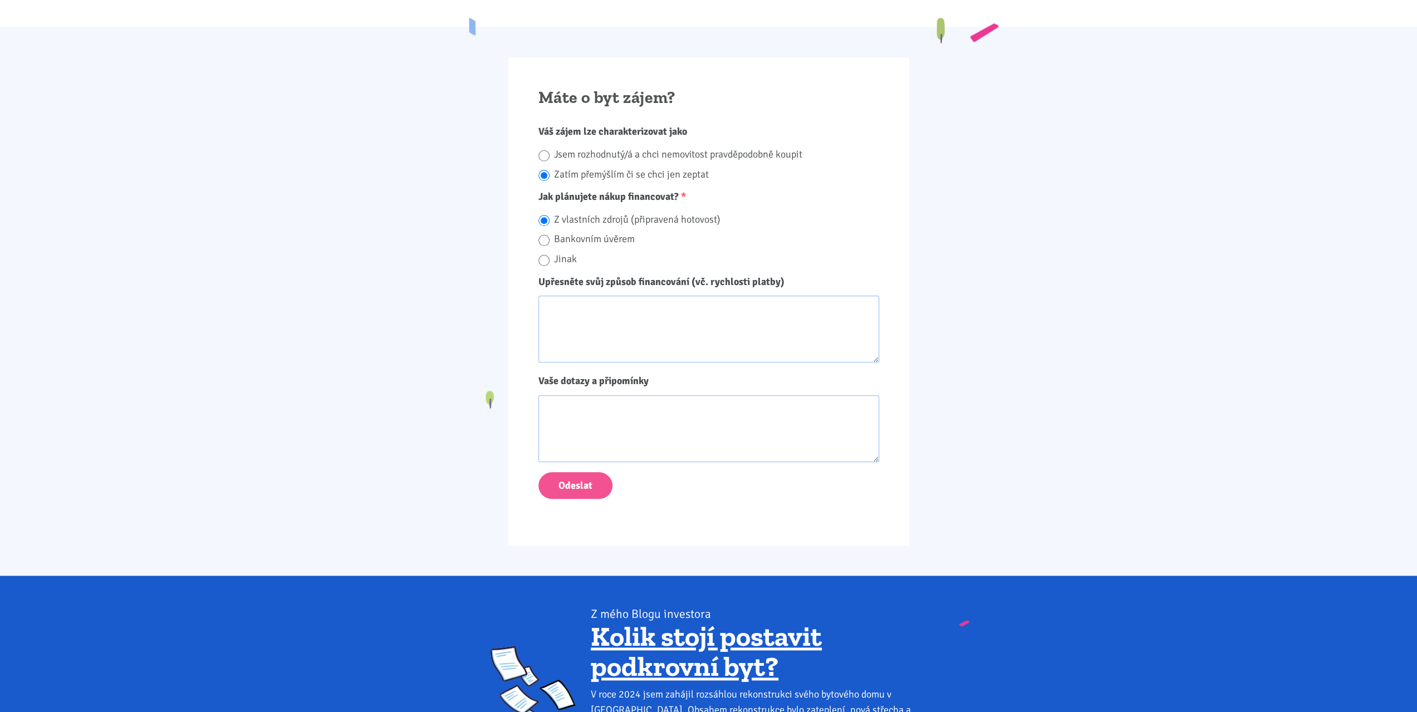
click at [542, 126] on span "Váš zájem lze charakterizovat jako" at bounding box center [612, 131] width 149 height 12
click at [575, 127] on span "Váš zájem lze charakterizovat jako" at bounding box center [612, 131] width 149 height 12
click at [589, 127] on span "Váš zájem lze charakterizovat jako" at bounding box center [612, 131] width 149 height 12
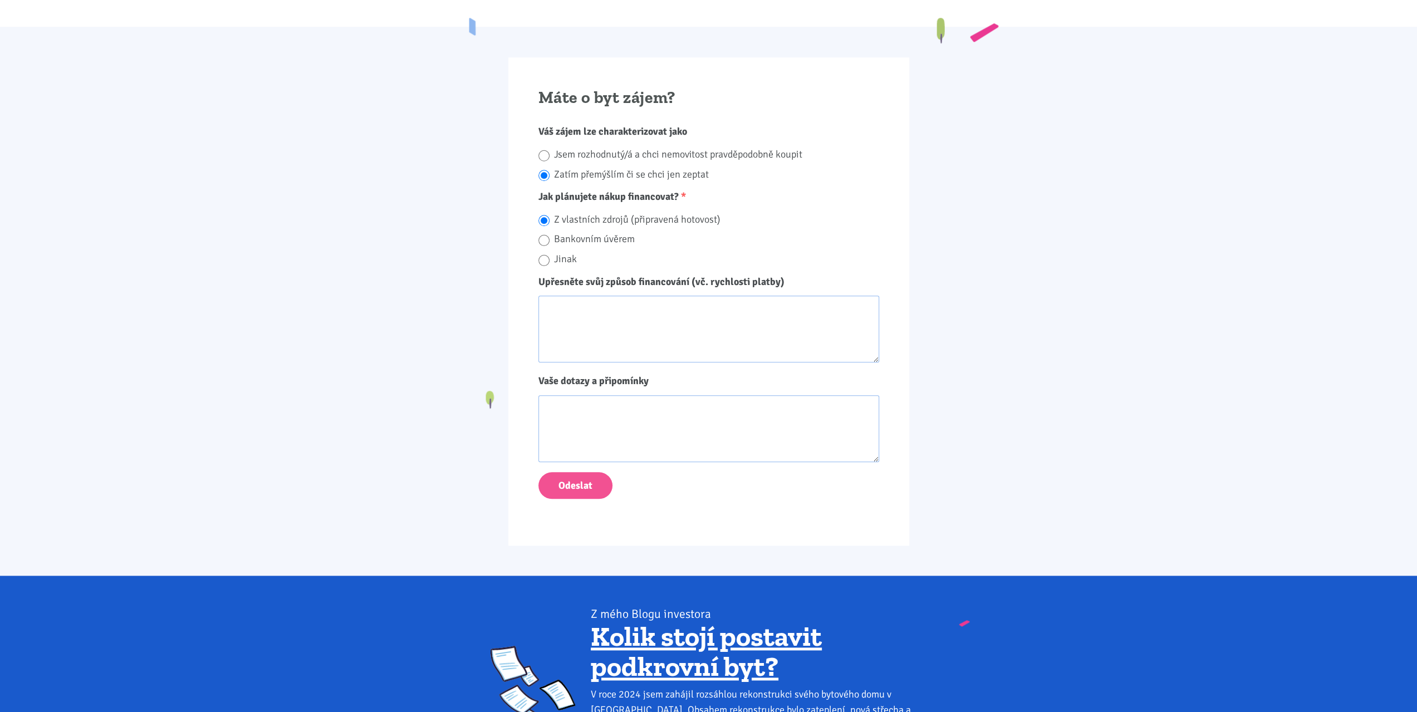
click at [589, 127] on span "Váš zájem lze charakterizovat jako" at bounding box center [612, 131] width 149 height 12
click at [614, 127] on span "Váš zájem lze charakterizovat jako" at bounding box center [612, 131] width 149 height 12
click at [646, 126] on span "Váš zájem lze charakterizovat jako" at bounding box center [612, 131] width 149 height 12
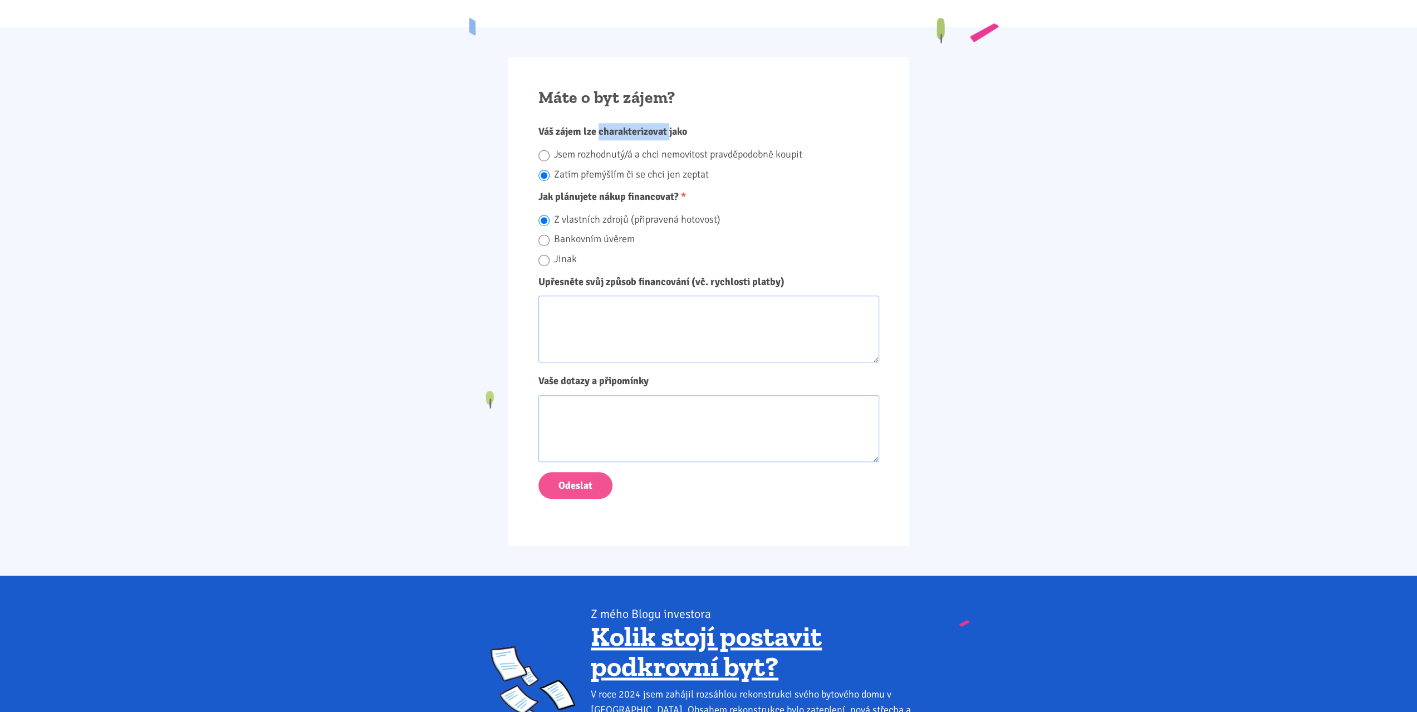
click at [676, 126] on span "Váš zájem lze charakterizovat jako" at bounding box center [612, 131] width 149 height 12
click at [589, 126] on span "Váš zájem lze charakterizovat jako" at bounding box center [612, 131] width 149 height 12
click at [562, 126] on span "Váš zájem lze charakterizovat jako" at bounding box center [612, 131] width 149 height 12
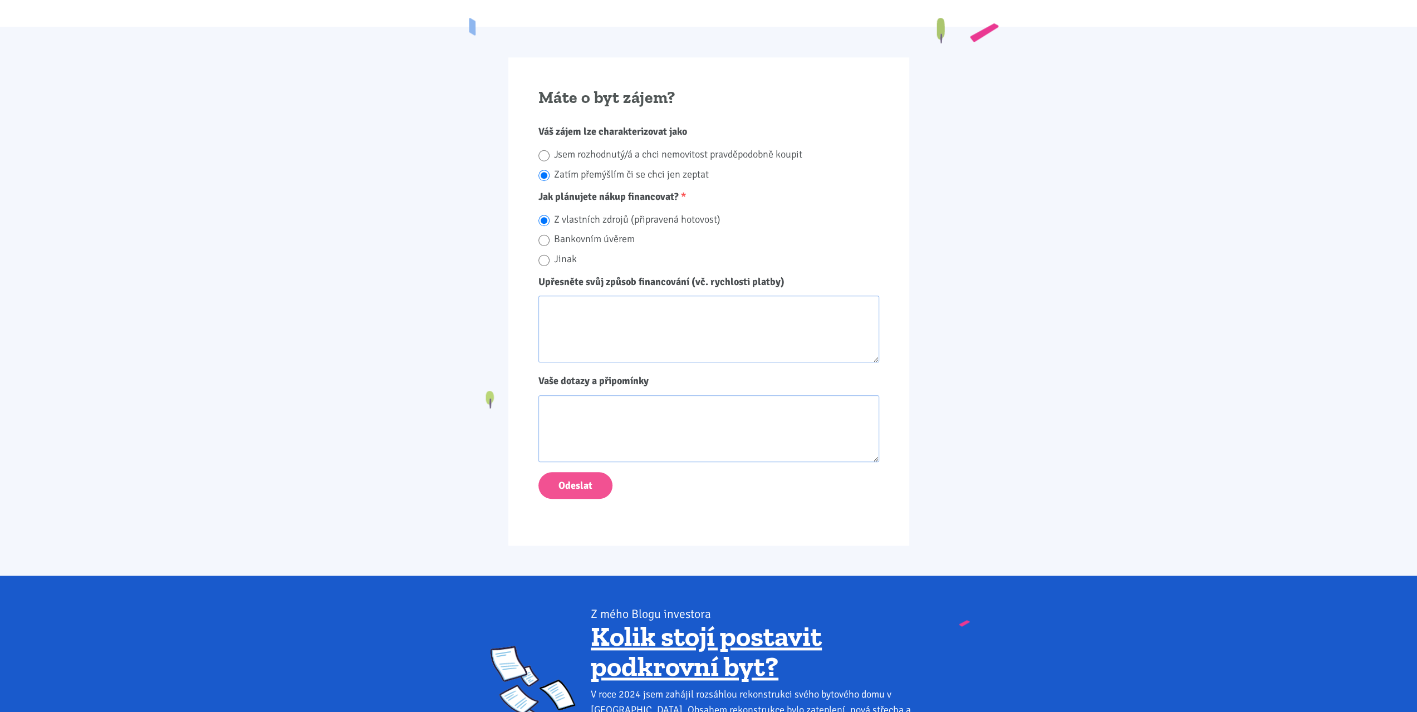
click at [562, 126] on span "Váš zájem lze charakterizovat jako" at bounding box center [612, 131] width 149 height 12
click at [548, 126] on span "Váš zájem lze charakterizovat jako" at bounding box center [612, 131] width 149 height 12
click at [621, 128] on span "Váš zájem lze charakterizovat jako" at bounding box center [612, 131] width 149 height 12
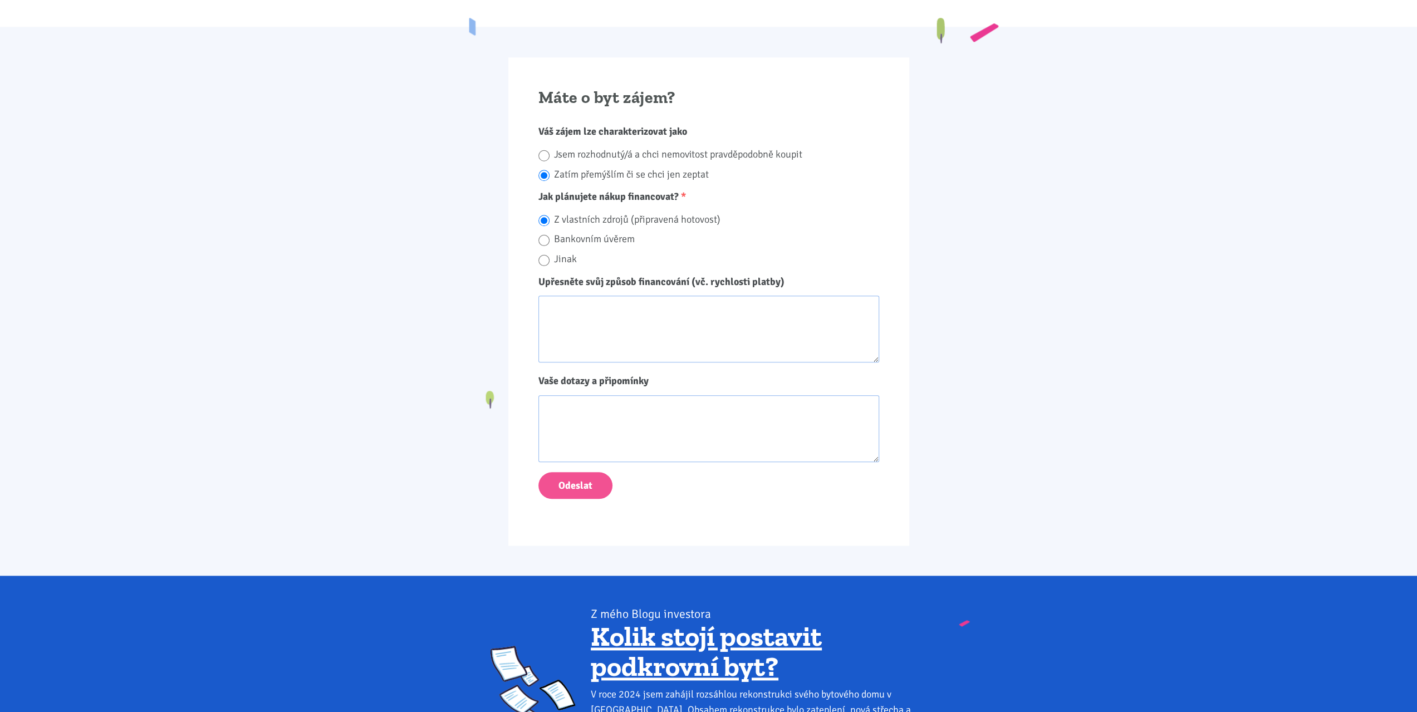
click at [576, 191] on span "Jak plánujete nákup financovat?" at bounding box center [608, 196] width 140 height 12
click at [543, 192] on span "Jak plánujete nákup financovat?" at bounding box center [608, 196] width 140 height 12
click at [572, 192] on span "Jak plánujete nákup financovat?" at bounding box center [608, 196] width 140 height 12
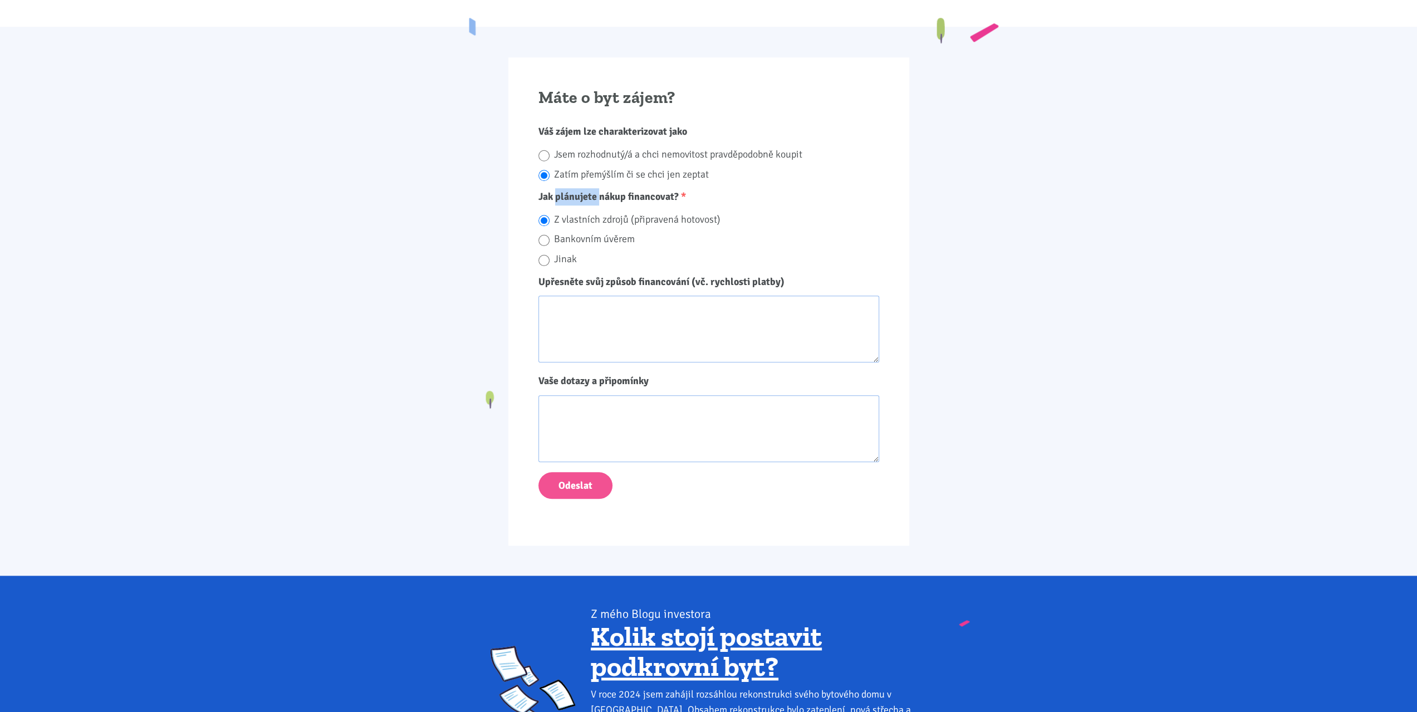
click at [572, 192] on span "Jak plánujete nákup financovat?" at bounding box center [608, 196] width 140 height 12
click at [610, 192] on span "Jak plánujete nákup financovat?" at bounding box center [608, 196] width 140 height 12
click at [638, 192] on span "Jak plánujete nákup financovat?" at bounding box center [608, 196] width 140 height 12
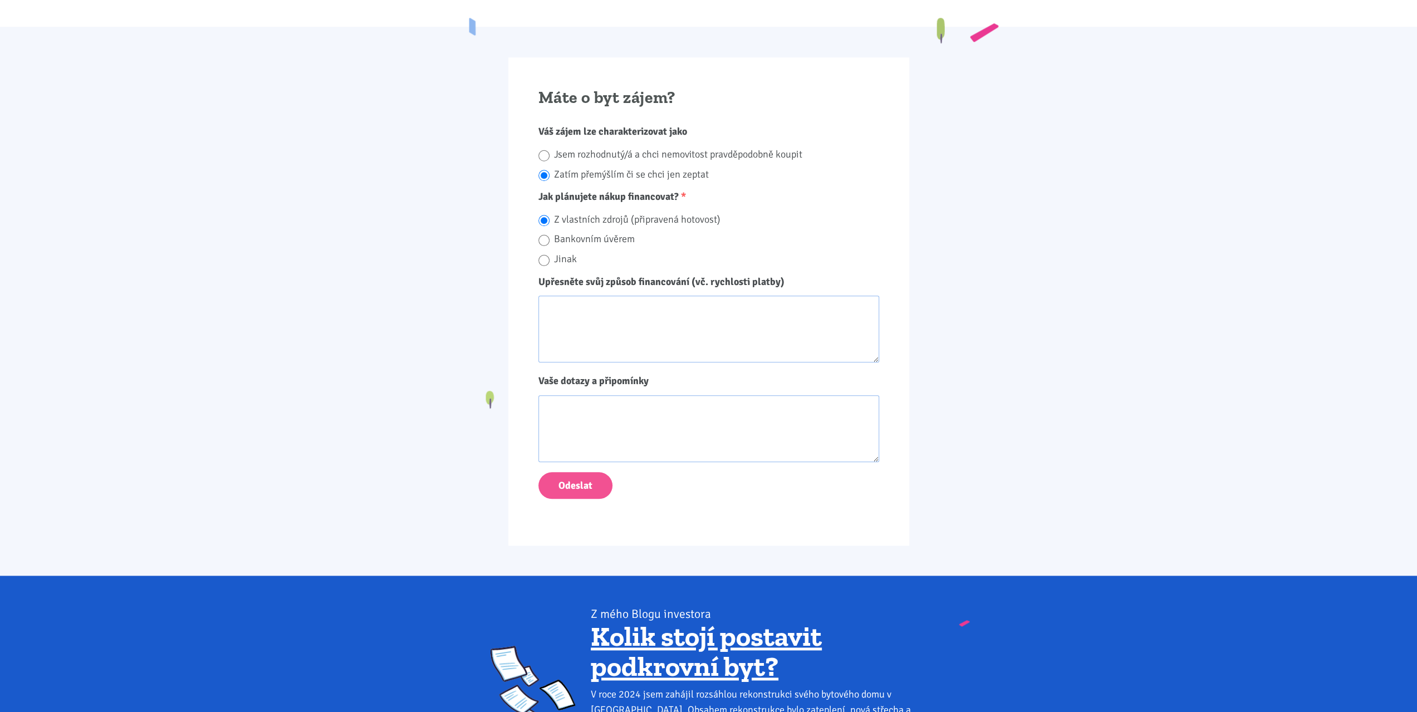
click at [612, 192] on span "Jak plánujete nákup financovat?" at bounding box center [608, 196] width 140 height 12
click at [584, 192] on span "Jak plánujete nákup financovat?" at bounding box center [608, 196] width 140 height 12
click at [548, 192] on span "Jak plánujete nákup financovat?" at bounding box center [608, 196] width 140 height 12
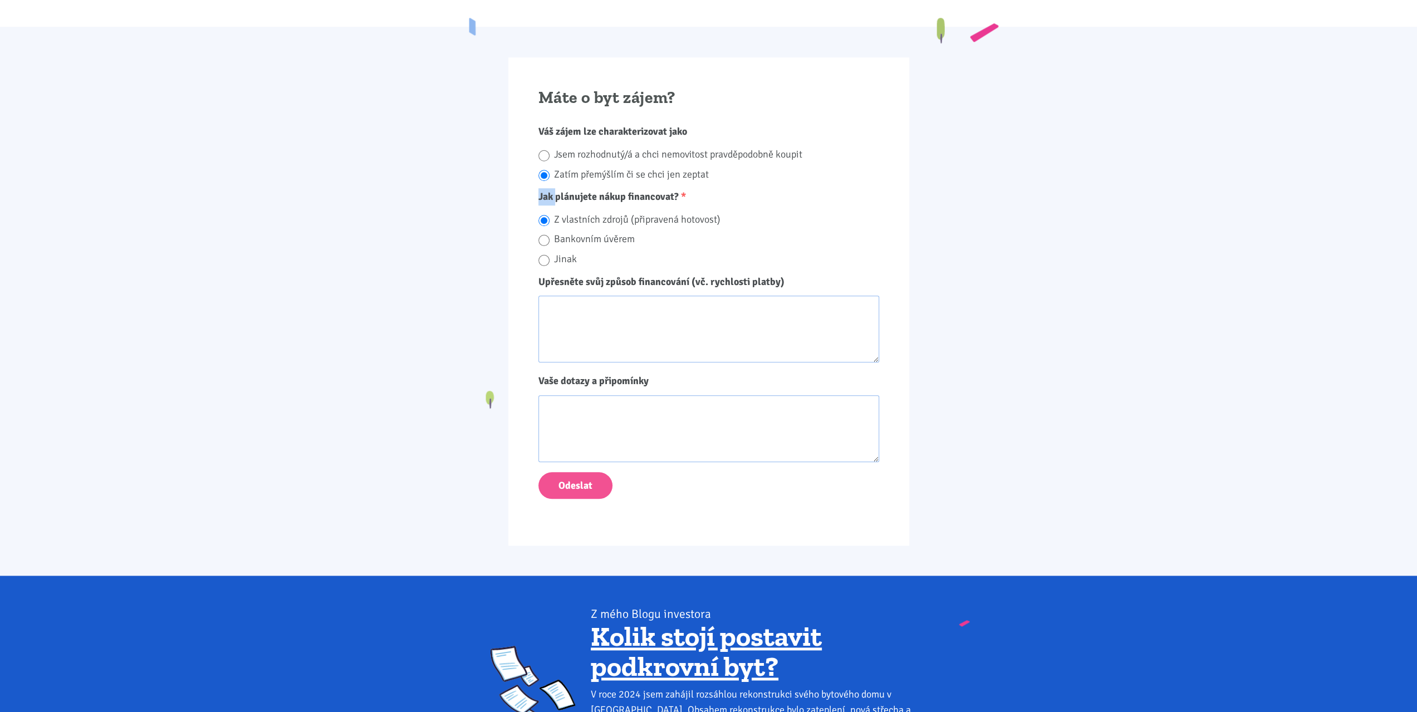
click at [548, 192] on span "Jak plánujete nákup financovat?" at bounding box center [608, 196] width 140 height 12
click at [611, 191] on span "Jak plánujete nákup financovat?" at bounding box center [608, 196] width 140 height 12
click at [577, 191] on span "Jak plánujete nákup financovat?" at bounding box center [608, 196] width 140 height 12
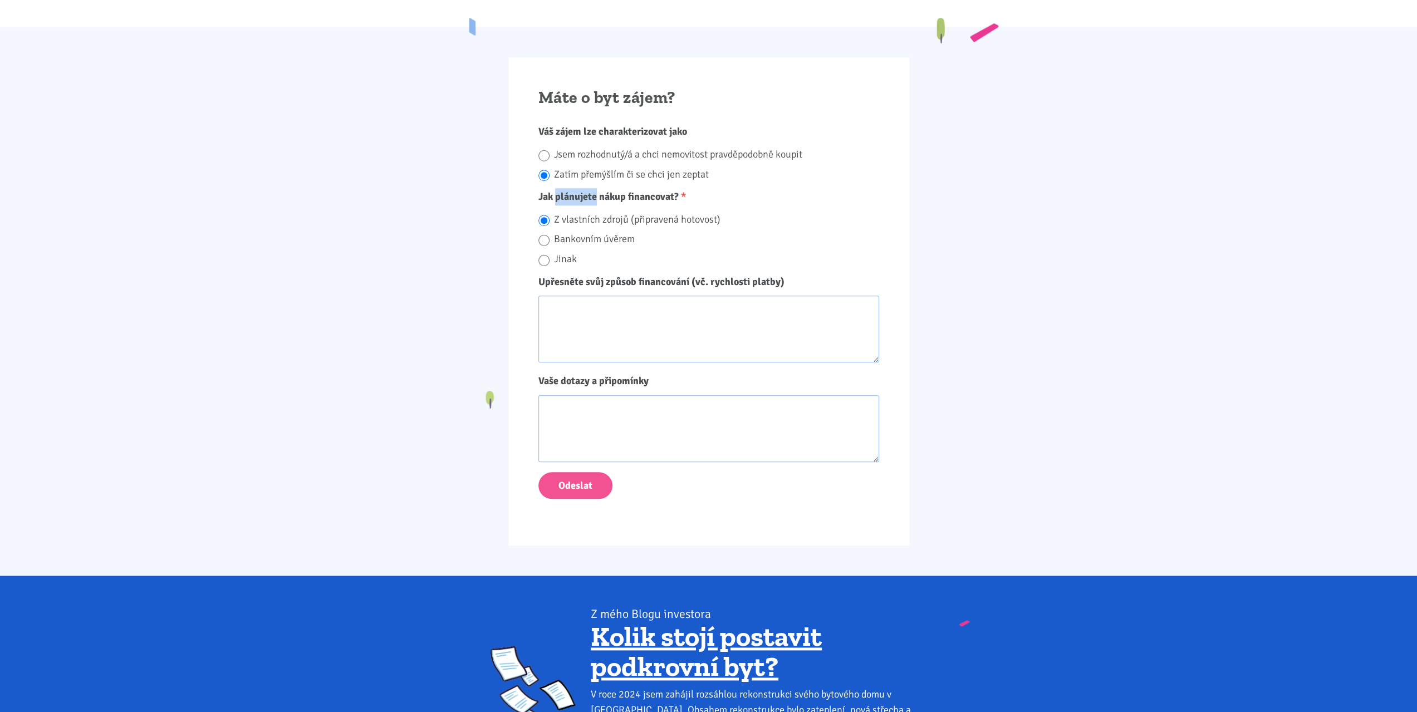
click at [616, 191] on span "Jak plánujete nákup financovat?" at bounding box center [608, 196] width 140 height 12
click at [569, 191] on span "Jak plánujete nákup financovat?" at bounding box center [608, 196] width 140 height 12
click at [543, 192] on span "Jak plánujete nákup financovat?" at bounding box center [608, 196] width 140 height 12
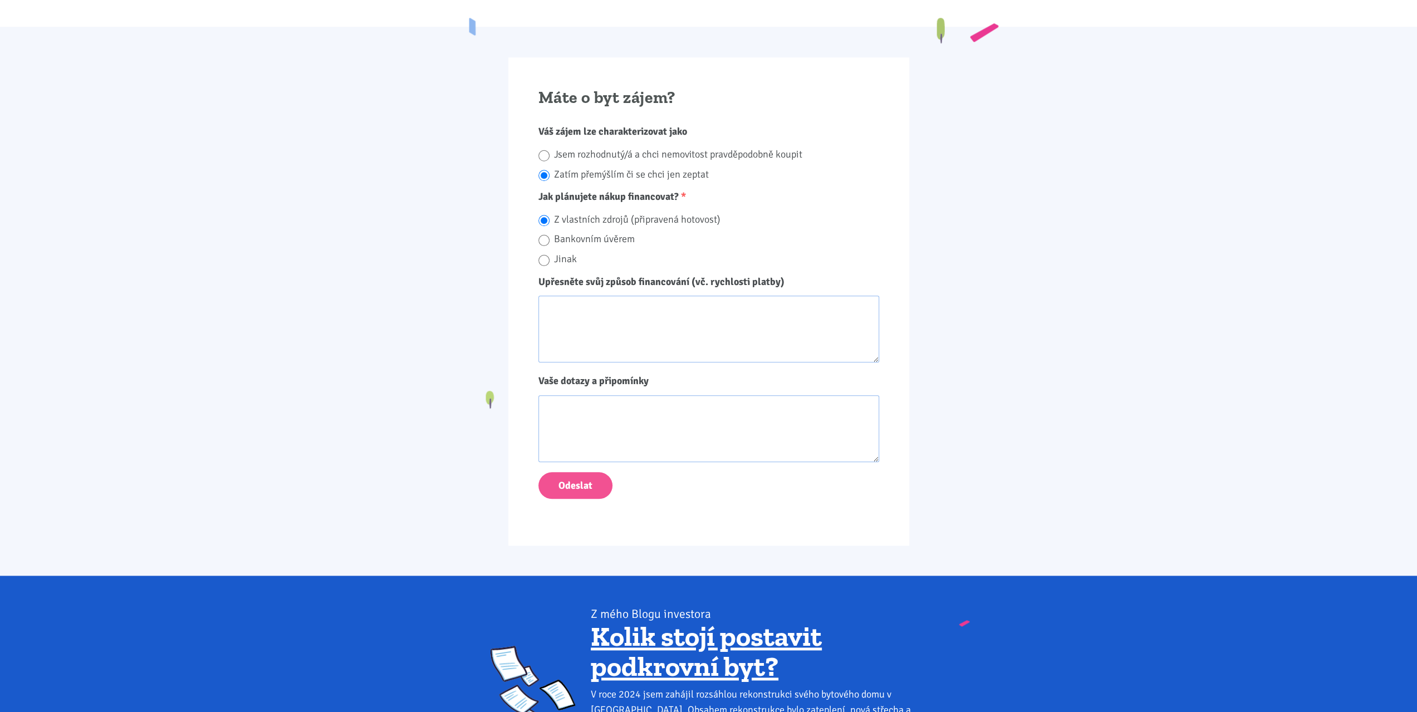
click at [543, 192] on span "Jak plánujete nákup financovat?" at bounding box center [608, 196] width 140 height 12
click at [615, 191] on span "Jak plánujete nákup financovat?" at bounding box center [608, 196] width 140 height 12
click at [580, 191] on span "Jak plánujete nákup financovat?" at bounding box center [608, 196] width 140 height 12
drag, startPoint x: 580, startPoint y: 191, endPoint x: 605, endPoint y: 191, distance: 24.5
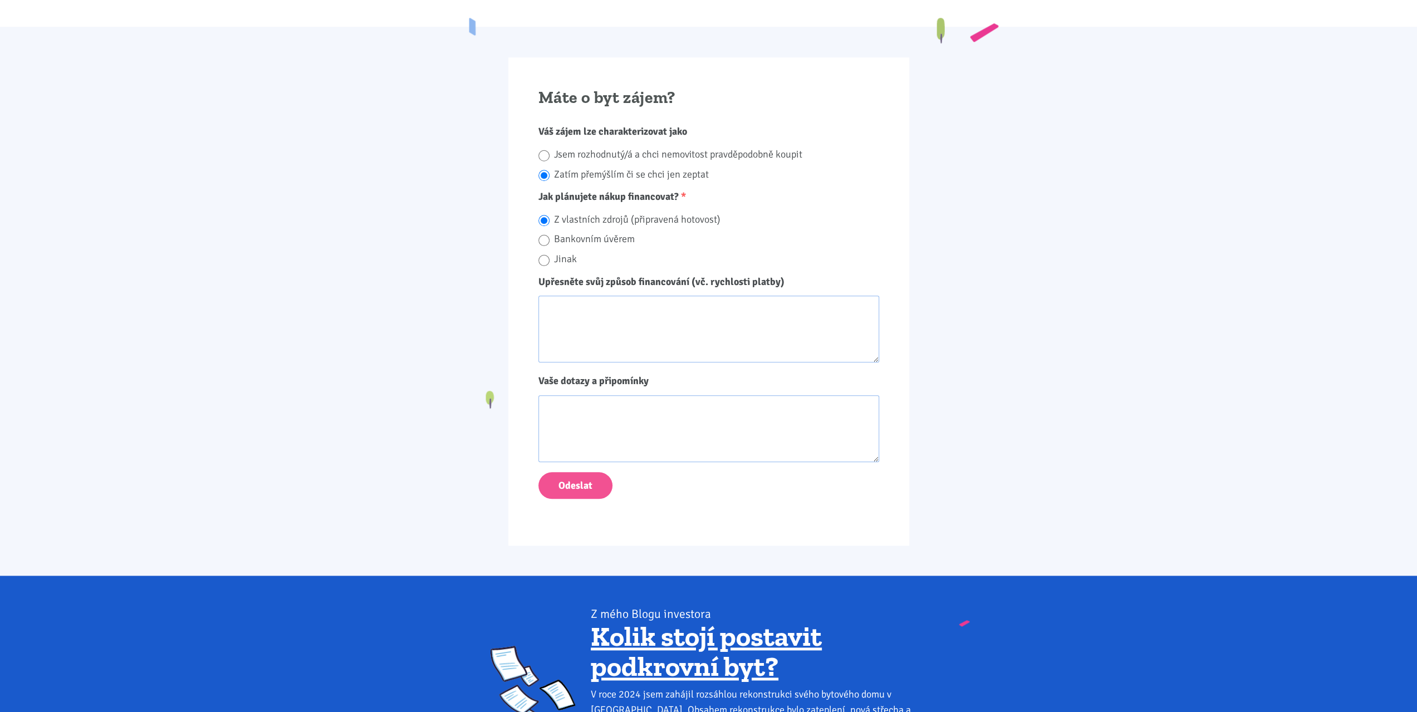
click at [581, 191] on span "Jak plánujete nákup financovat?" at bounding box center [608, 196] width 140 height 12
click at [616, 191] on span "Jak plánujete nákup financovat?" at bounding box center [608, 196] width 140 height 12
click at [644, 191] on span "Jak plánujete nákup financovat?" at bounding box center [608, 196] width 140 height 12
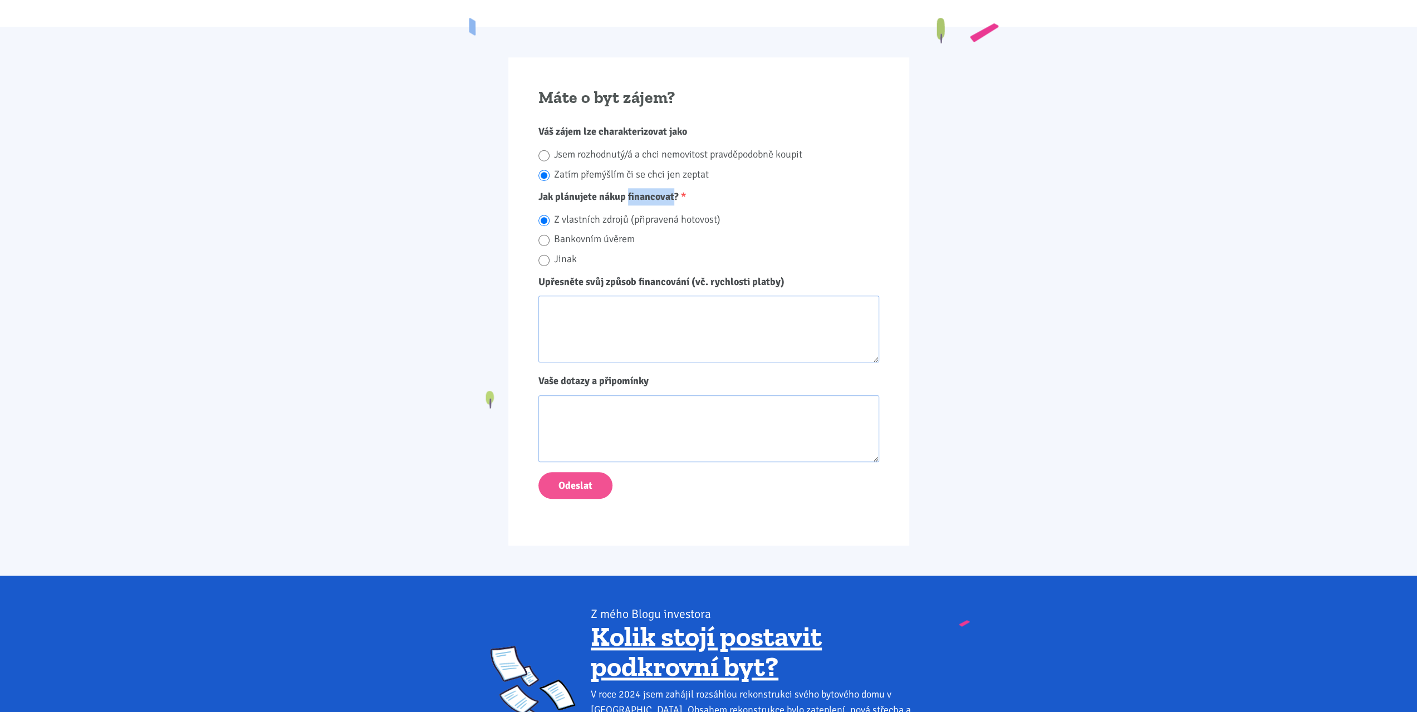
click at [716, 107] on div "Máte o byt zájem? Váš zájem lze charakterizovat jako Jsem rozhodnutý/á a chci n…" at bounding box center [708, 301] width 401 height 488
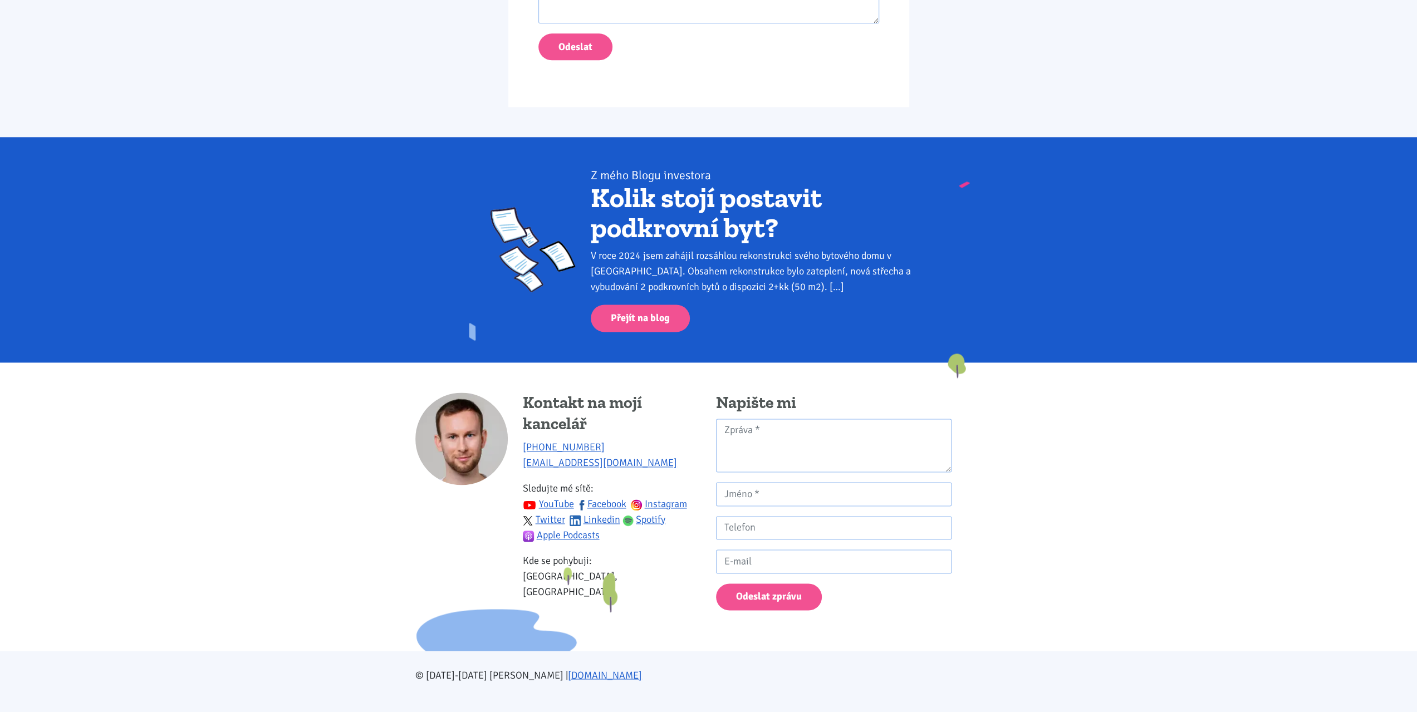
scroll to position [1502, 0]
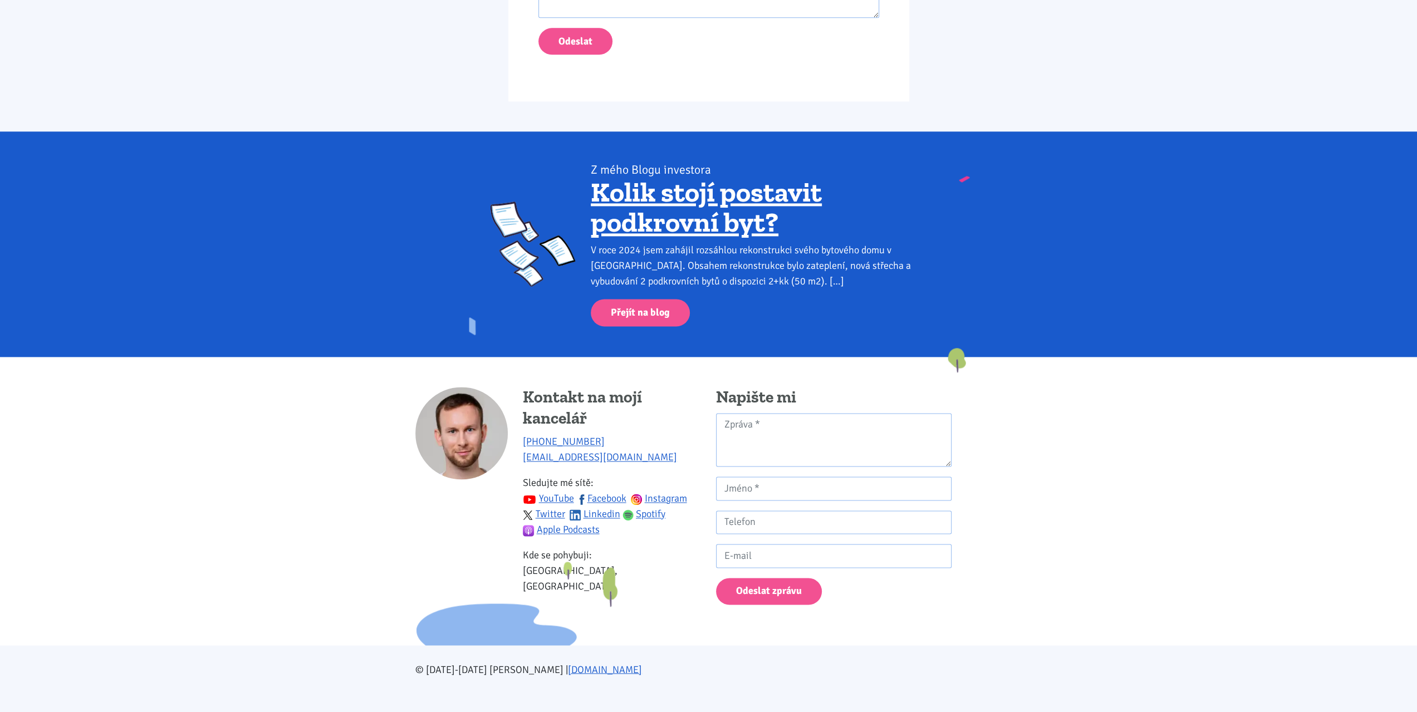
click at [464, 539] on div at bounding box center [461, 495] width 92 height 217
click at [464, 533] on div at bounding box center [461, 495] width 92 height 217
click at [547, 395] on h4 "Kontakt na mojí kancelář" at bounding box center [612, 408] width 178 height 42
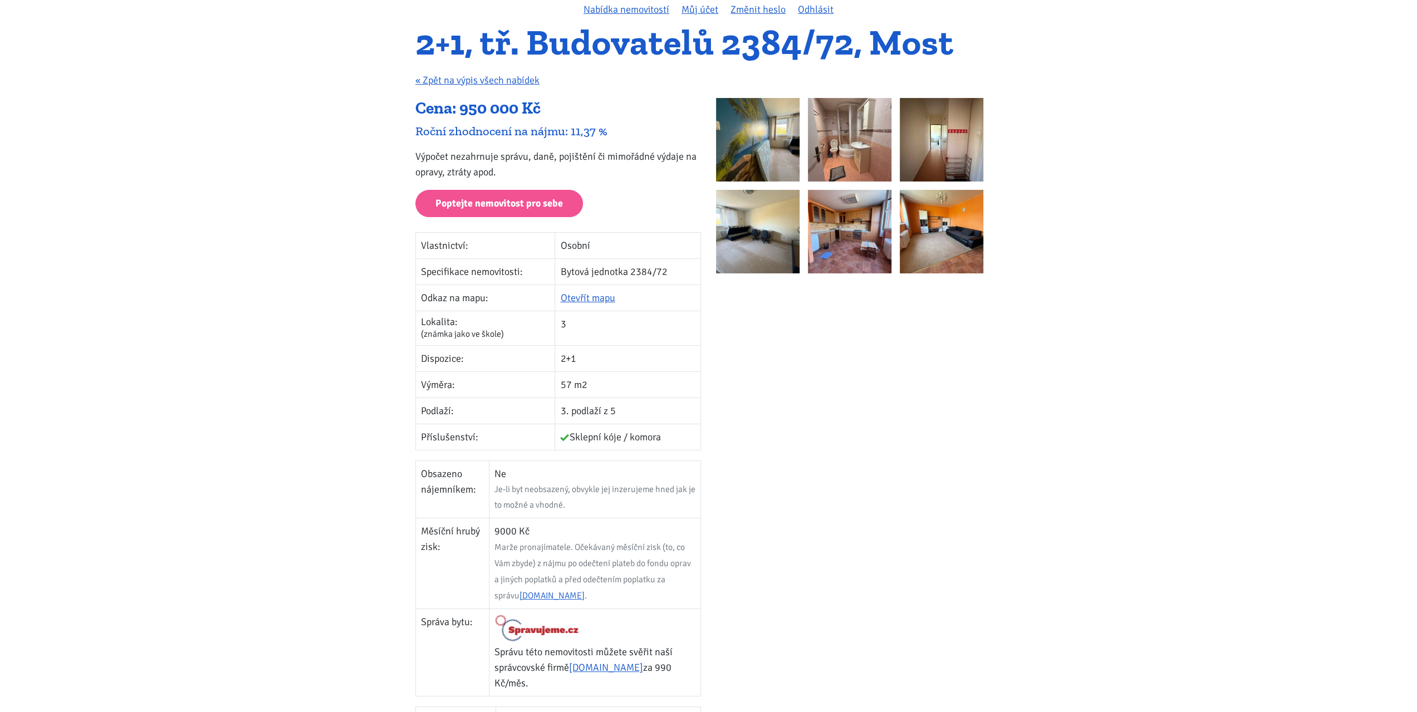
scroll to position [55, 0]
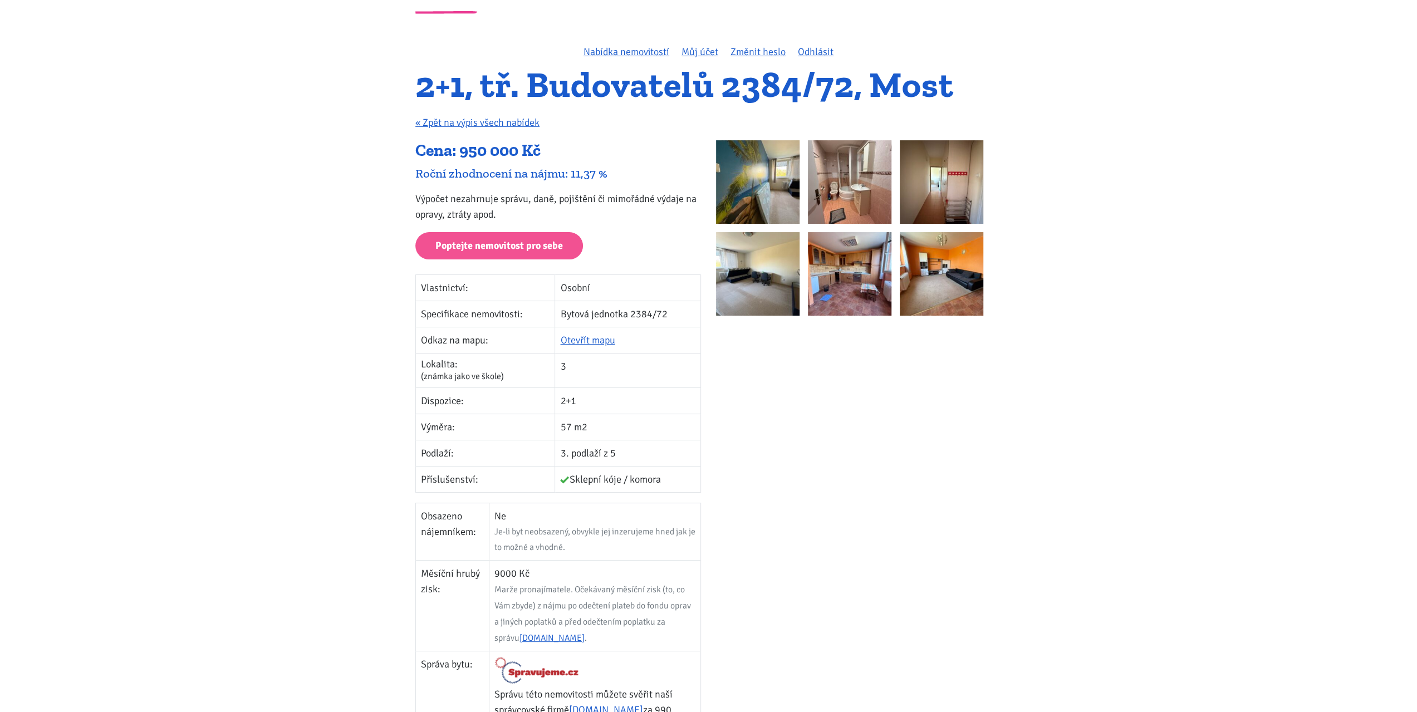
click at [773, 175] on img at bounding box center [758, 182] width 84 height 84
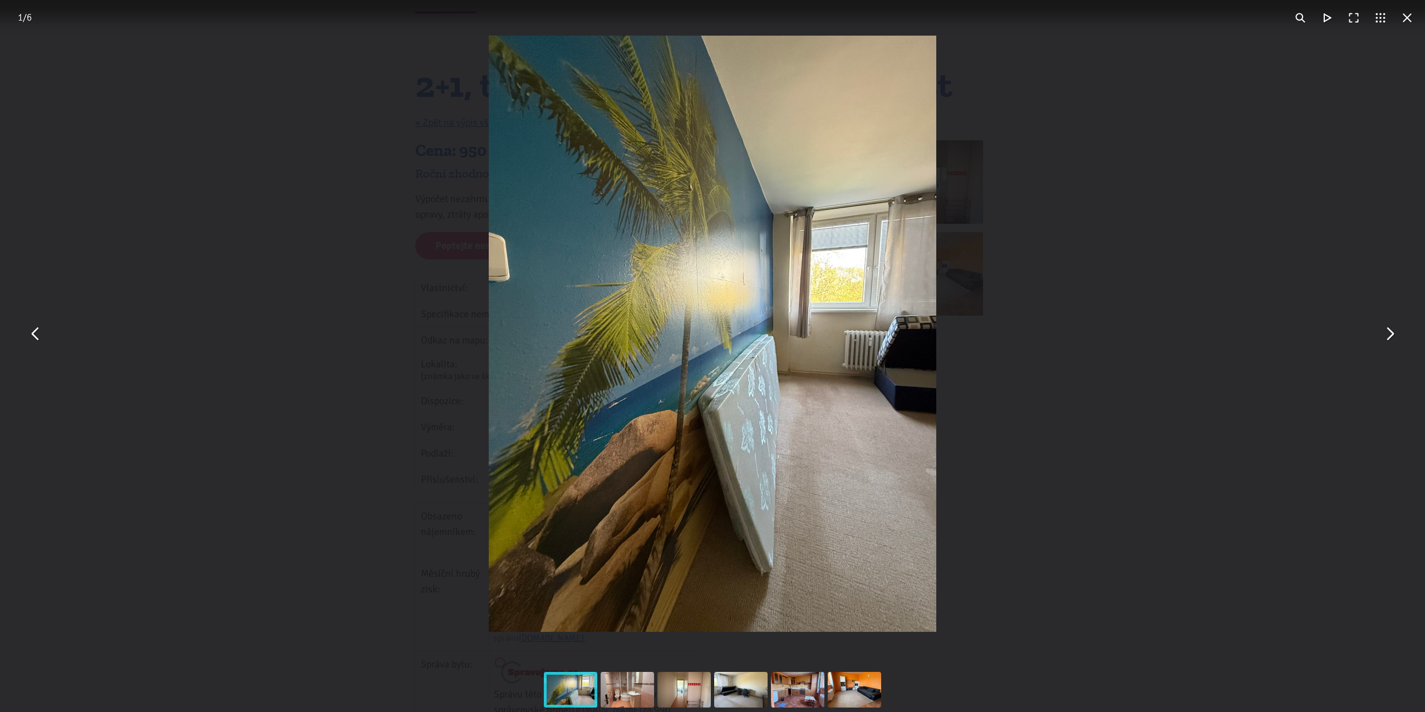
click at [1384, 335] on button "You can close this modal content with the ESC key" at bounding box center [1389, 334] width 27 height 27
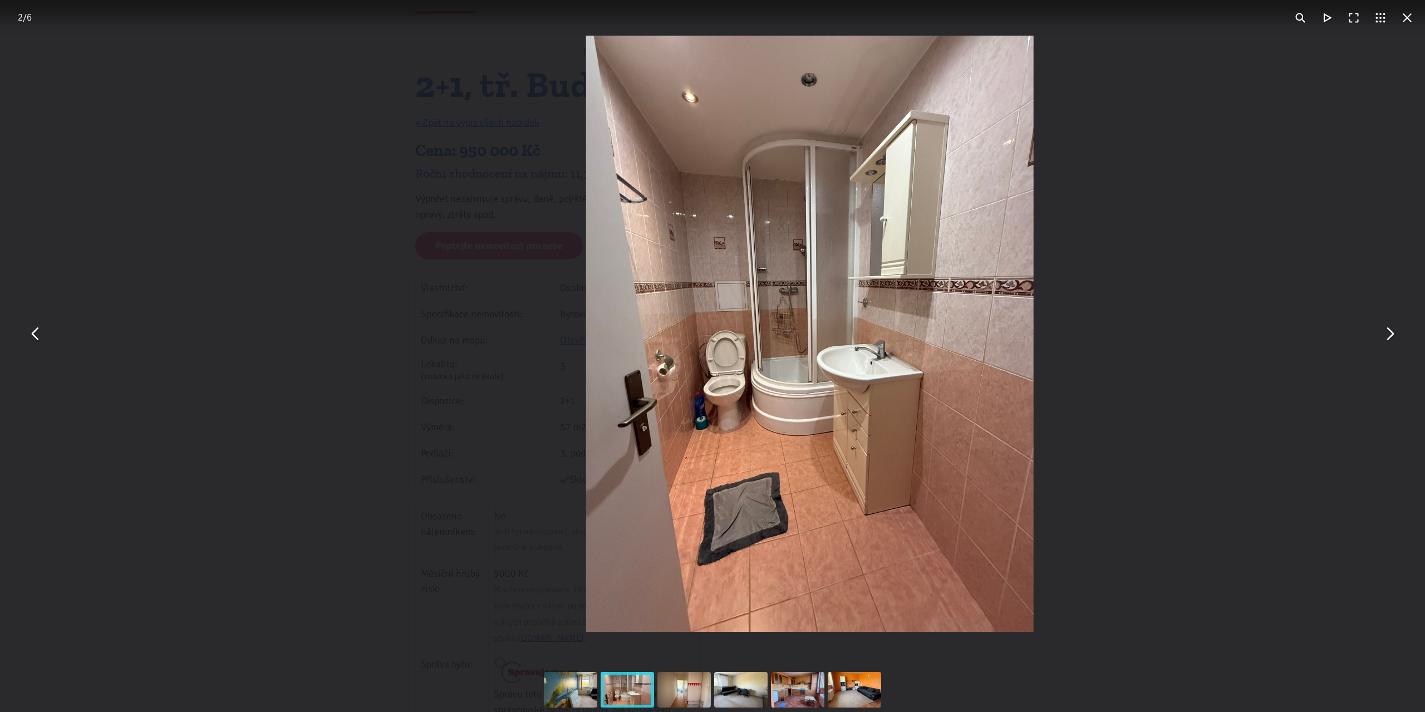
click at [1386, 333] on button "You can close this modal content with the ESC key" at bounding box center [1389, 334] width 27 height 27
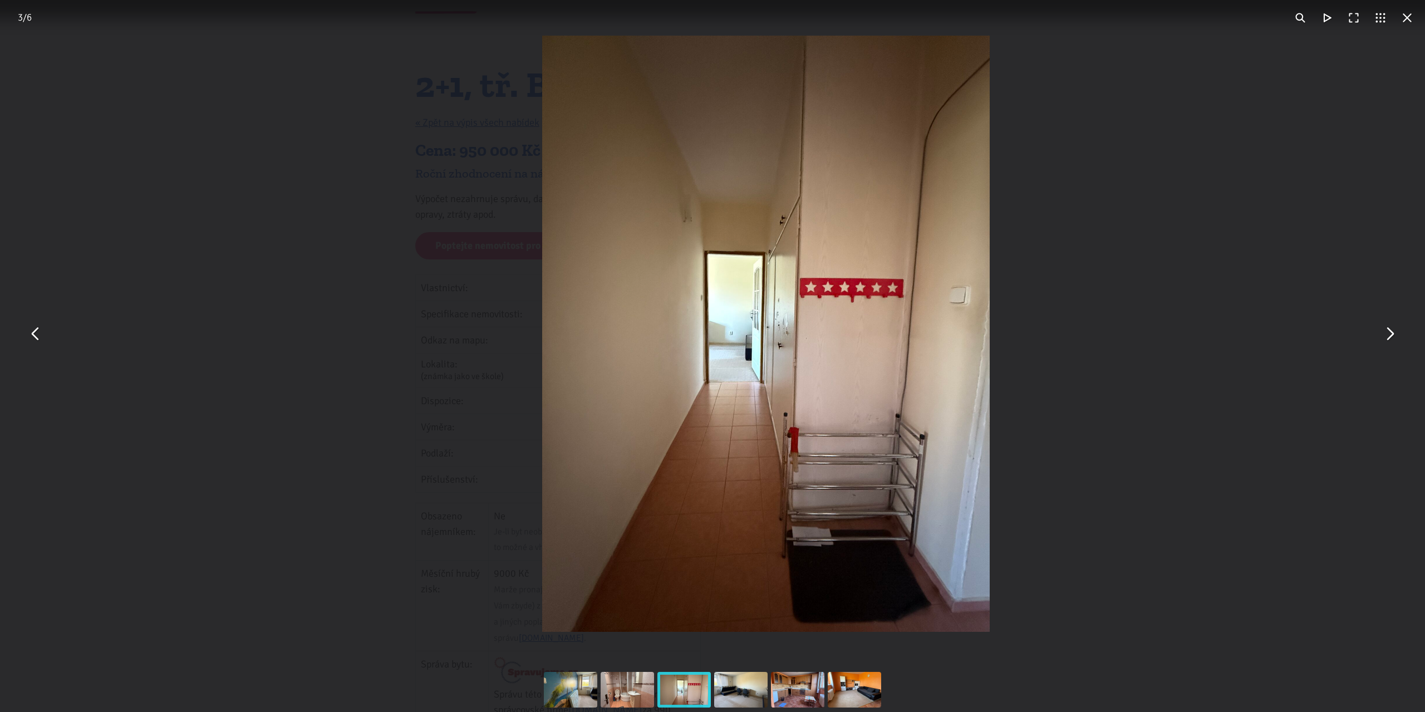
click at [1386, 333] on button "You can close this modal content with the ESC key" at bounding box center [1389, 334] width 27 height 27
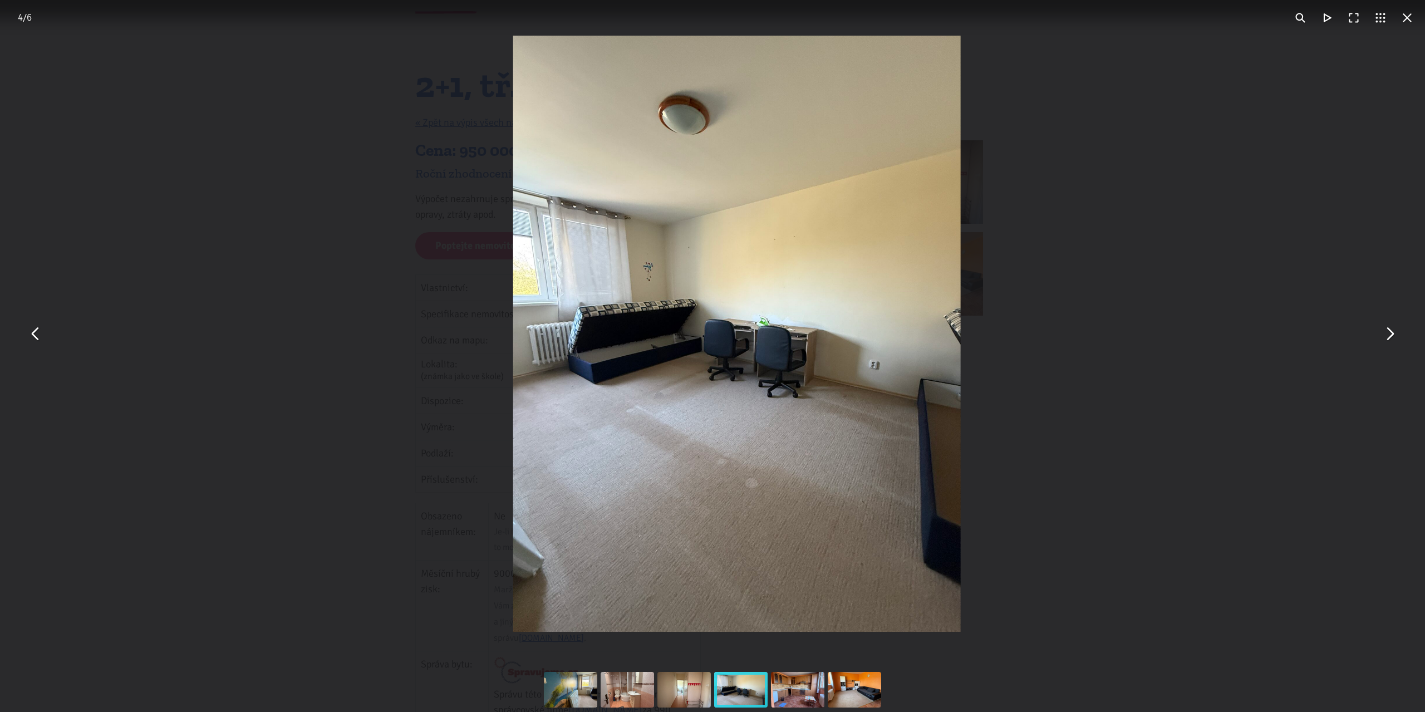
click at [1386, 333] on button "You can close this modal content with the ESC key" at bounding box center [1389, 334] width 27 height 27
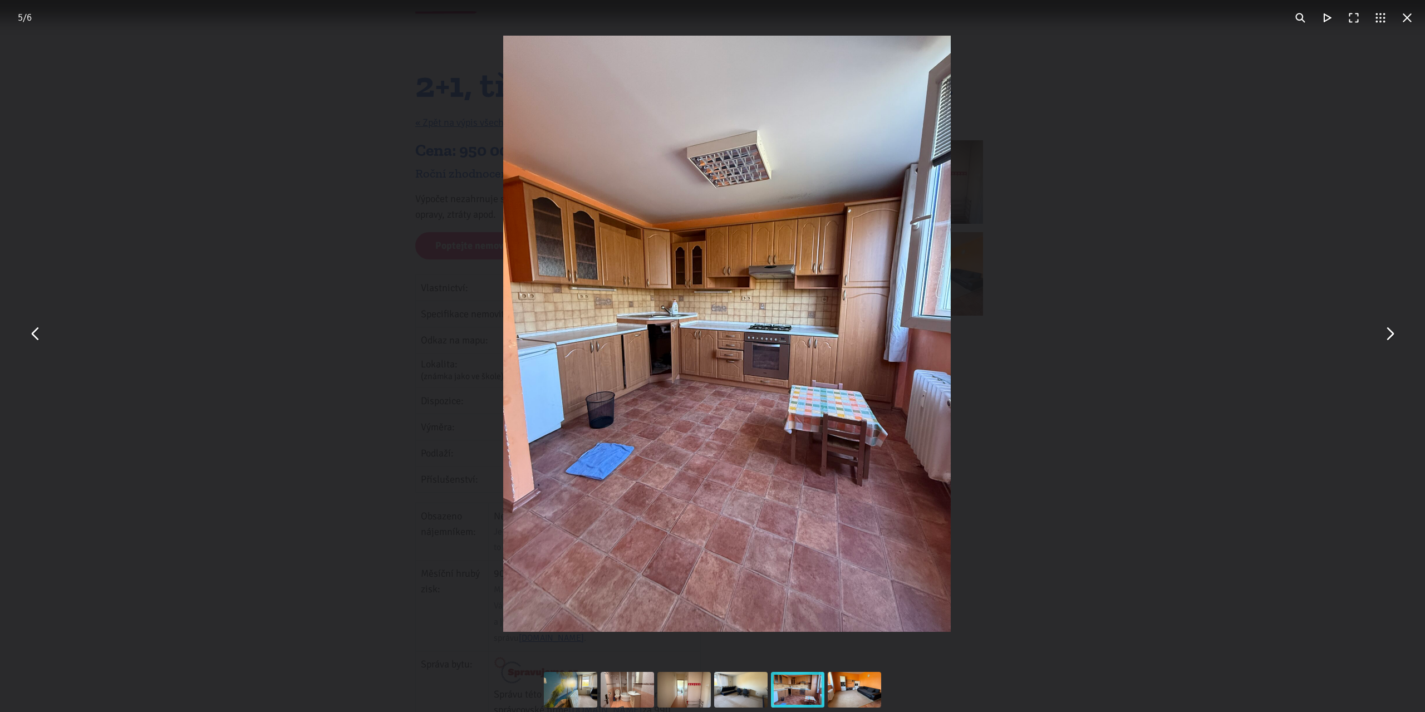
click at [1385, 333] on button "You can close this modal content with the ESC key" at bounding box center [1389, 334] width 27 height 27
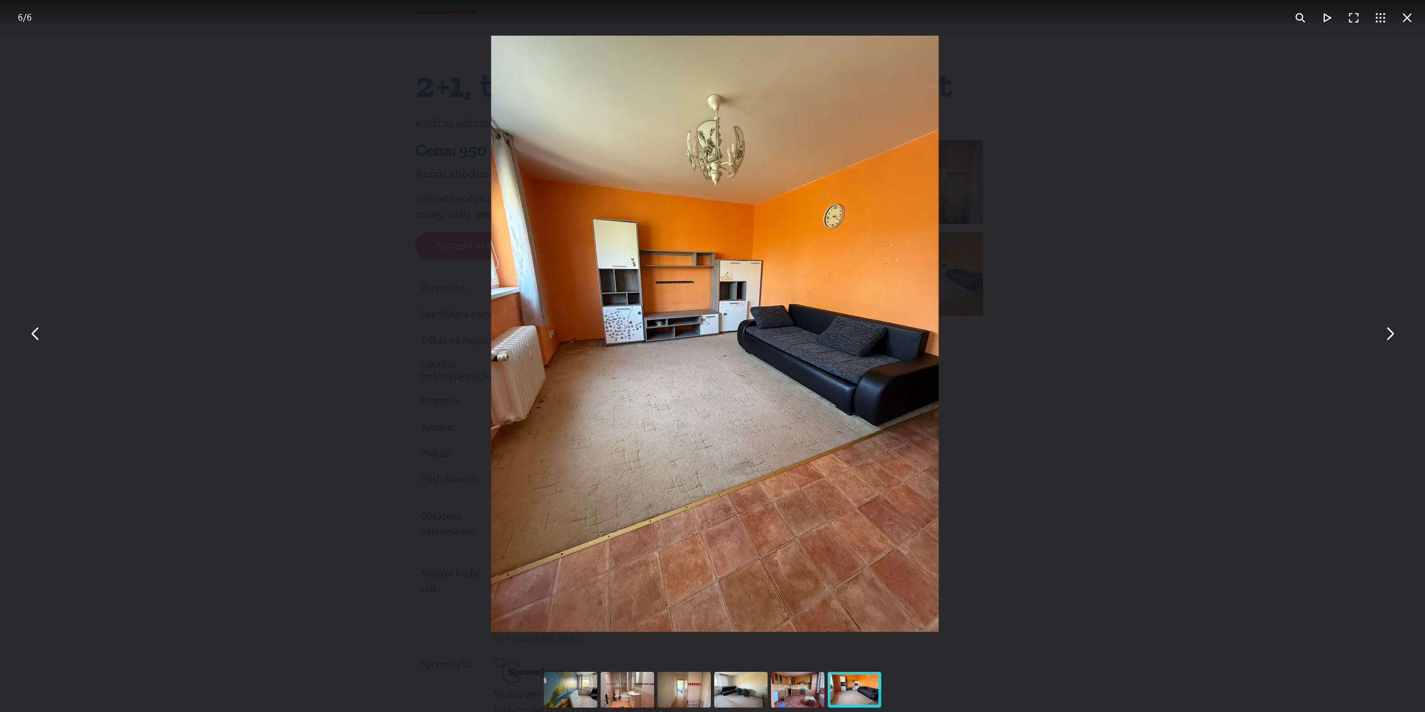
click at [1405, 21] on button "You can close this modal content with the ESC key" at bounding box center [1407, 17] width 27 height 27
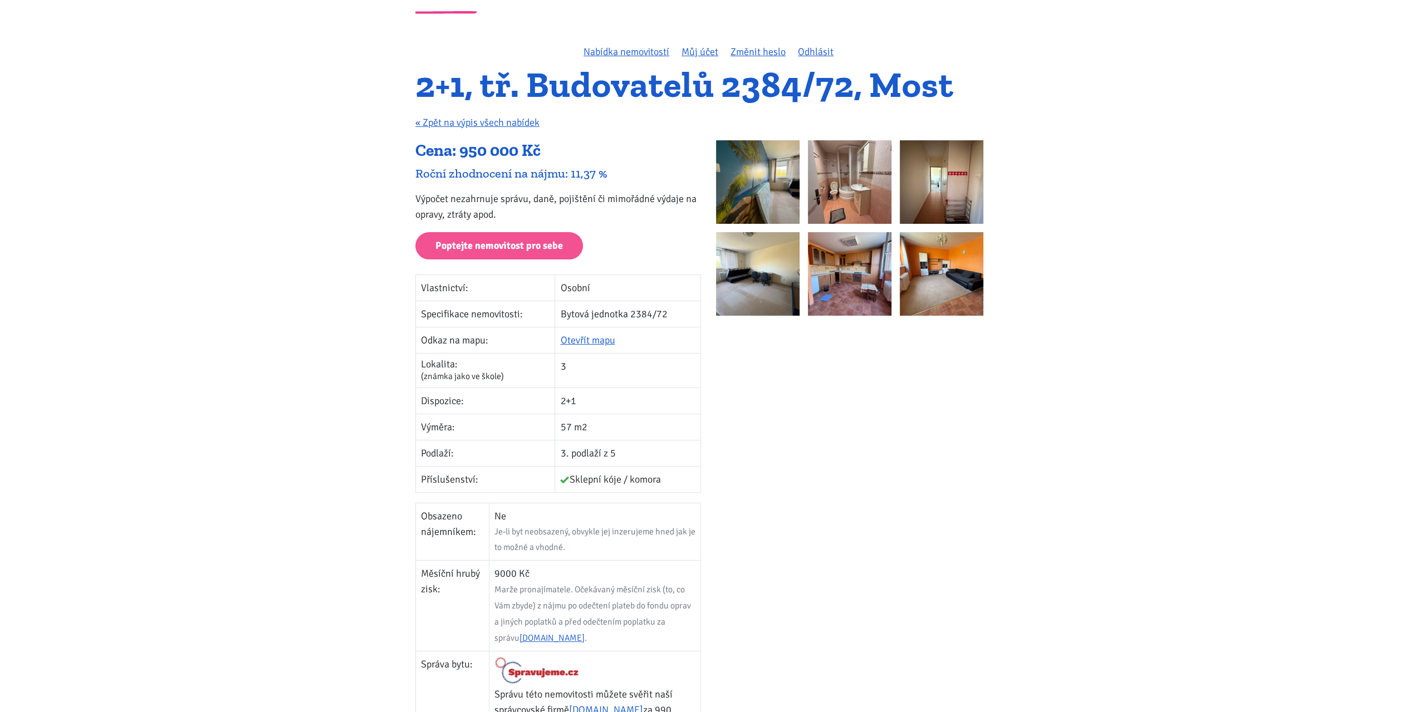
click at [546, 199] on p "Výpočet nezahrnuje správu, daně, pojištění či mimořádné výdaje na opravy, ztrát…" at bounding box center [558, 206] width 286 height 31
click at [513, 198] on p "Výpočet nezahrnuje správu, daně, pojištění či mimořádné výdaje na opravy, ztrát…" at bounding box center [558, 206] width 286 height 31
click at [479, 198] on p "Výpočet nezahrnuje správu, daně, pojištění či mimořádné výdaje na opravy, ztrát…" at bounding box center [558, 206] width 286 height 31
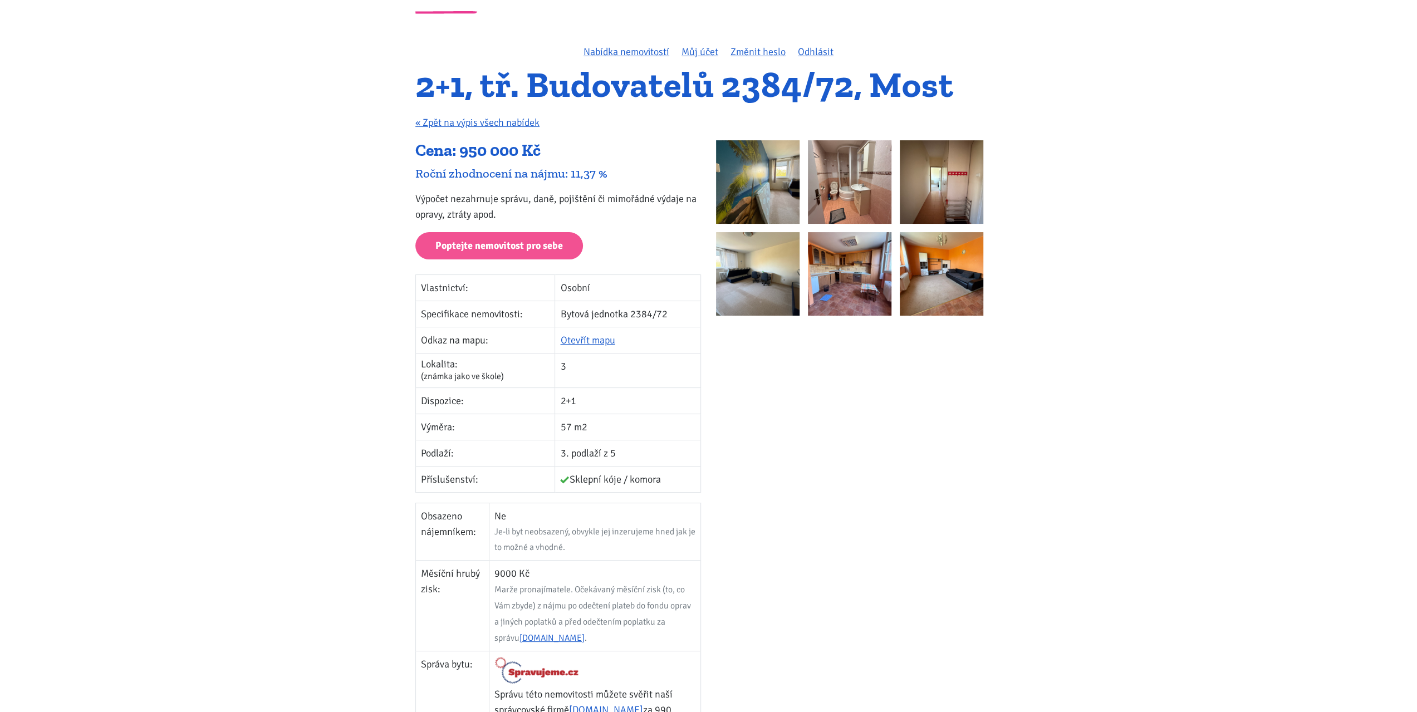
click at [479, 198] on p "Výpočet nezahrnuje správu, daně, pojištění či mimořádné výdaje na opravy, ztrát…" at bounding box center [558, 206] width 286 height 31
click at [436, 197] on p "Výpočet nezahrnuje správu, daně, pojištění či mimořádné výdaje na opravy, ztrát…" at bounding box center [558, 206] width 286 height 31
click at [431, 217] on p "Výpočet nezahrnuje správu, daně, pojištění či mimořádné výdaje na opravy, ztrát…" at bounding box center [558, 206] width 286 height 31
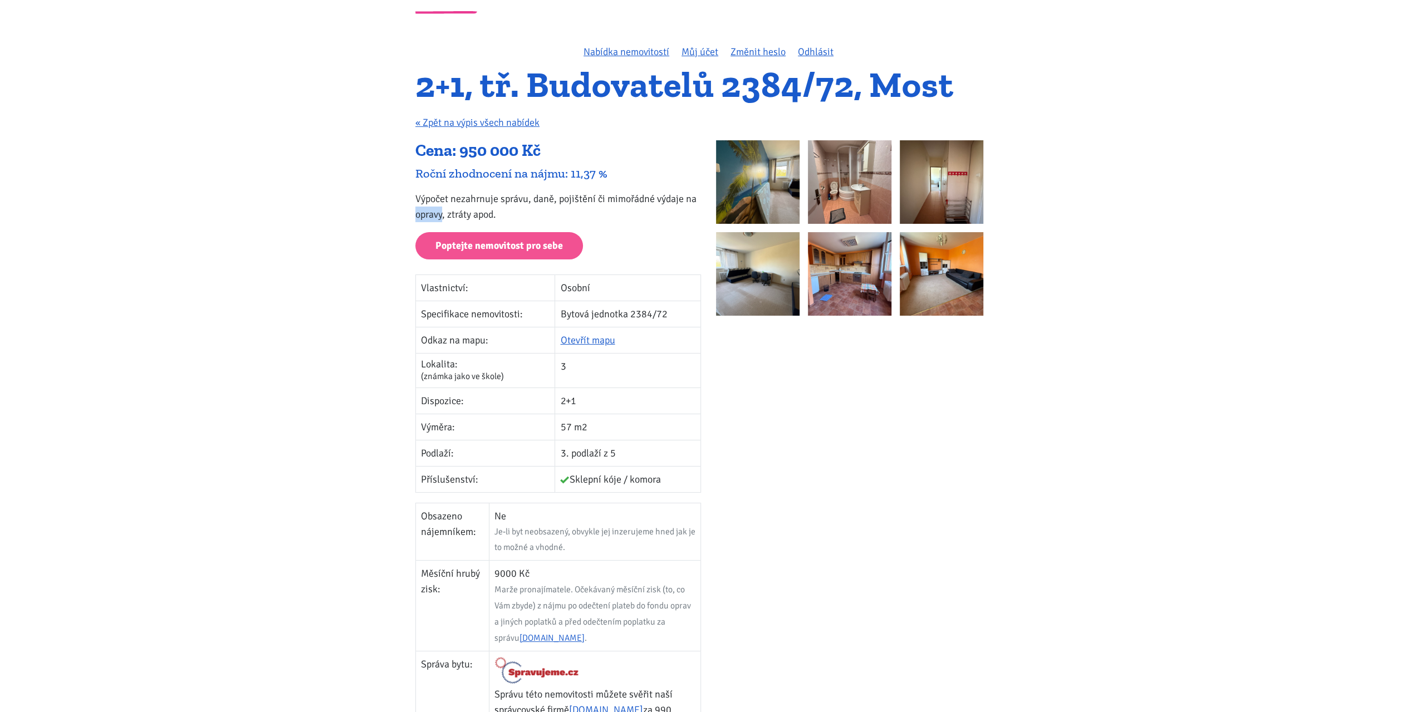
click at [460, 216] on p "Výpočet nezahrnuje správu, daně, pojištění či mimořádné výdaje na opravy, ztrát…" at bounding box center [558, 206] width 286 height 31
click at [477, 216] on p "Výpočet nezahrnuje správu, daně, pojištění či mimořádné výdaje na opravy, ztrát…" at bounding box center [558, 206] width 286 height 31
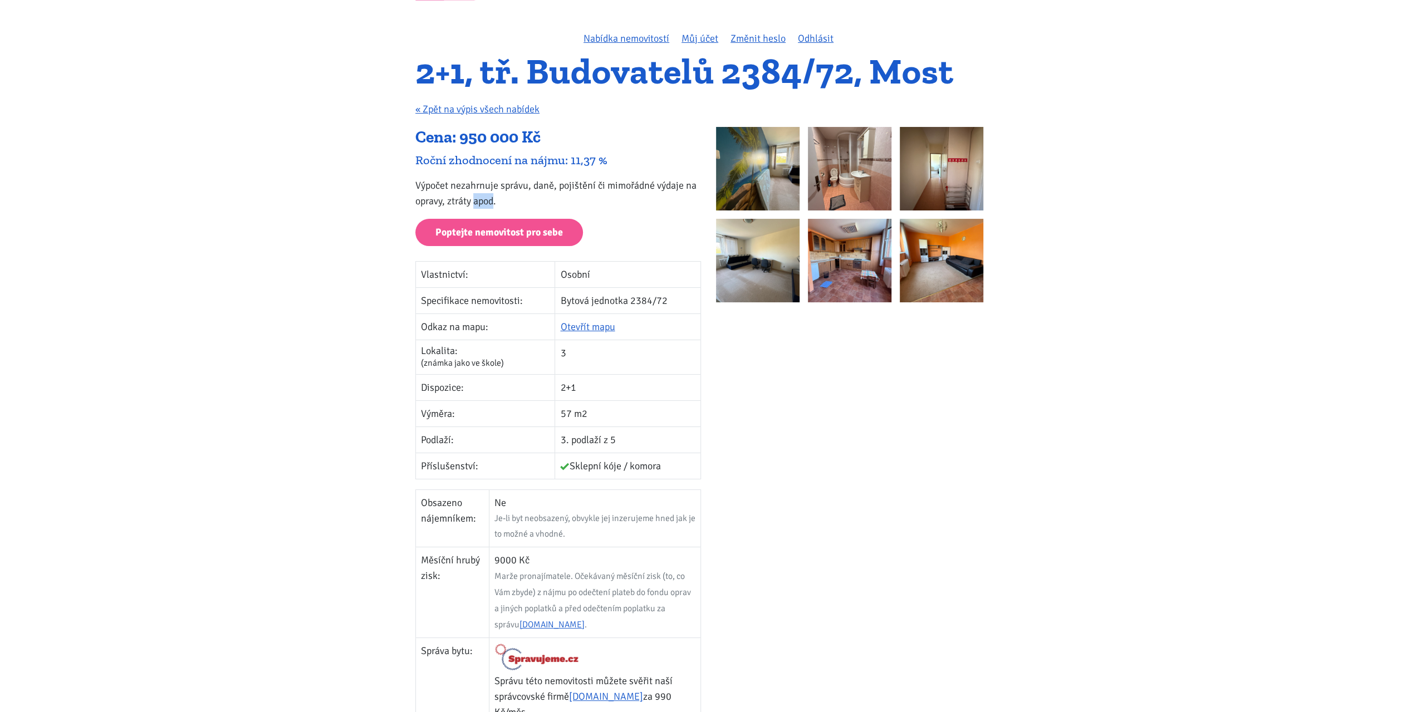
scroll to position [0, 0]
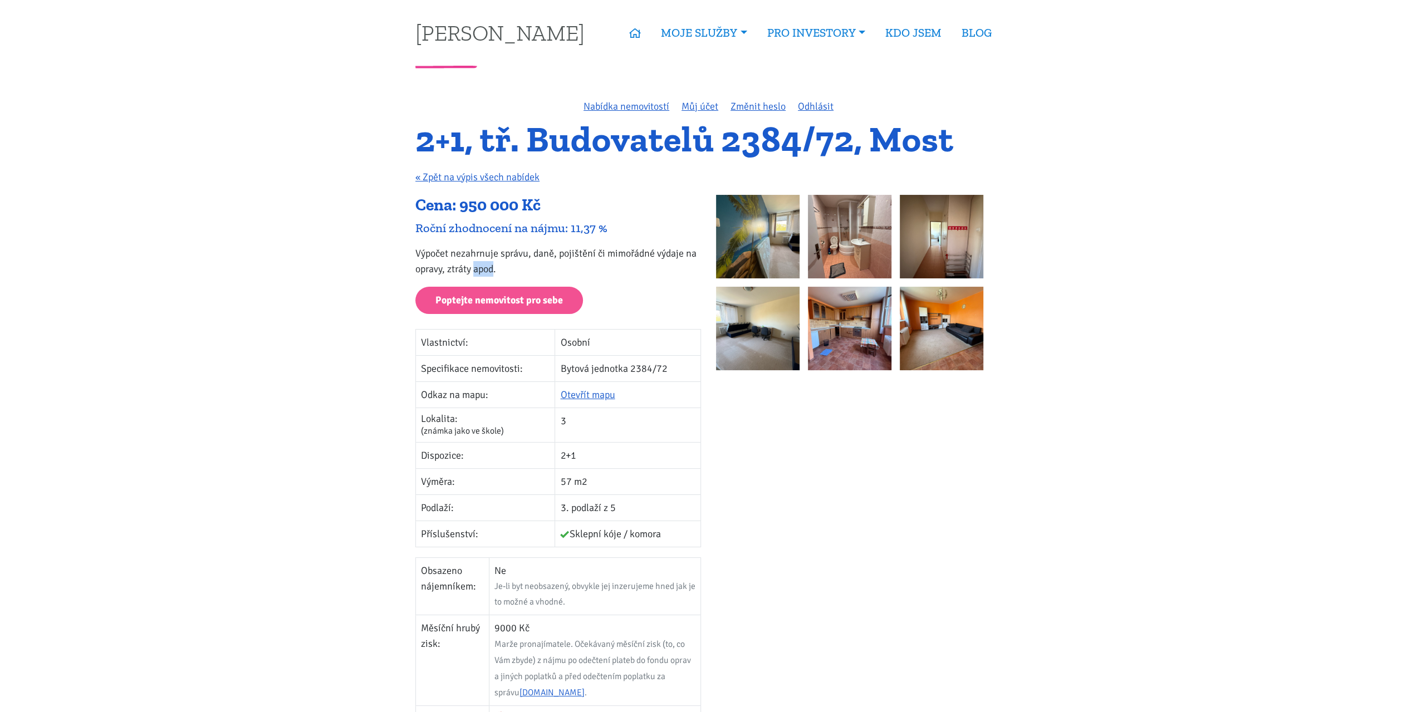
click at [817, 455] on div at bounding box center [859, 611] width 301 height 833
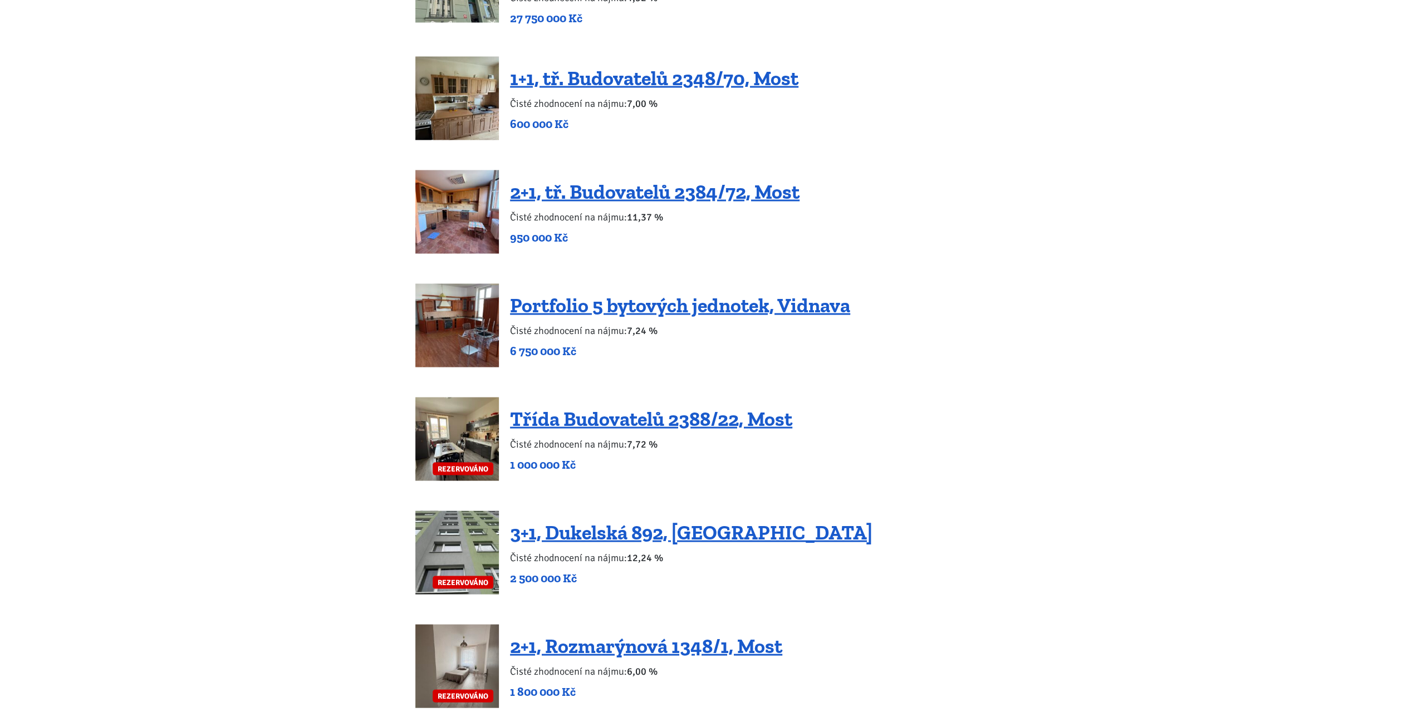
scroll to position [2060, 0]
click at [615, 66] on link "1+1, tř. Budovatelů 2348/70, Most" at bounding box center [654, 78] width 288 height 24
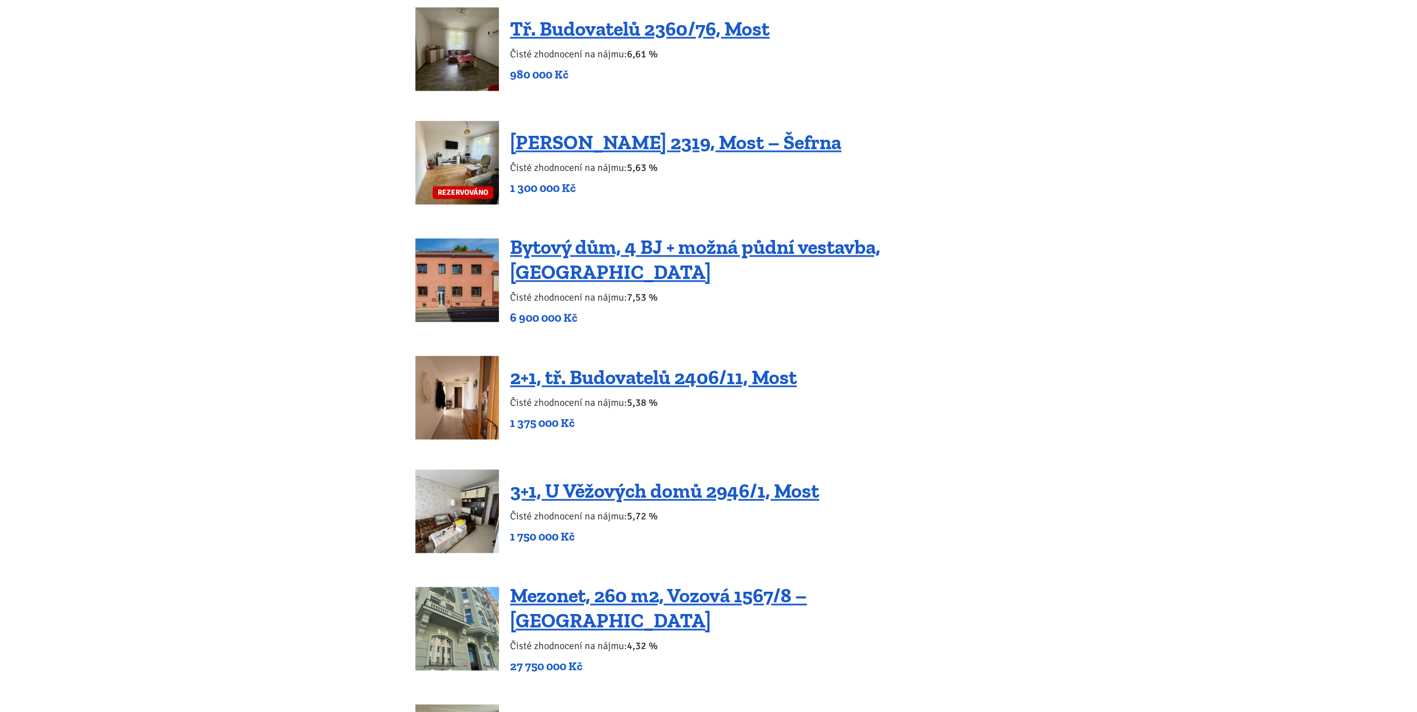
scroll to position [1392, 0]
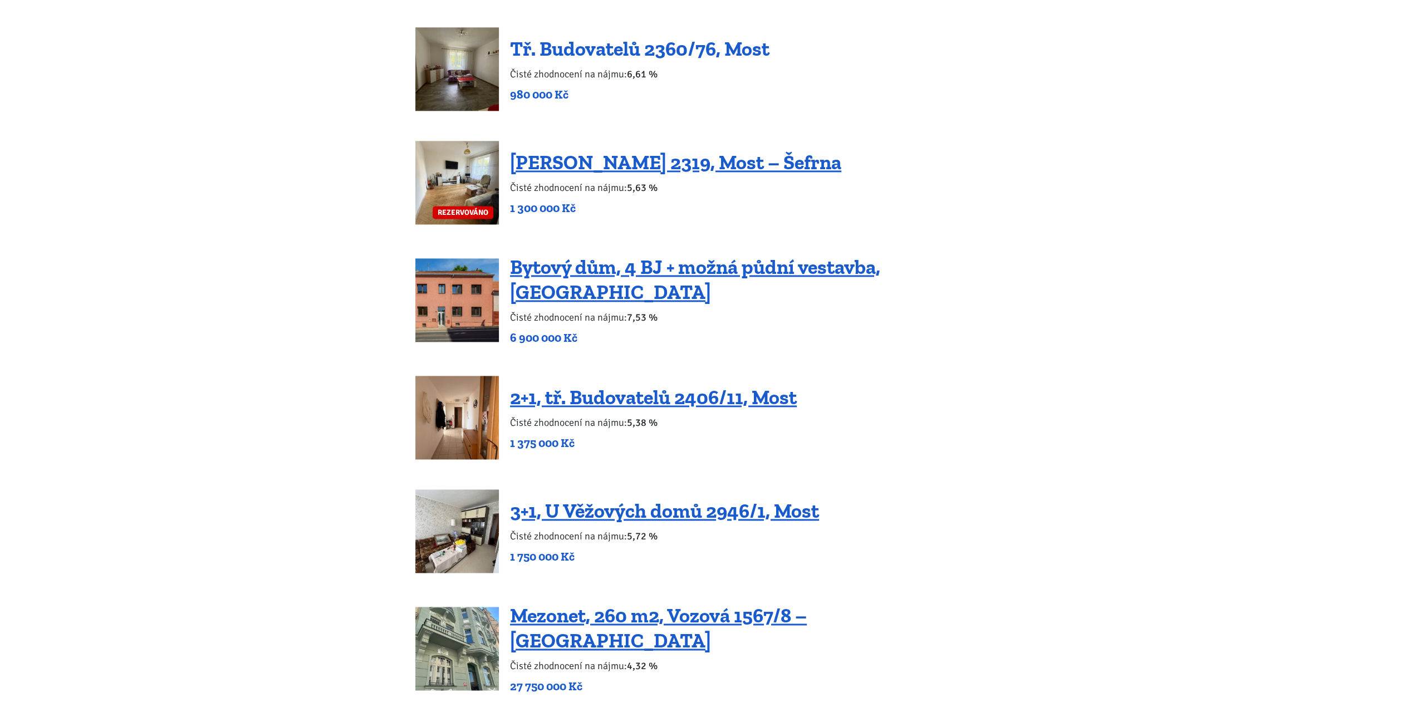
click at [666, 54] on link "Tř. Budovatelů 2360/76, Most" at bounding box center [639, 49] width 259 height 24
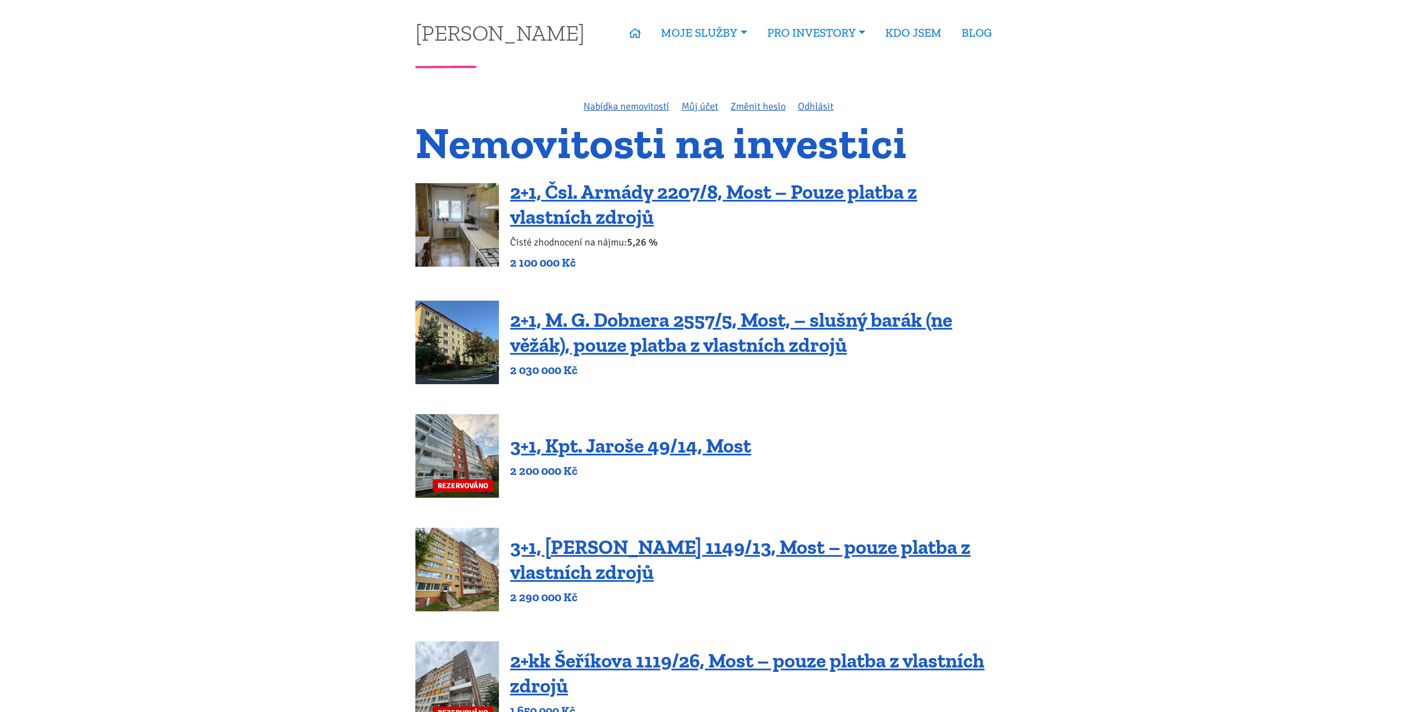
drag, startPoint x: 261, startPoint y: 304, endPoint x: 261, endPoint y: 90, distance: 213.8
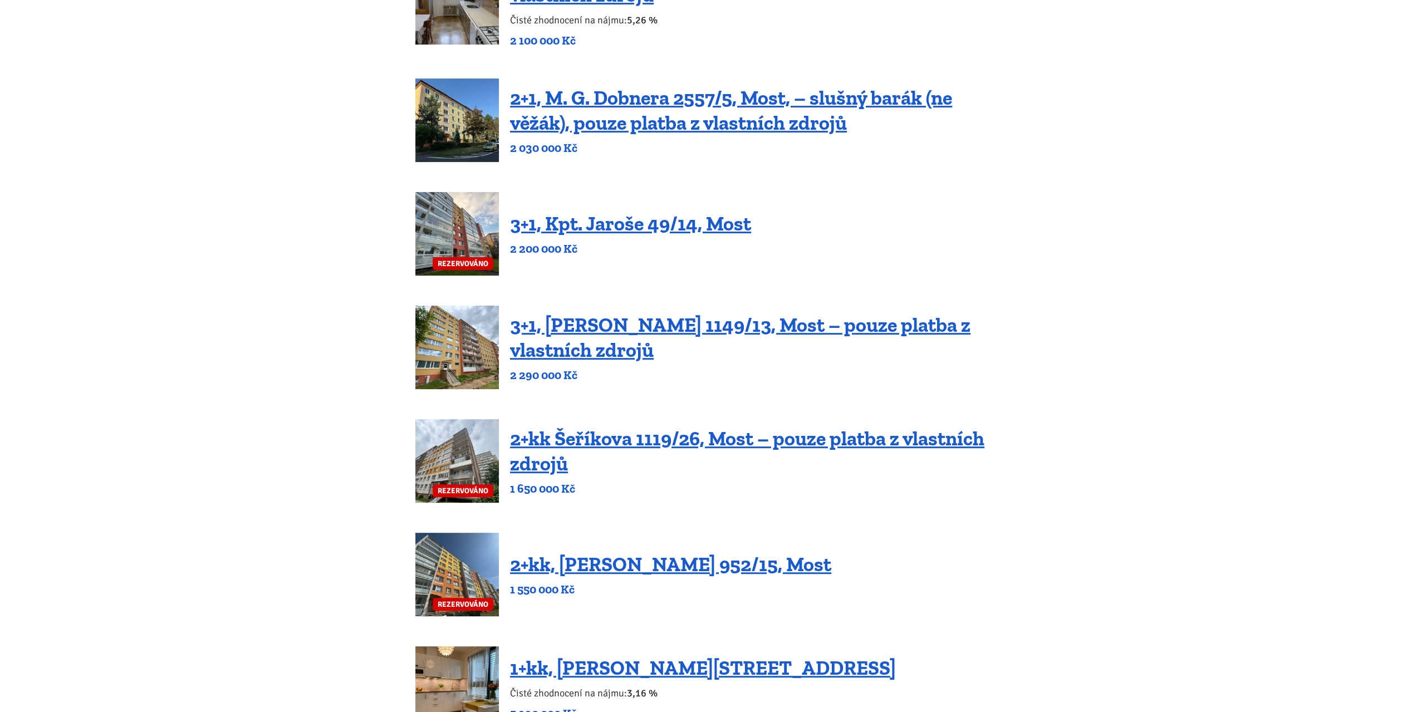
scroll to position [223, 0]
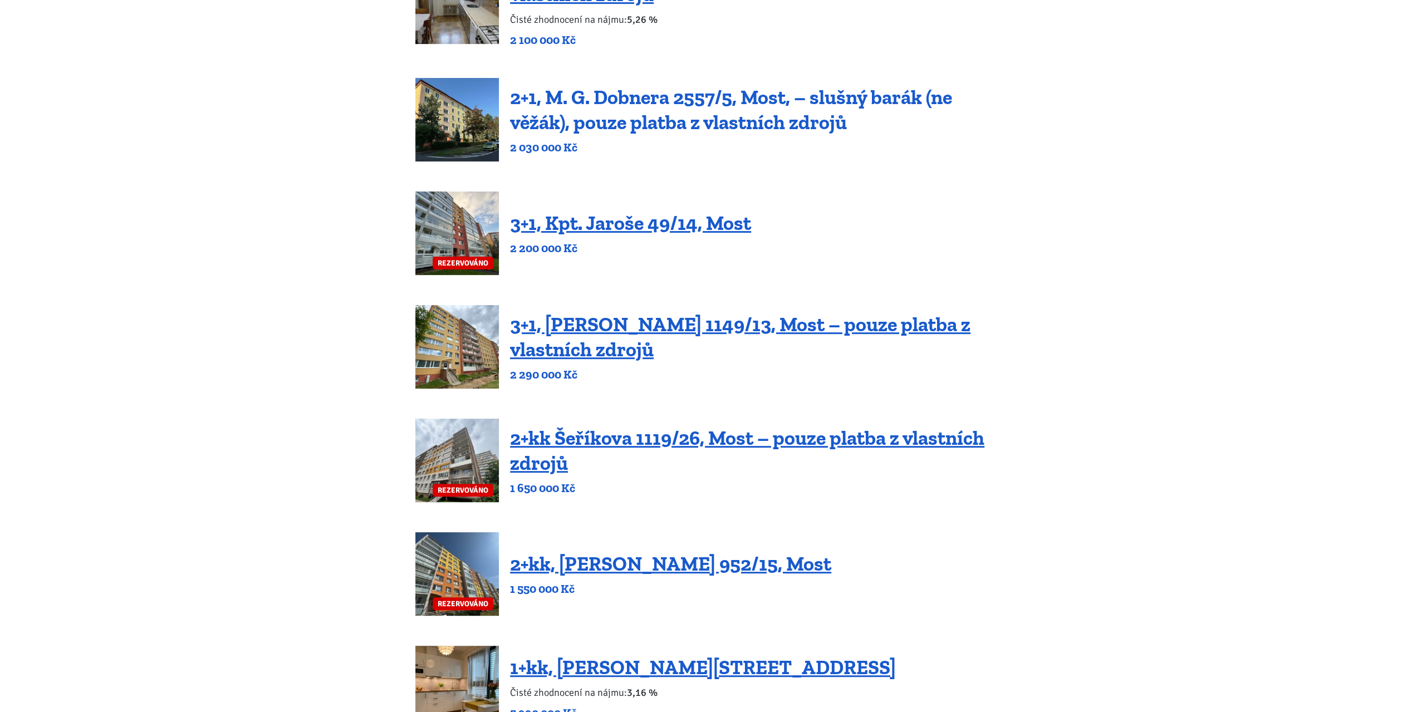
click at [720, 105] on link "2+1, M. G. Dobnera 2557/5, Most, – slušný barák (ne věžák), pouze platba z vlas…" at bounding box center [731, 109] width 442 height 49
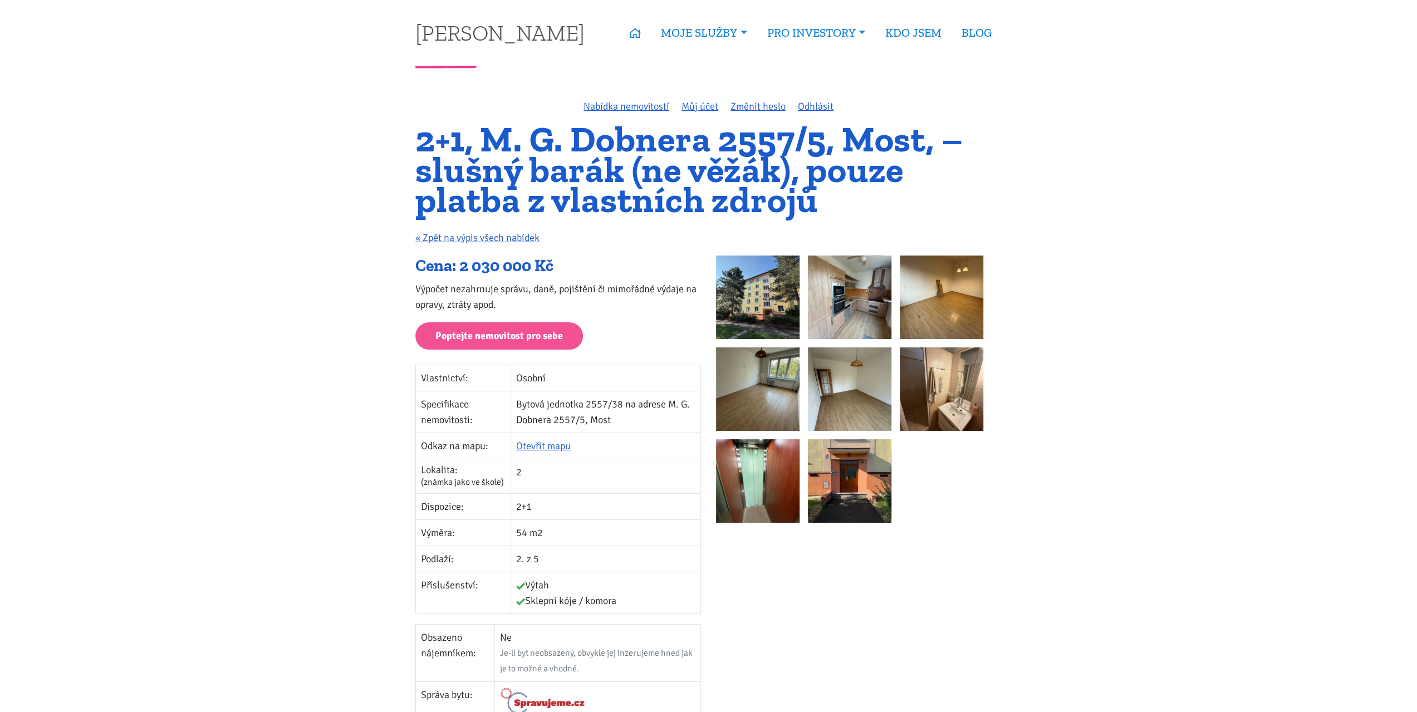
click at [757, 289] on img at bounding box center [758, 298] width 84 height 84
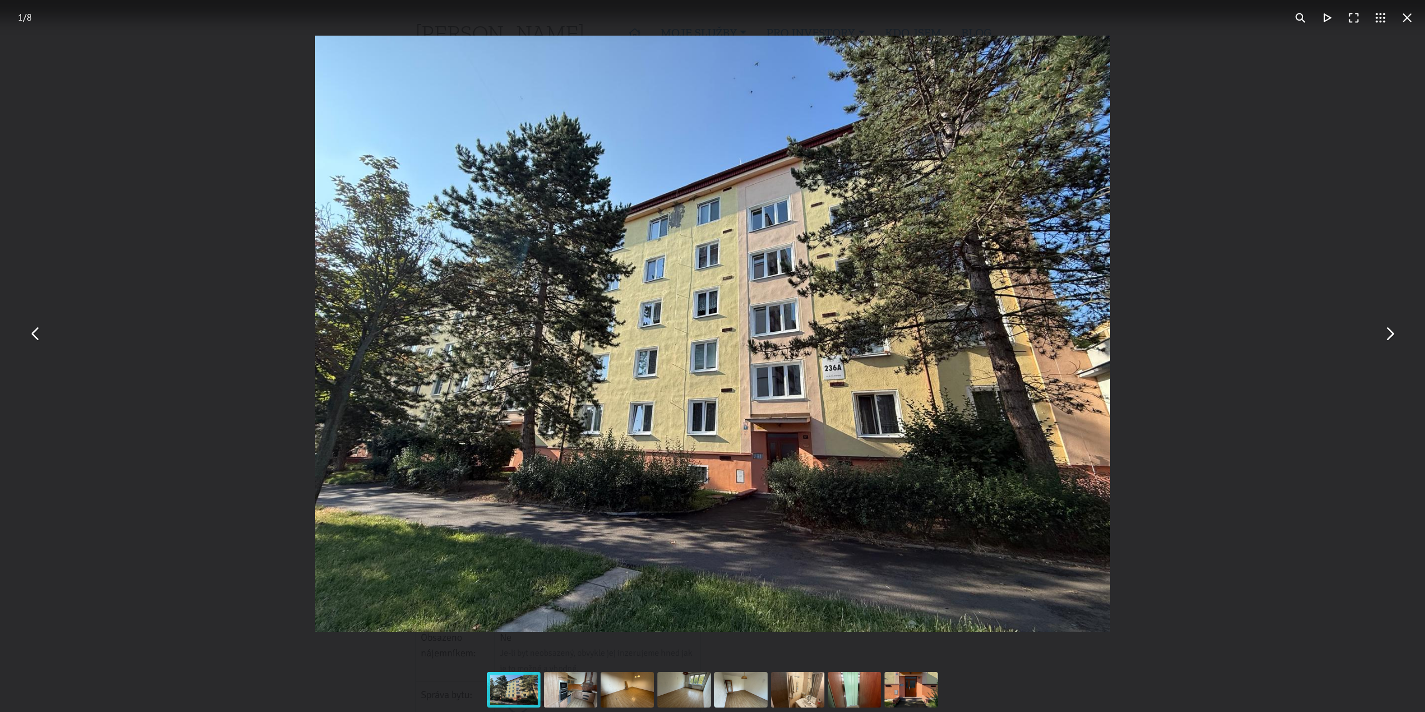
click at [1391, 341] on button "You can close this modal content with the ESC key" at bounding box center [1389, 334] width 27 height 27
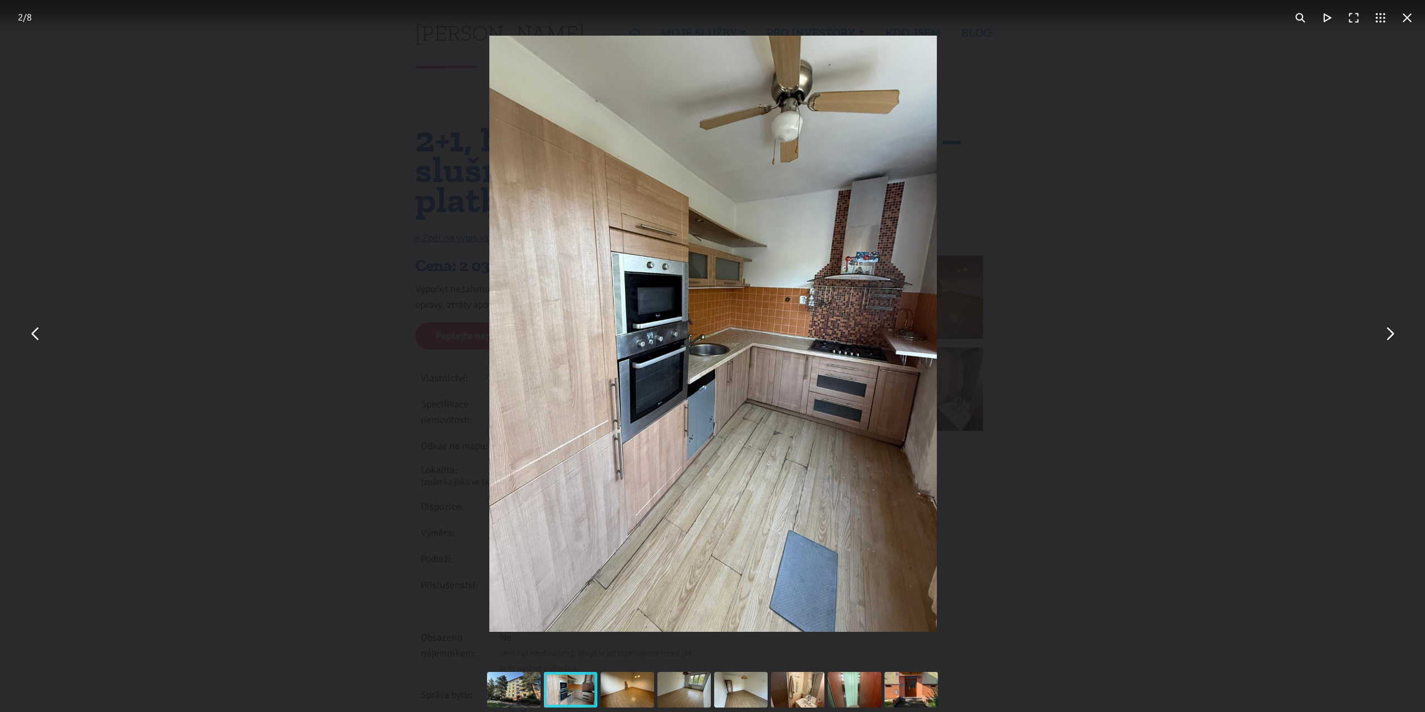
click at [1388, 339] on button "You can close this modal content with the ESC key" at bounding box center [1389, 334] width 27 height 27
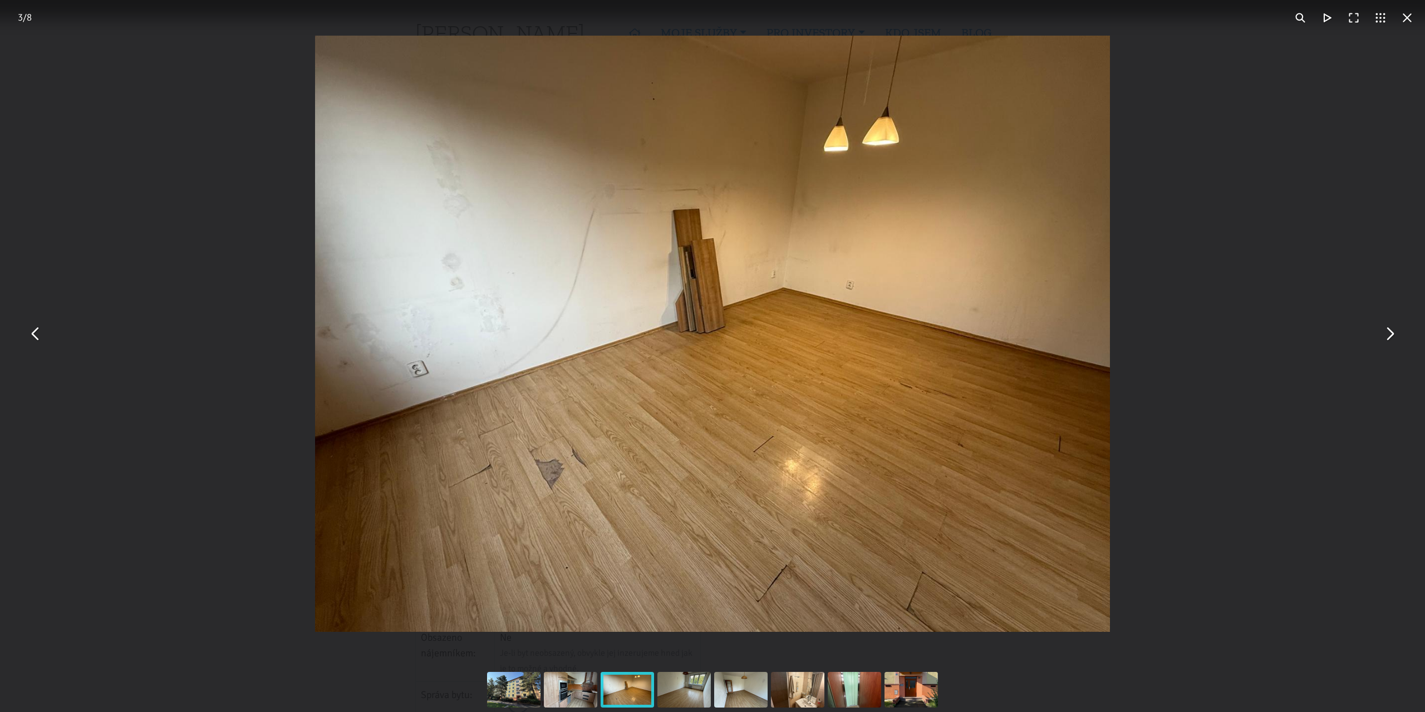
click at [1388, 339] on button "You can close this modal content with the ESC key" at bounding box center [1389, 334] width 27 height 27
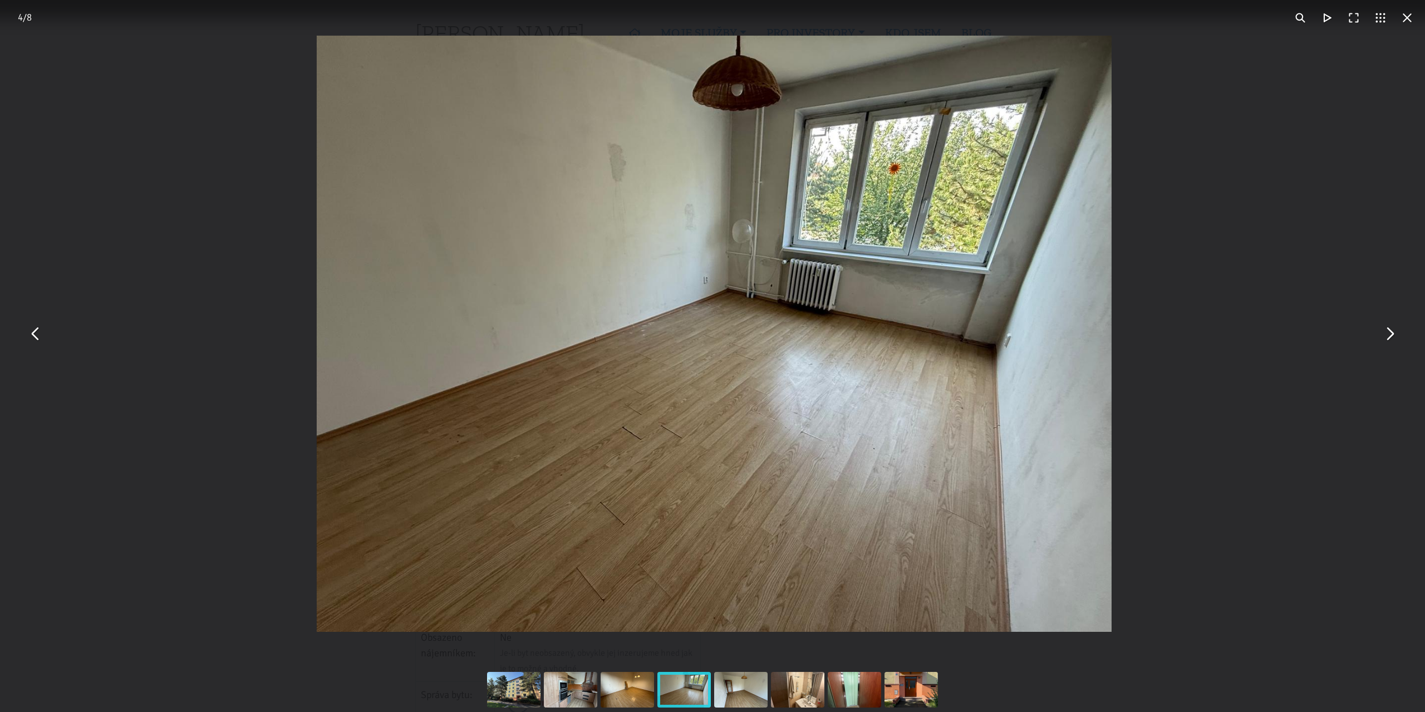
click at [1388, 339] on button "You can close this modal content with the ESC key" at bounding box center [1389, 334] width 27 height 27
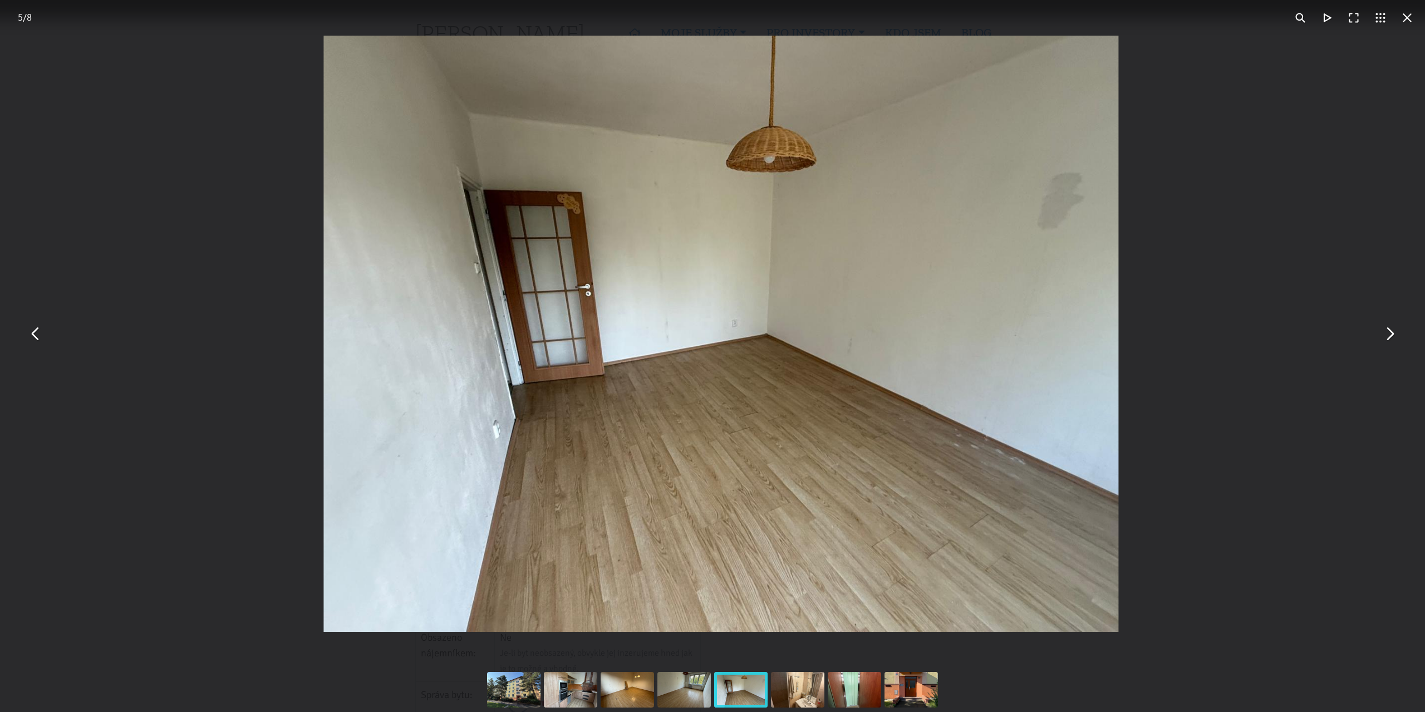
click at [1388, 339] on button "You can close this modal content with the ESC key" at bounding box center [1389, 334] width 27 height 27
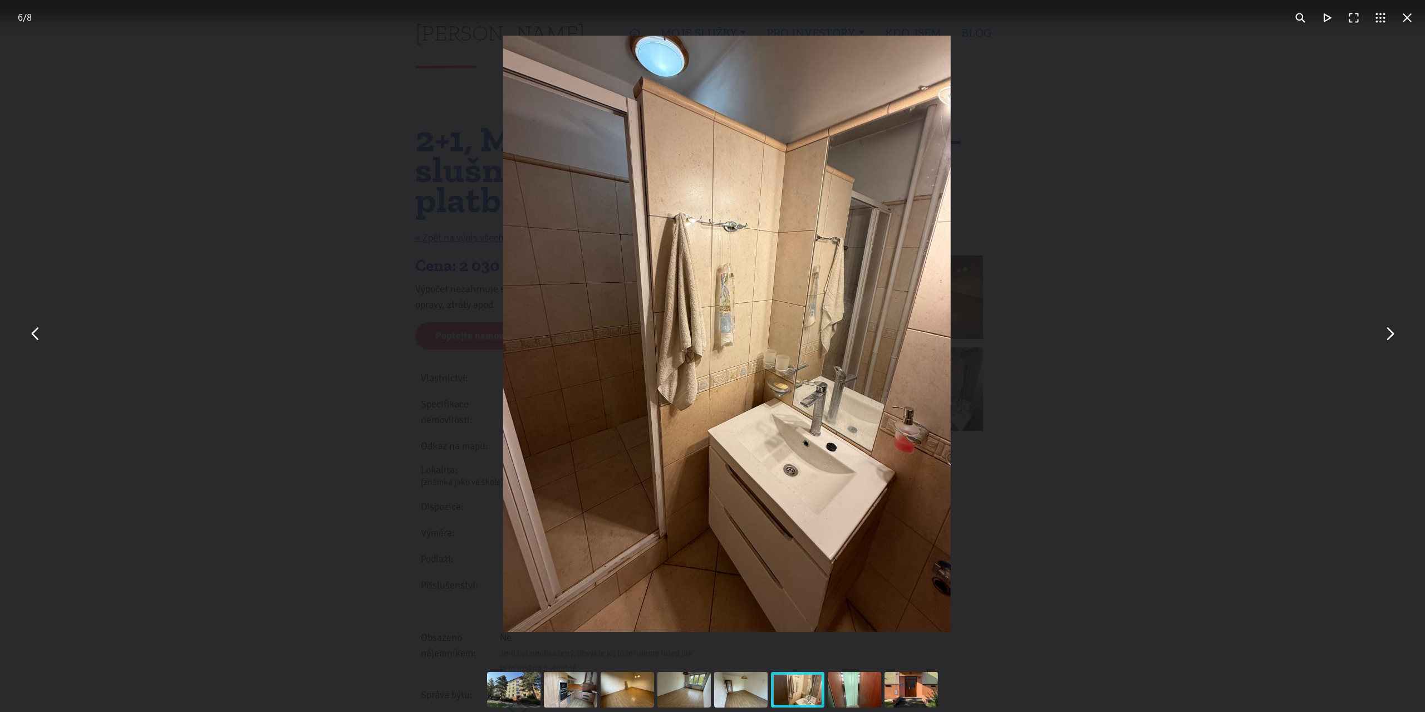
click at [1388, 339] on button "You can close this modal content with the ESC key" at bounding box center [1389, 334] width 27 height 27
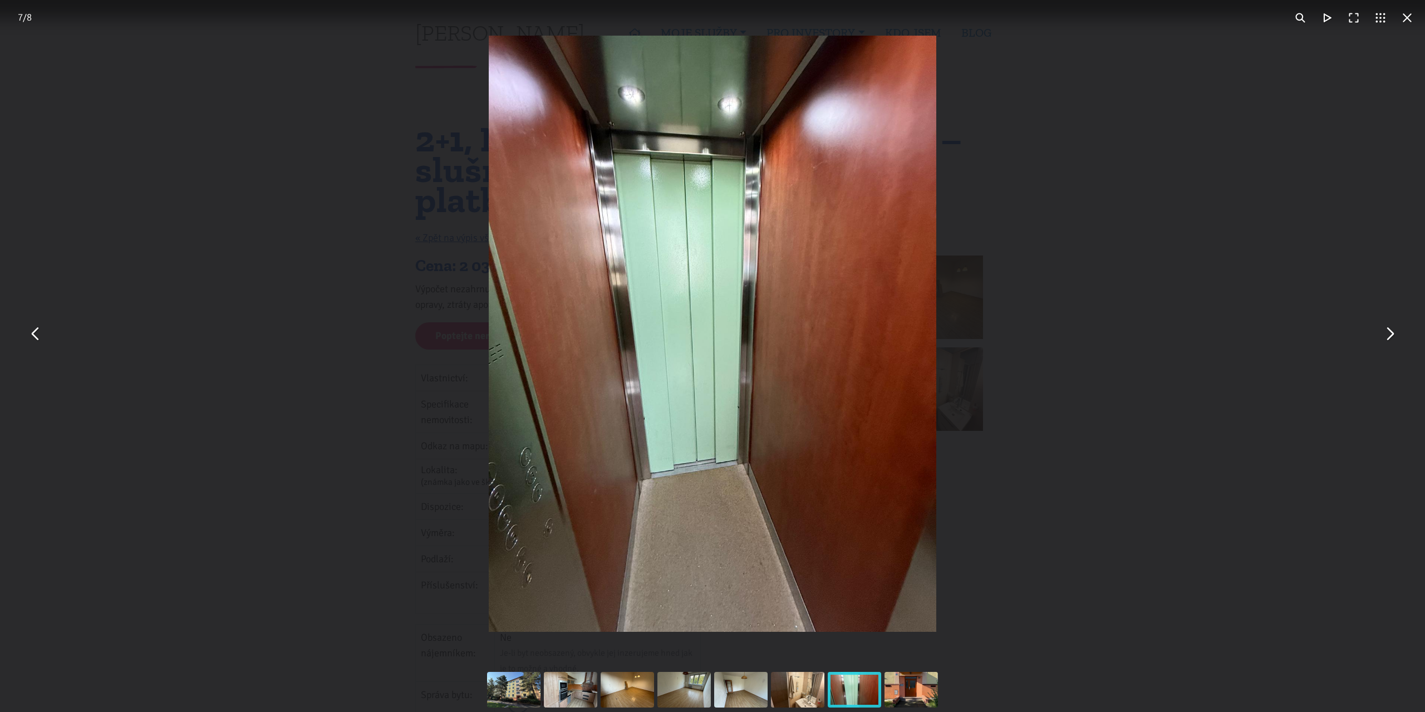
click at [1388, 339] on button "You can close this modal content with the ESC key" at bounding box center [1389, 334] width 27 height 27
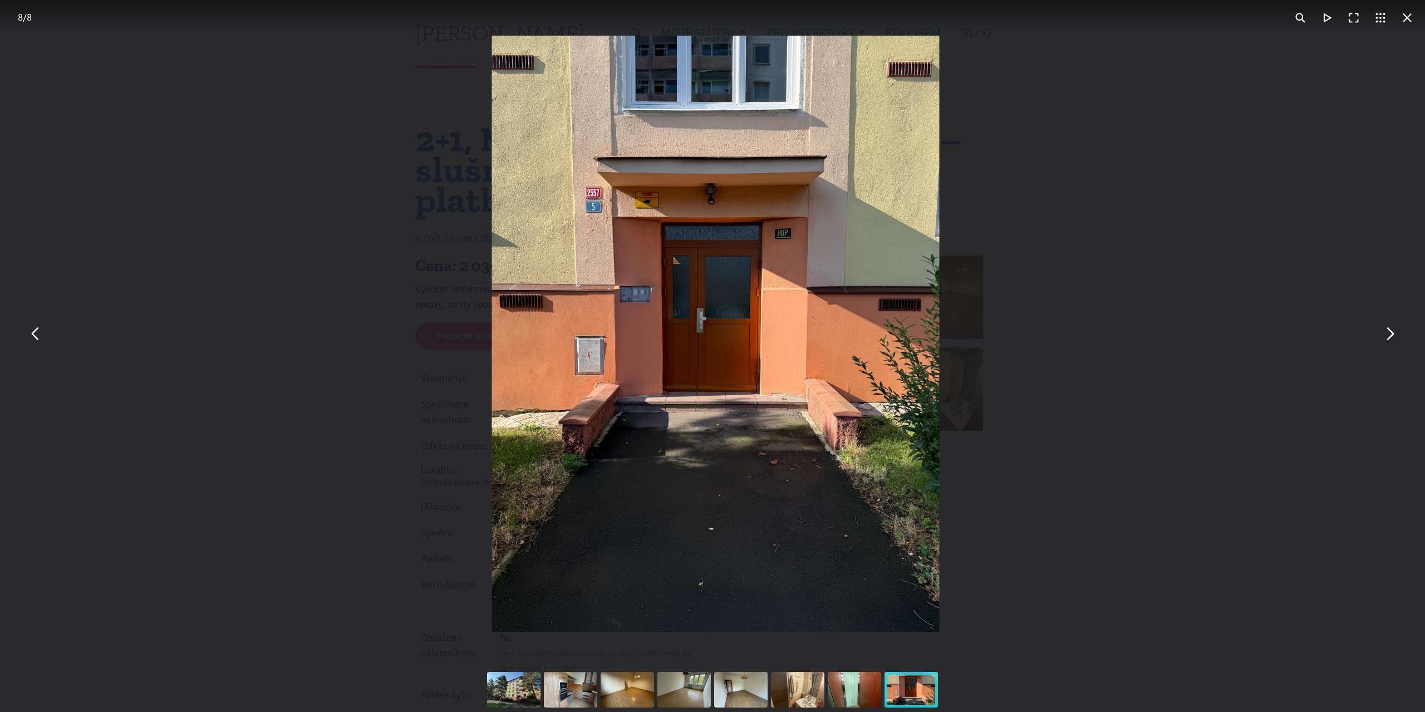
click at [1407, 18] on button "You can close this modal content with the ESC key" at bounding box center [1407, 17] width 27 height 27
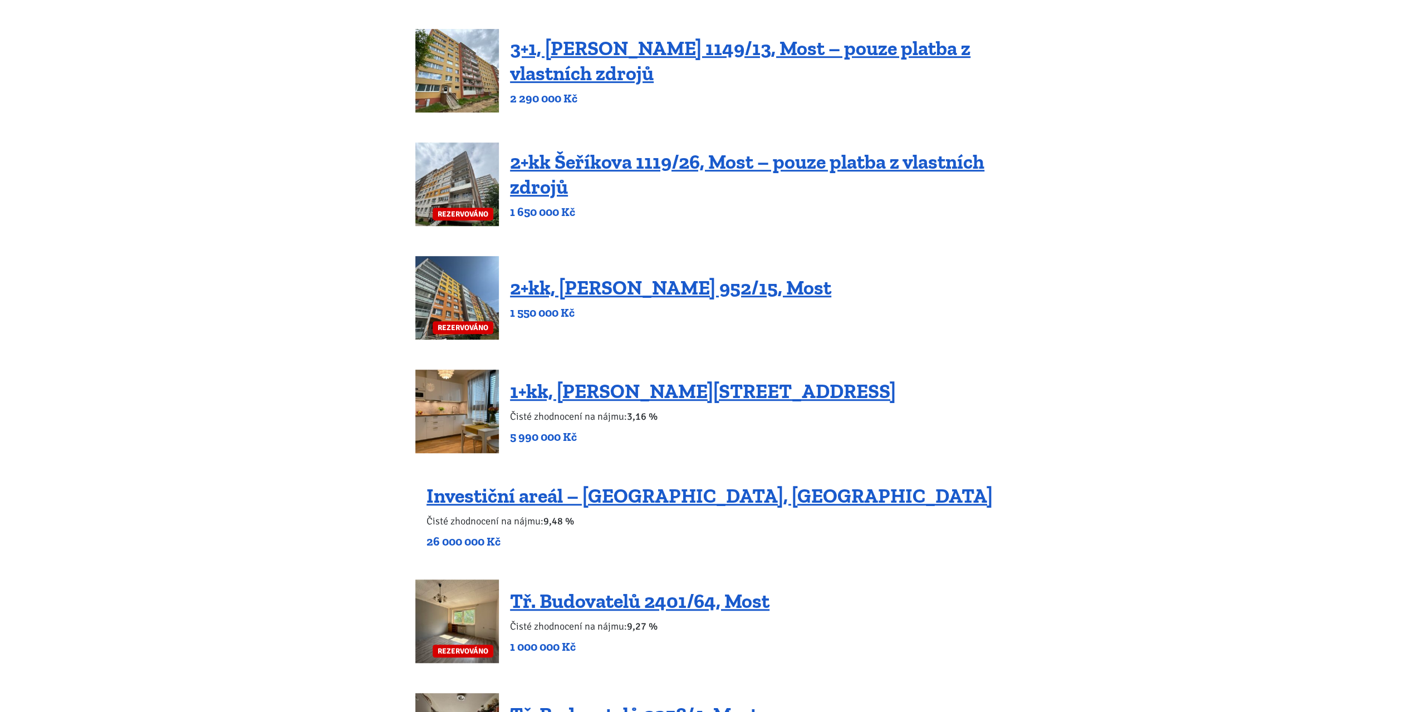
scroll to position [557, 0]
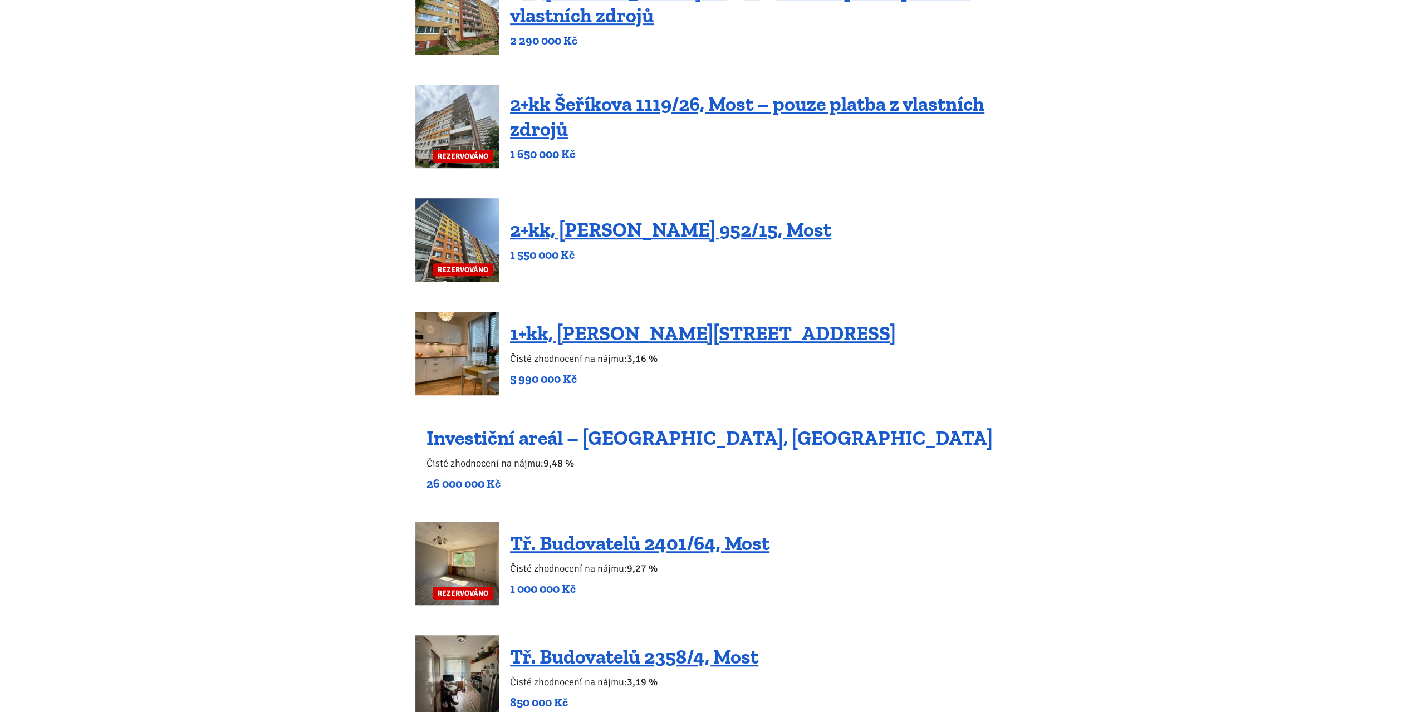
click at [626, 440] on link "Investiční areál – [GEOGRAPHIC_DATA], [GEOGRAPHIC_DATA]" at bounding box center [709, 438] width 566 height 24
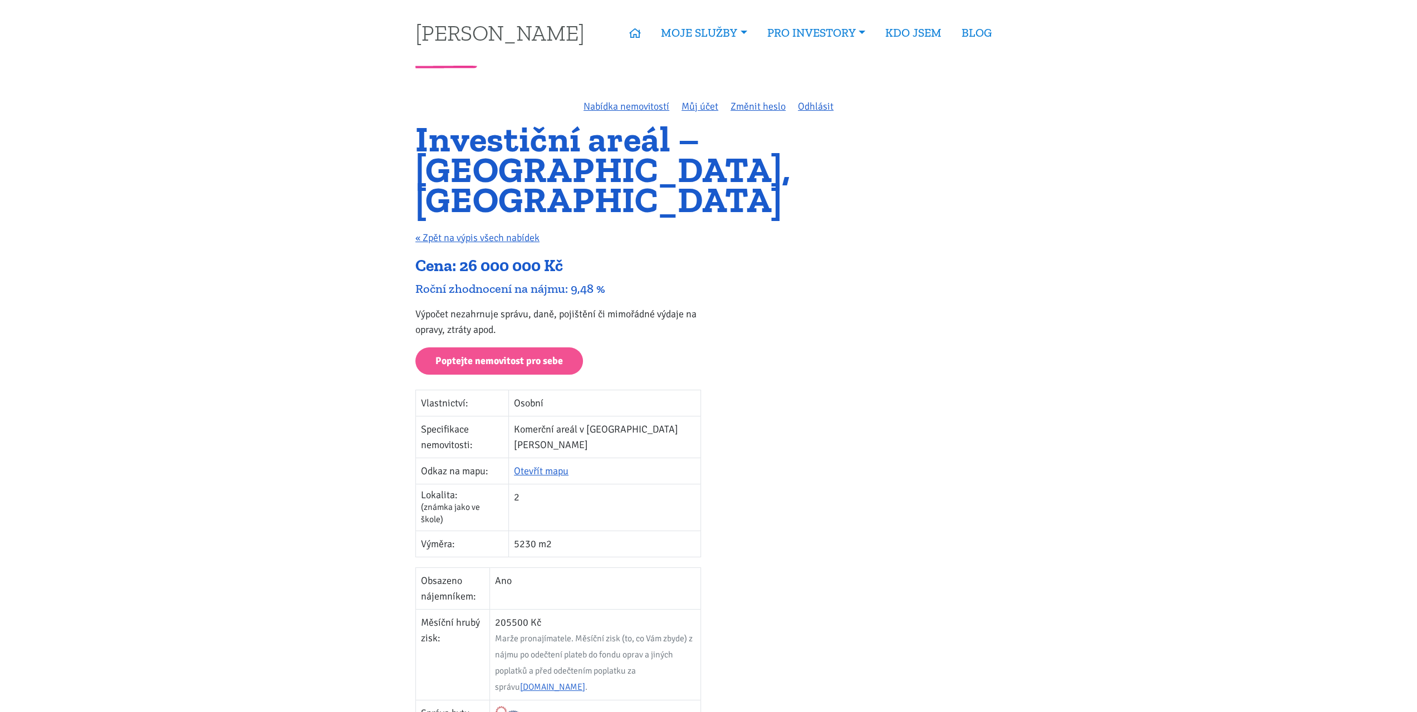
drag, startPoint x: 1099, startPoint y: 553, endPoint x: 1090, endPoint y: 259, distance: 294.1
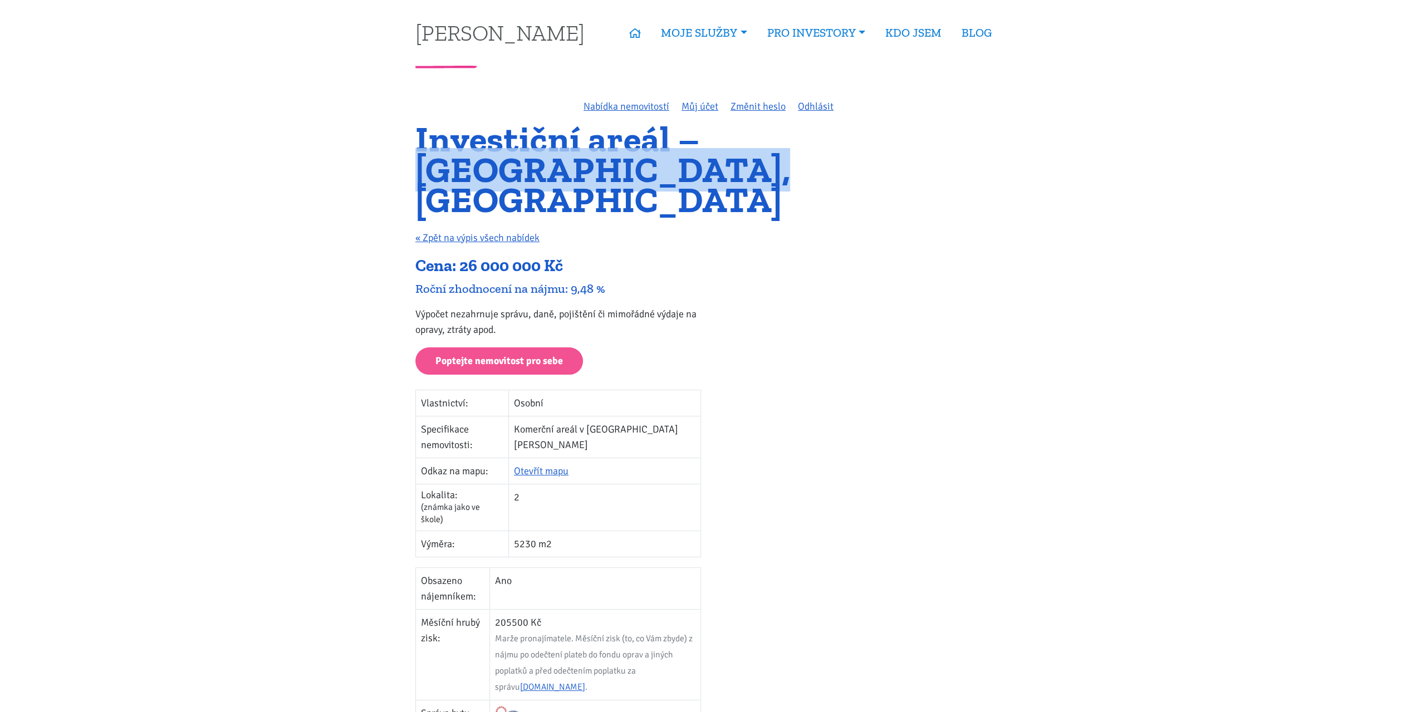
drag, startPoint x: 712, startPoint y: 143, endPoint x: 733, endPoint y: 169, distance: 33.3
click at [733, 169] on h1 "Investiční areál – Dubice, Česká Lípa" at bounding box center [708, 169] width 586 height 91
copy h1 "Dubice, Česká Lípa"
click at [568, 465] on link "Otevřít mapu" at bounding box center [541, 471] width 55 height 12
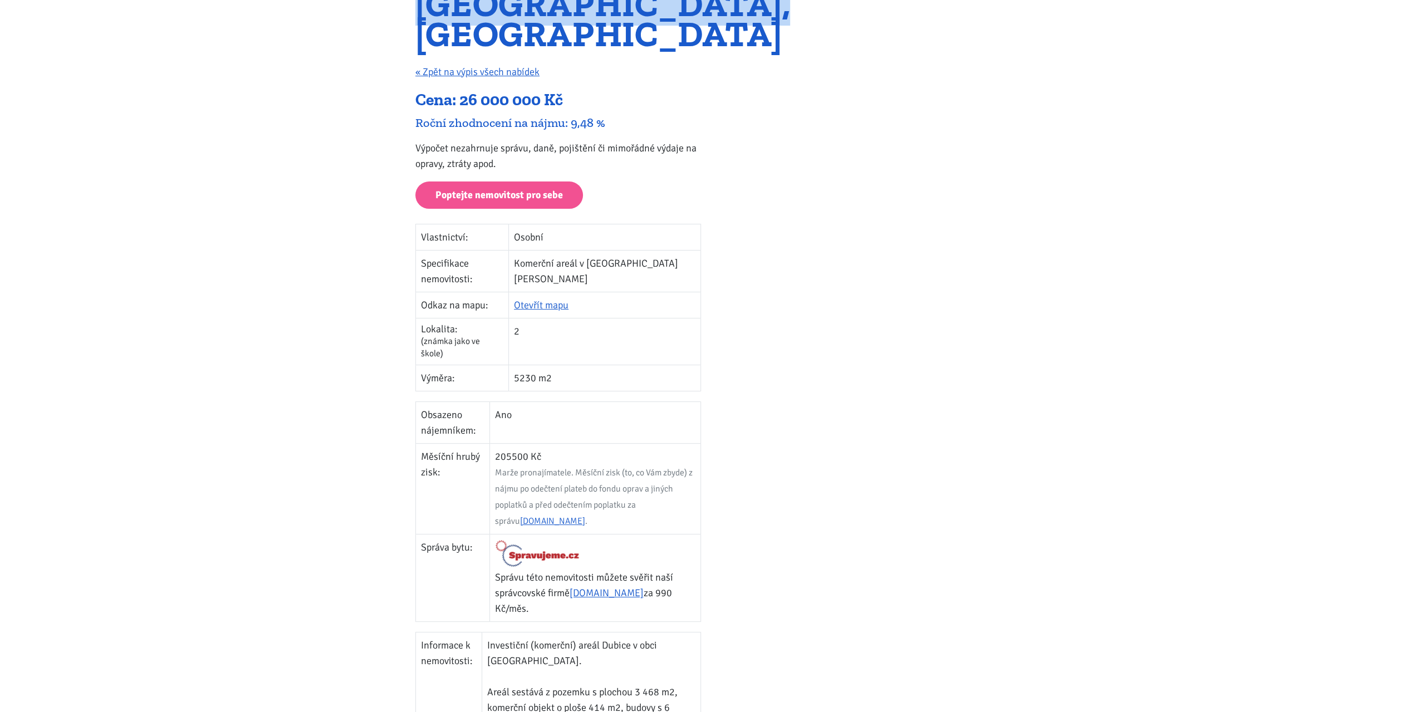
scroll to position [167, 0]
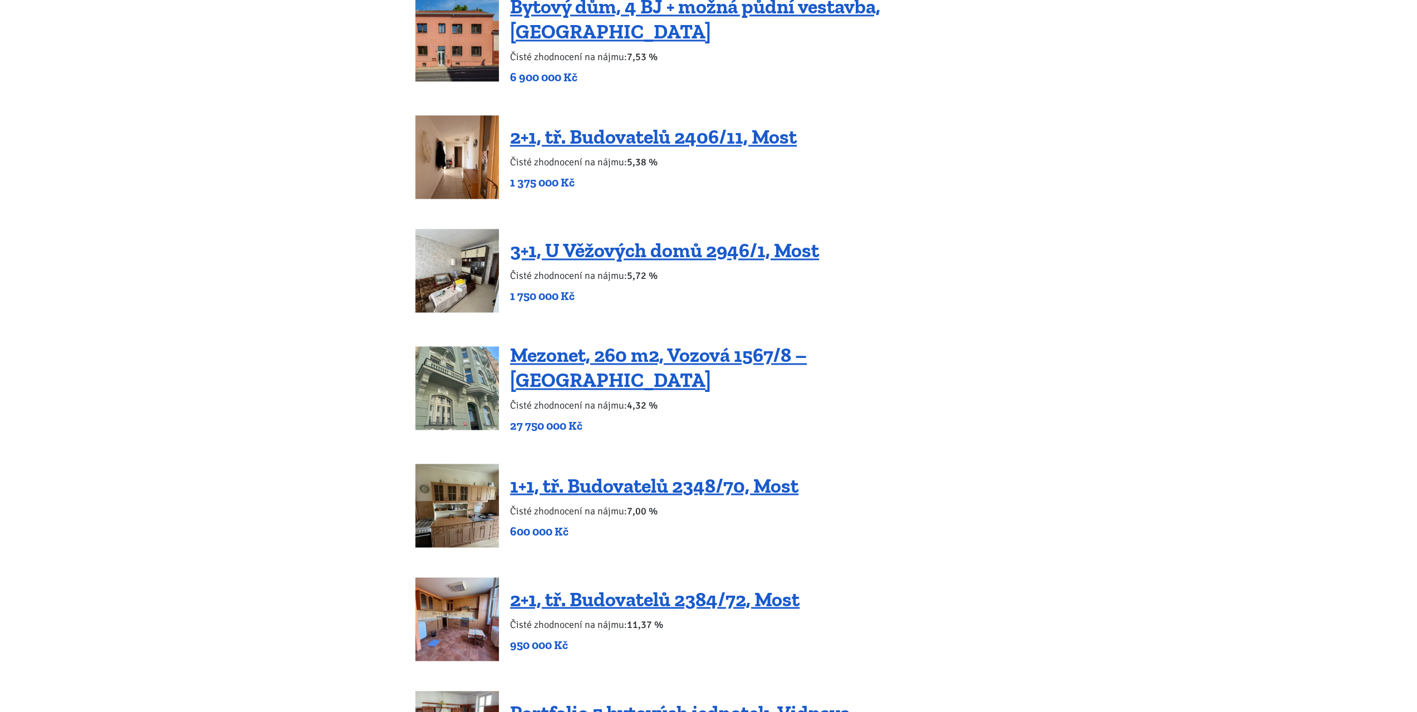
scroll to position [1670, 0]
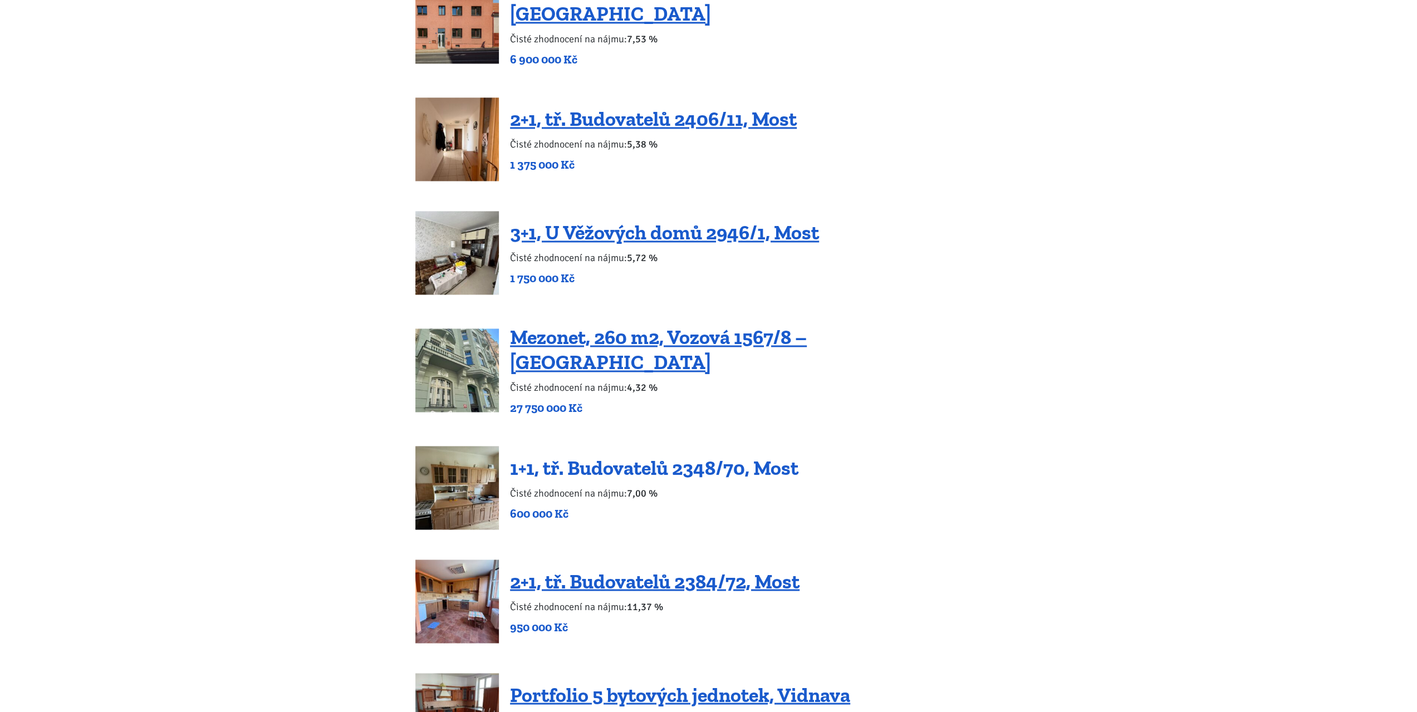
click at [626, 455] on link "1+1, tř. Budovatelů 2348/70, Most" at bounding box center [654, 467] width 288 height 24
click at [662, 569] on link "2+1, tř. Budovatelů 2384/72, Most" at bounding box center [654, 581] width 289 height 24
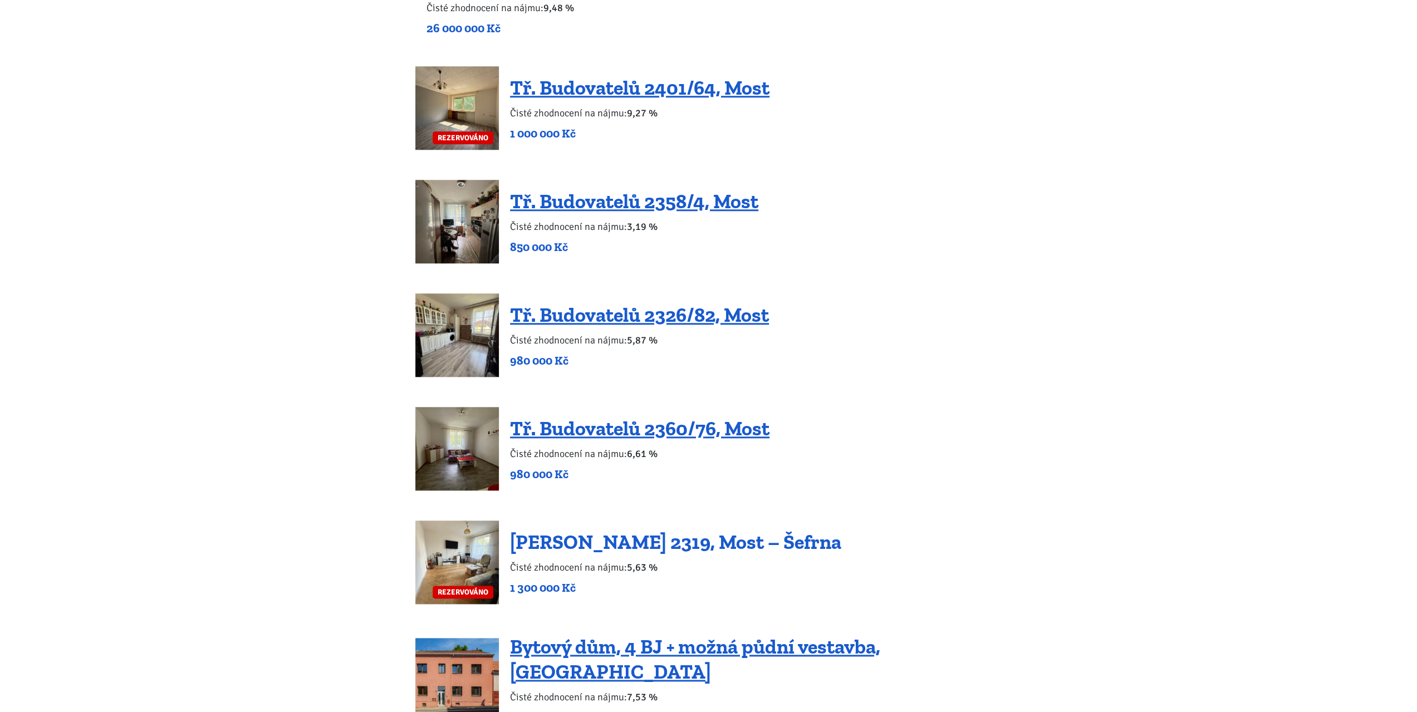
scroll to position [1002, 0]
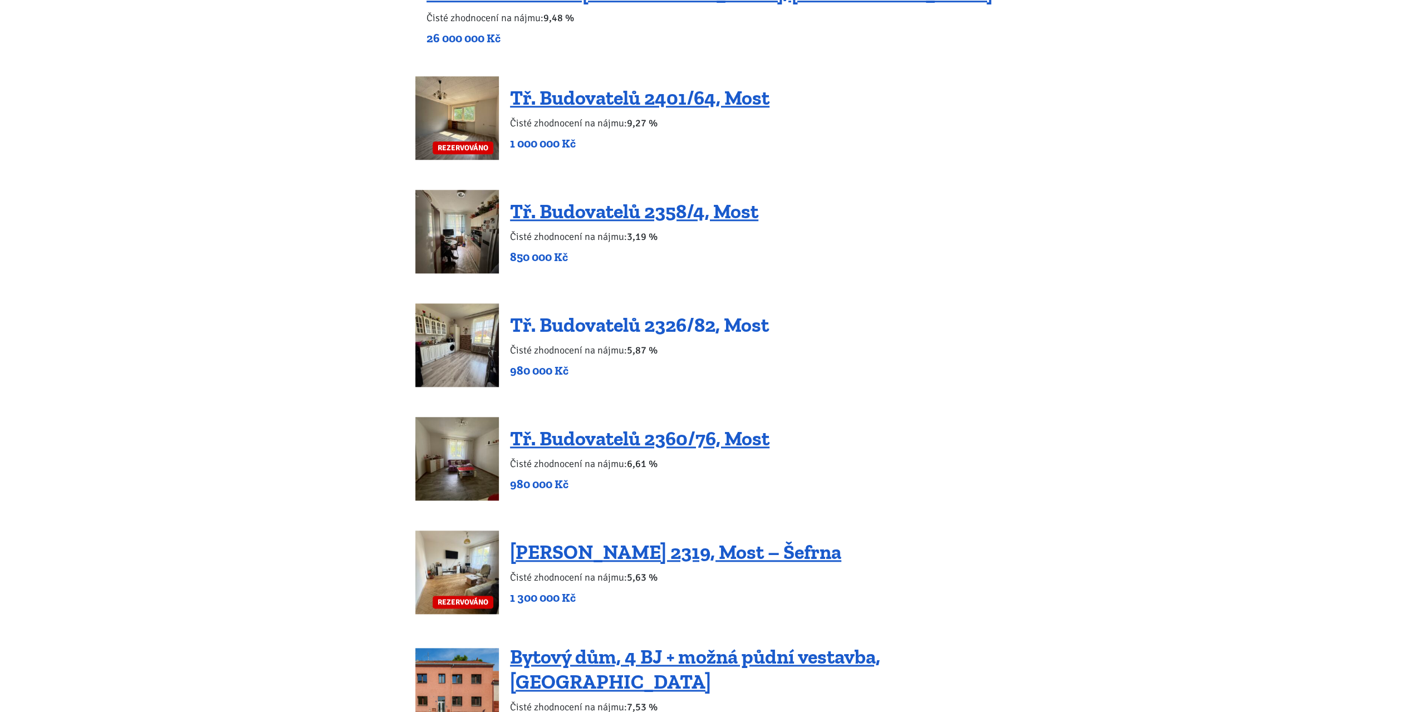
click at [615, 327] on link "Tř. Budovatelů 2326/82, Most" at bounding box center [639, 325] width 259 height 24
click at [608, 211] on link "Tř. Budovatelů 2358/4, Most" at bounding box center [634, 211] width 248 height 24
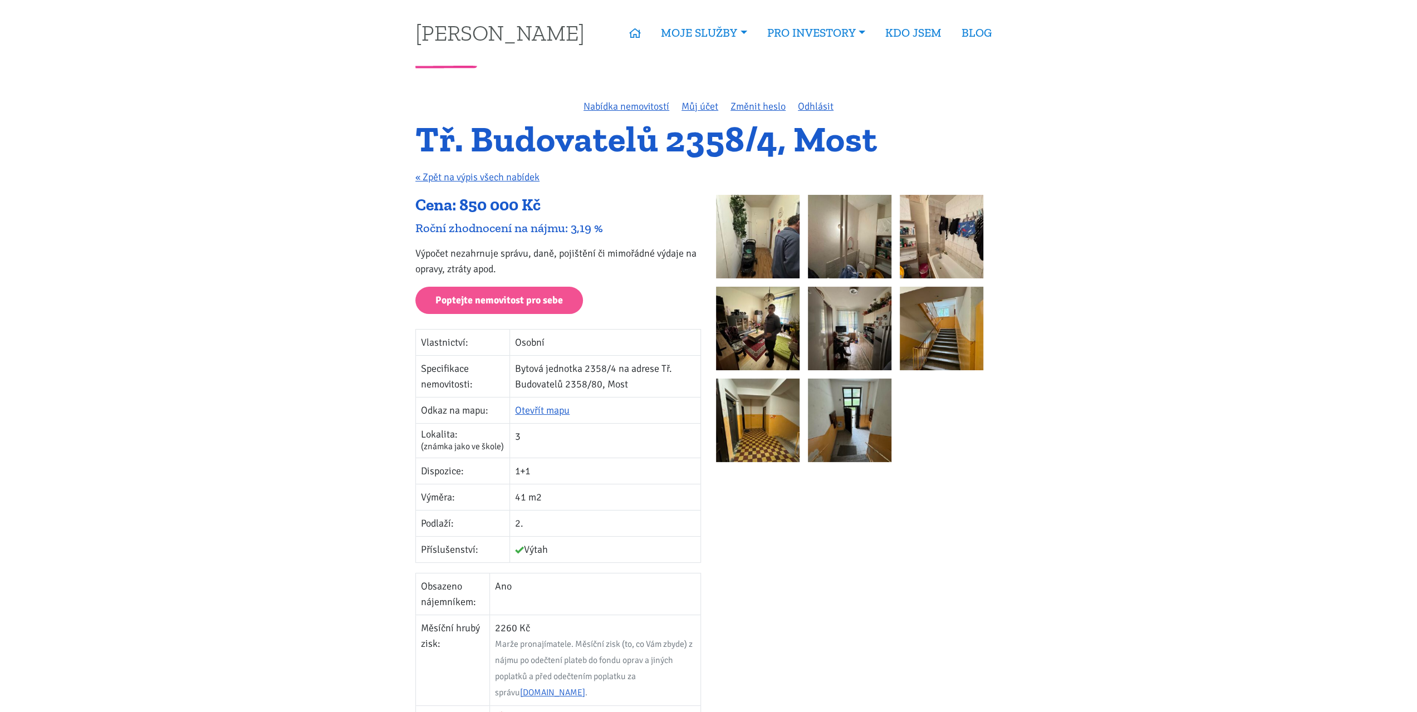
click at [784, 237] on img at bounding box center [758, 237] width 84 height 84
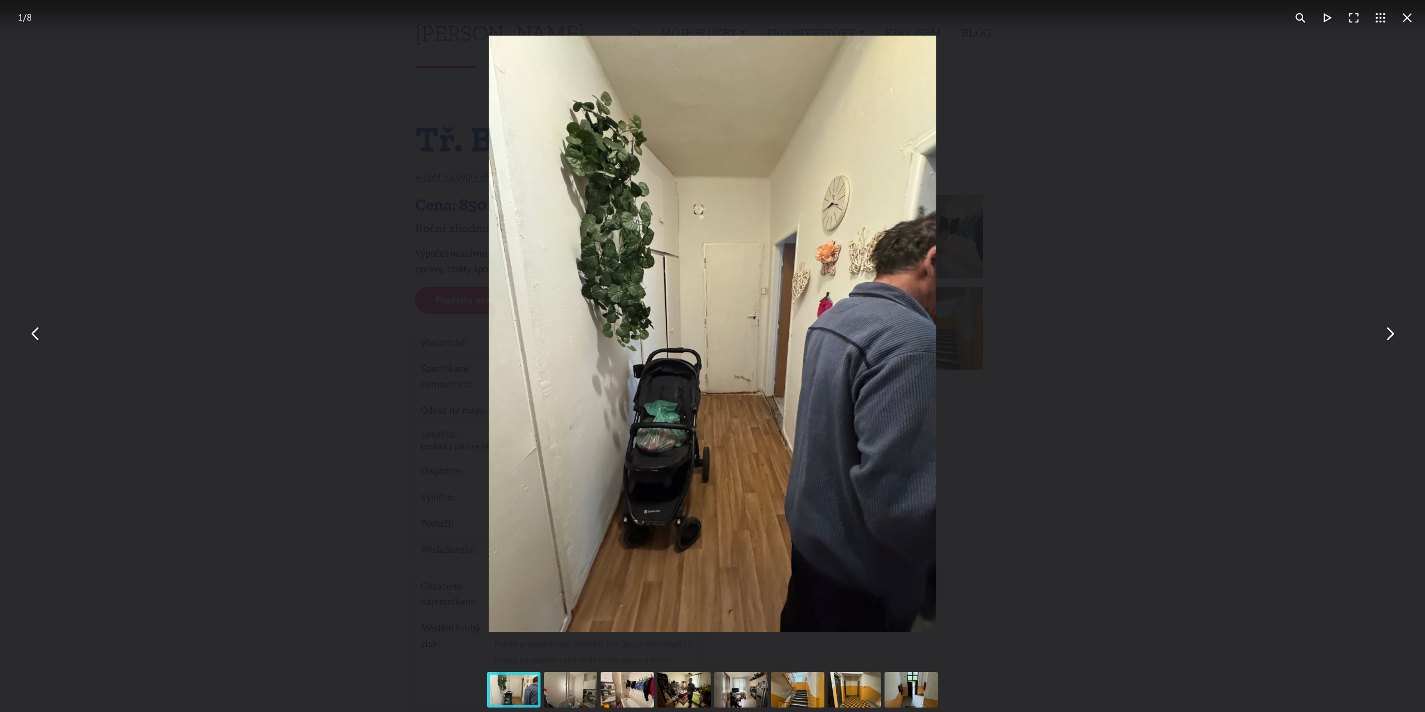
click at [1398, 337] on button "You can close this modal content with the ESC key" at bounding box center [1389, 334] width 27 height 27
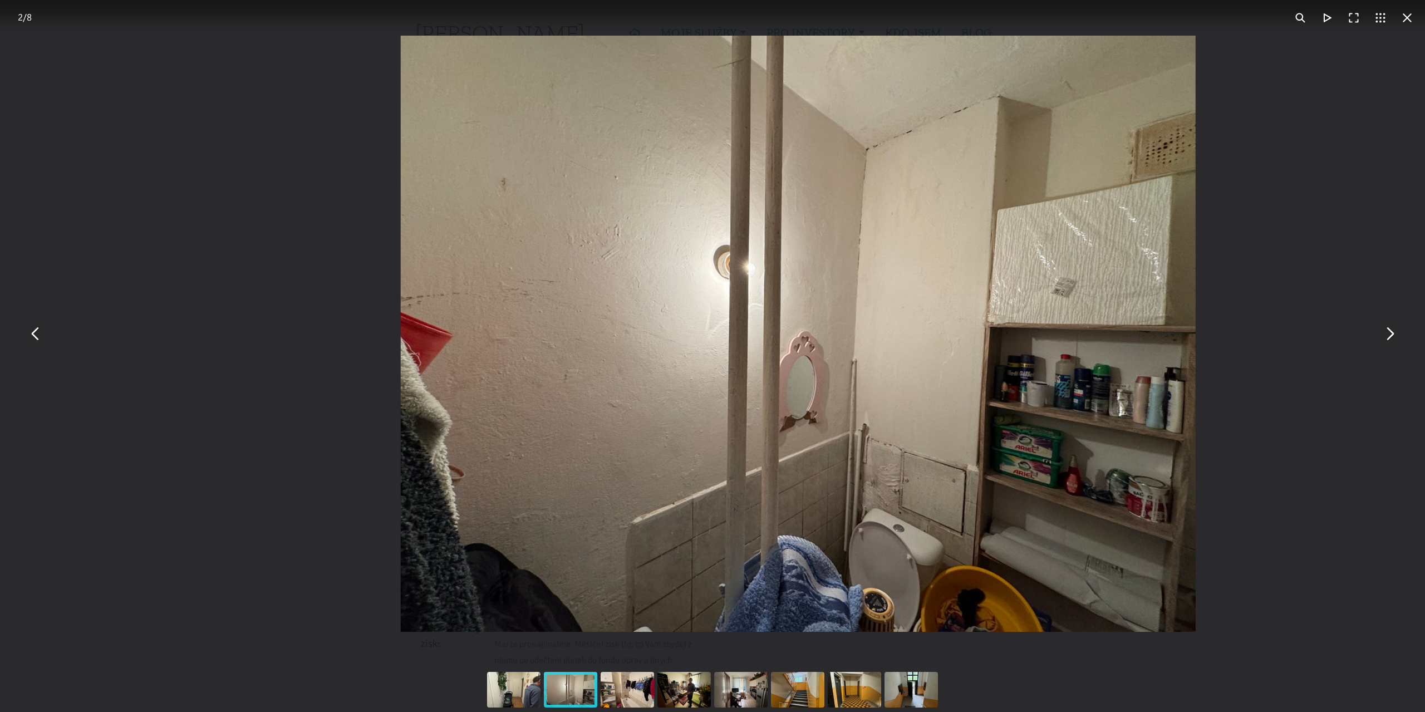
click at [1394, 337] on button "You can close this modal content with the ESC key" at bounding box center [1389, 334] width 27 height 27
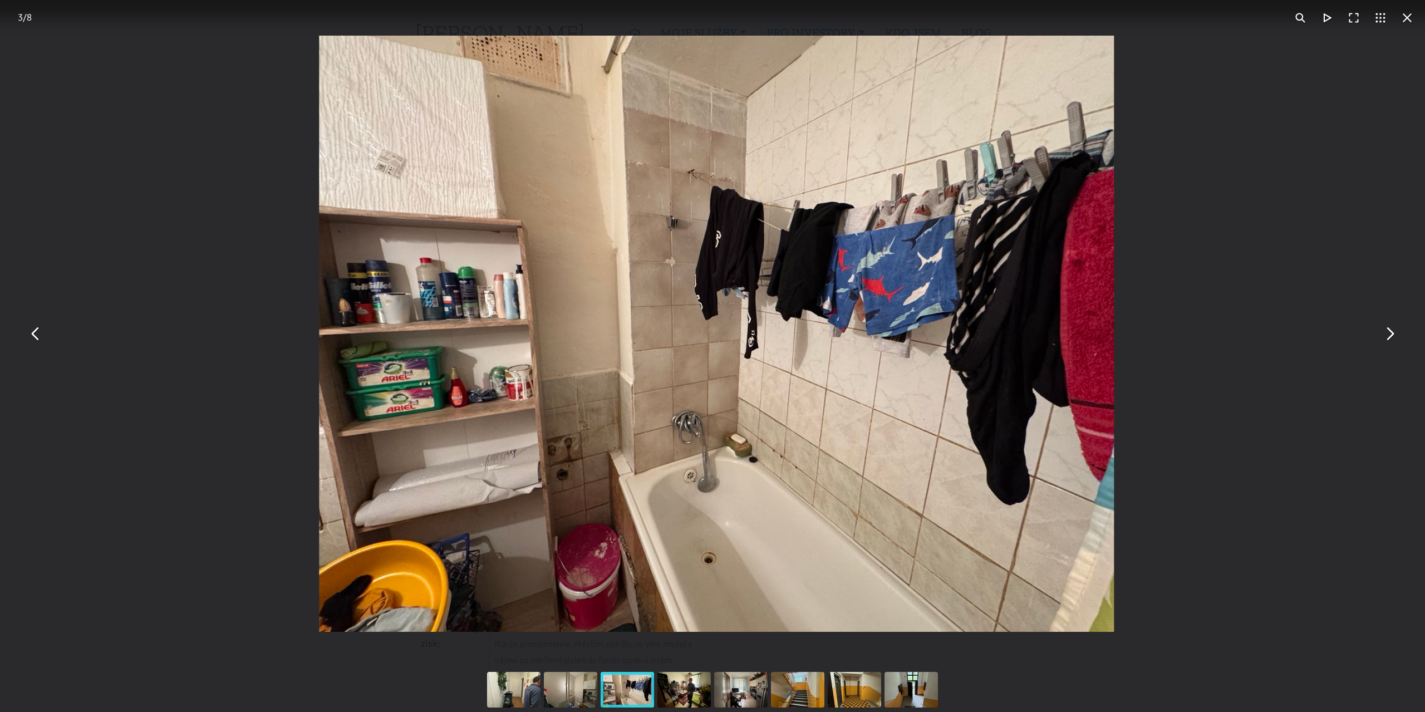
click at [1394, 337] on button "You can close this modal content with the ESC key" at bounding box center [1389, 334] width 27 height 27
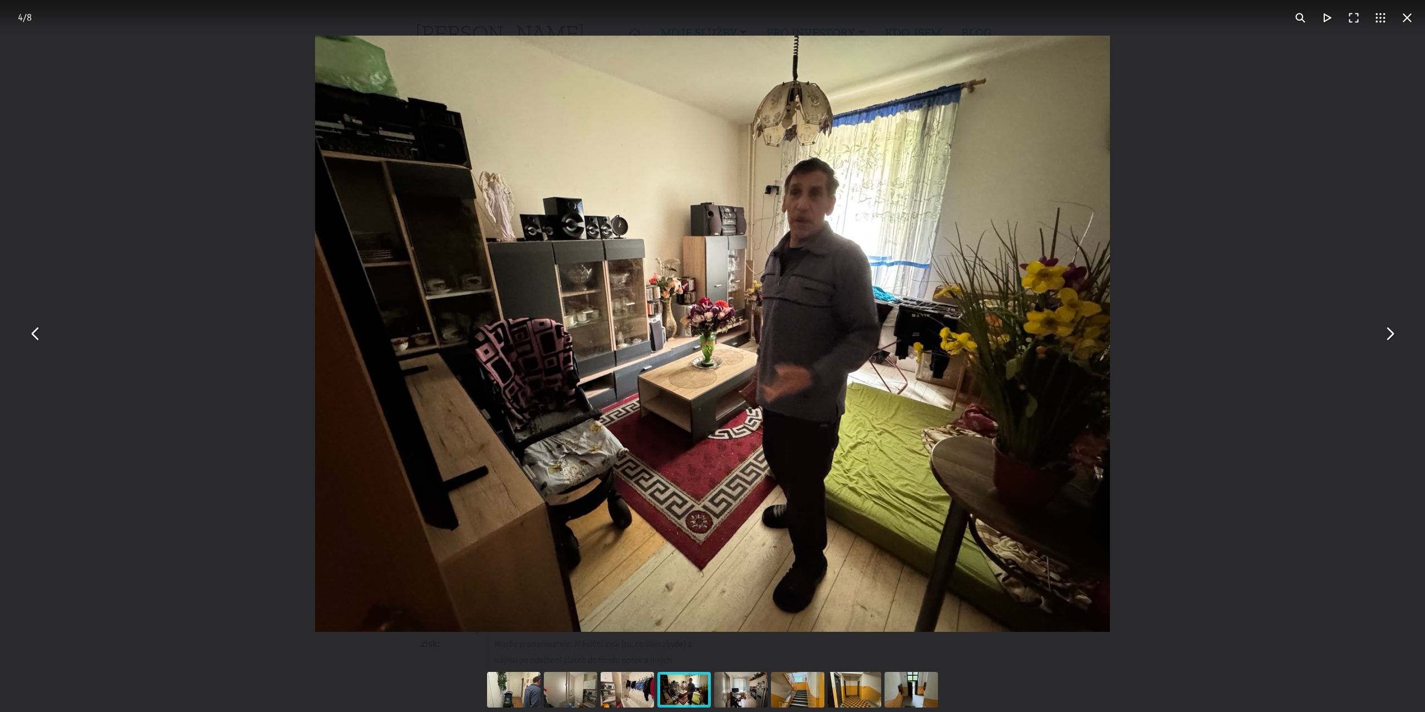
click at [1406, 19] on button "You can close this modal content with the ESC key" at bounding box center [1407, 17] width 27 height 27
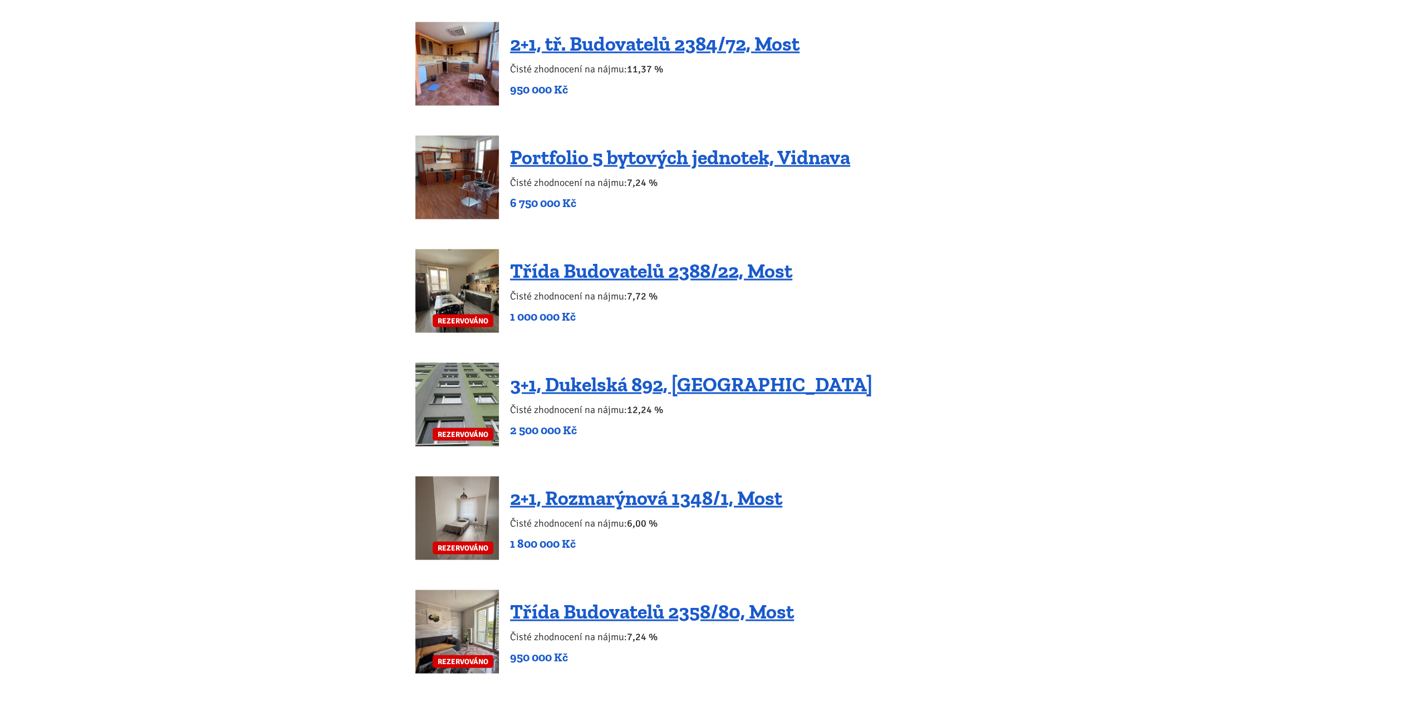
scroll to position [2283, 0]
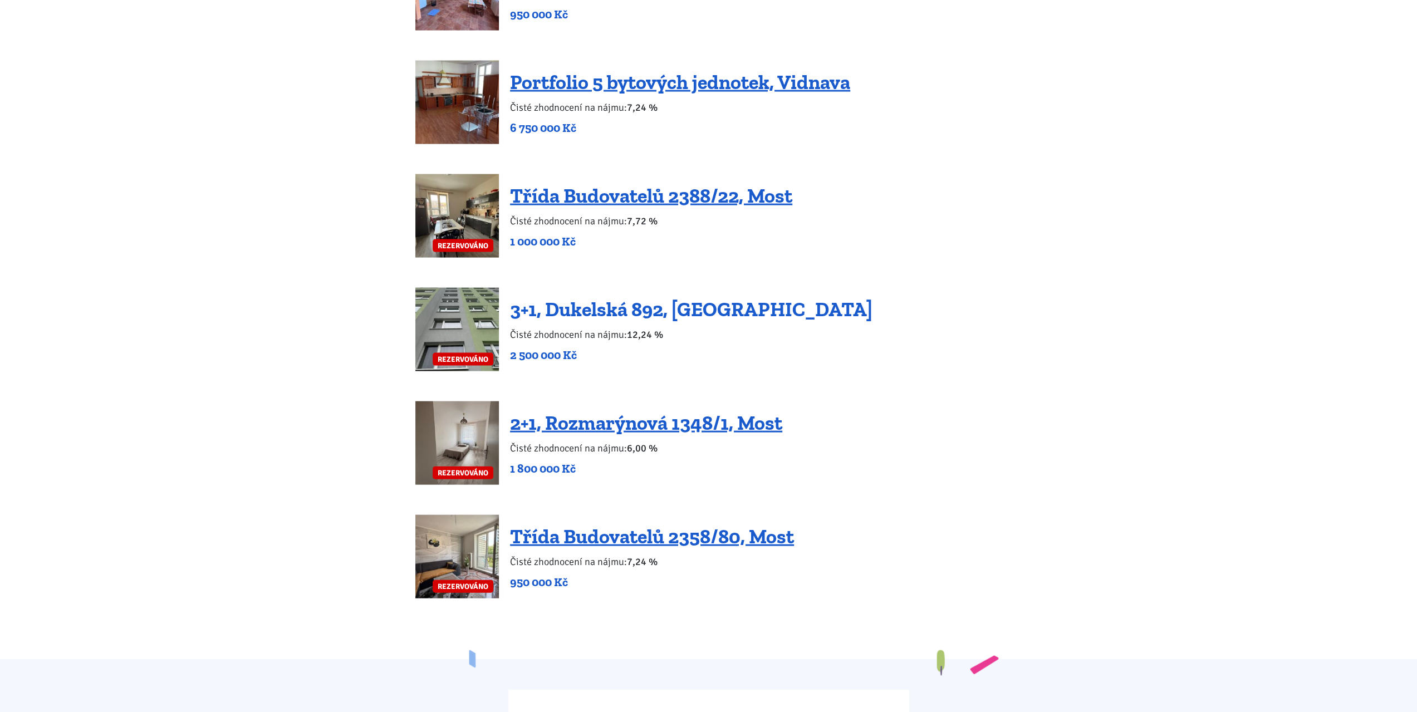
click at [647, 298] on link "3+1, Dukelská 892, [GEOGRAPHIC_DATA]" at bounding box center [691, 309] width 362 height 24
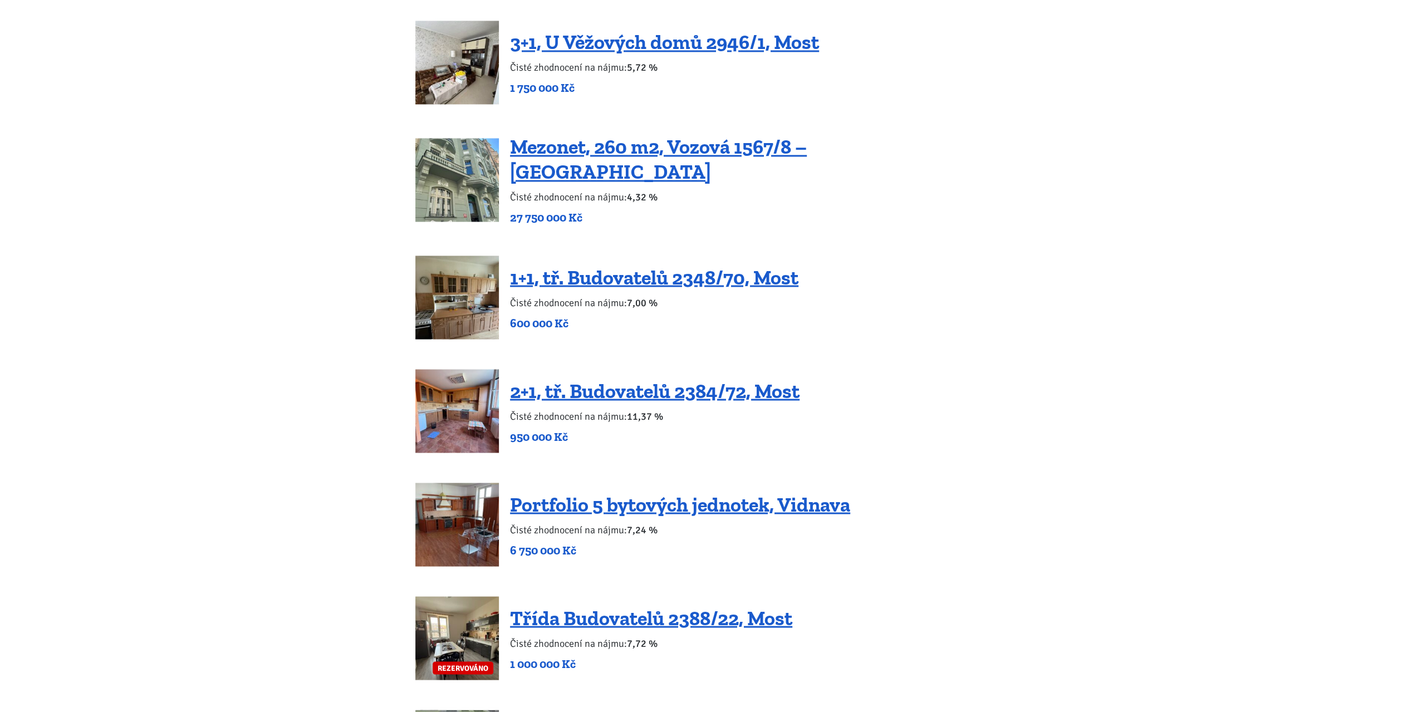
scroll to position [1782, 0]
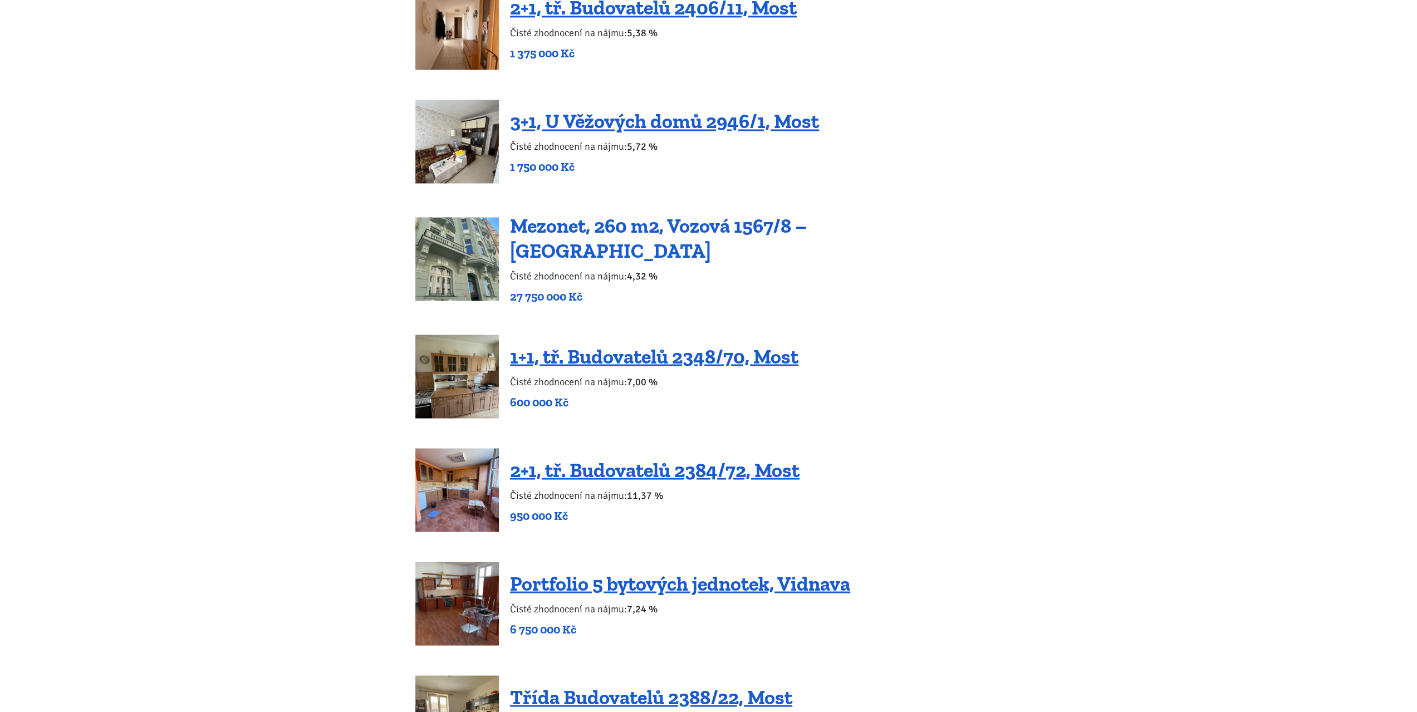
click at [685, 232] on link "Mezonet, 260 m2, Vozová 1567/8 – Praha Vinohrady" at bounding box center [658, 238] width 297 height 49
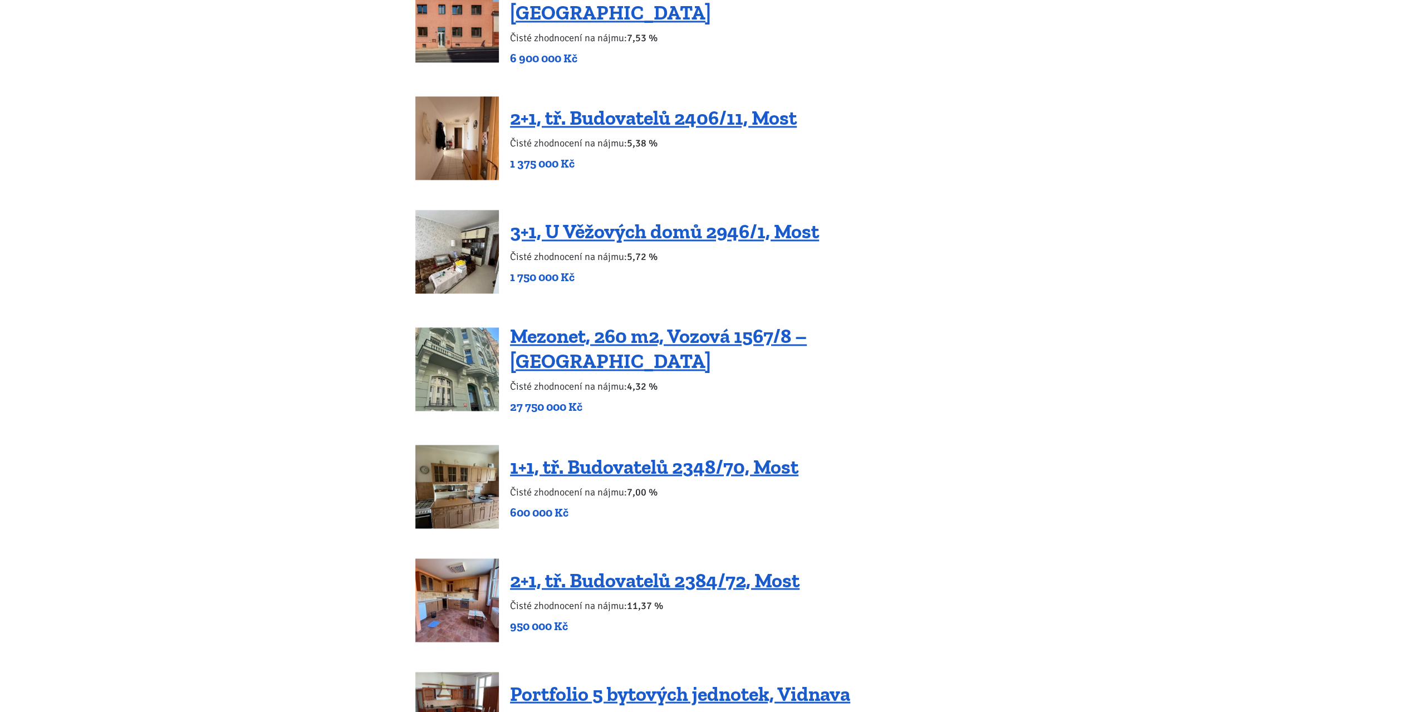
scroll to position [1670, 0]
click at [704, 229] on link "3+1, U Věžových domů 2946/1, Most" at bounding box center [664, 232] width 309 height 24
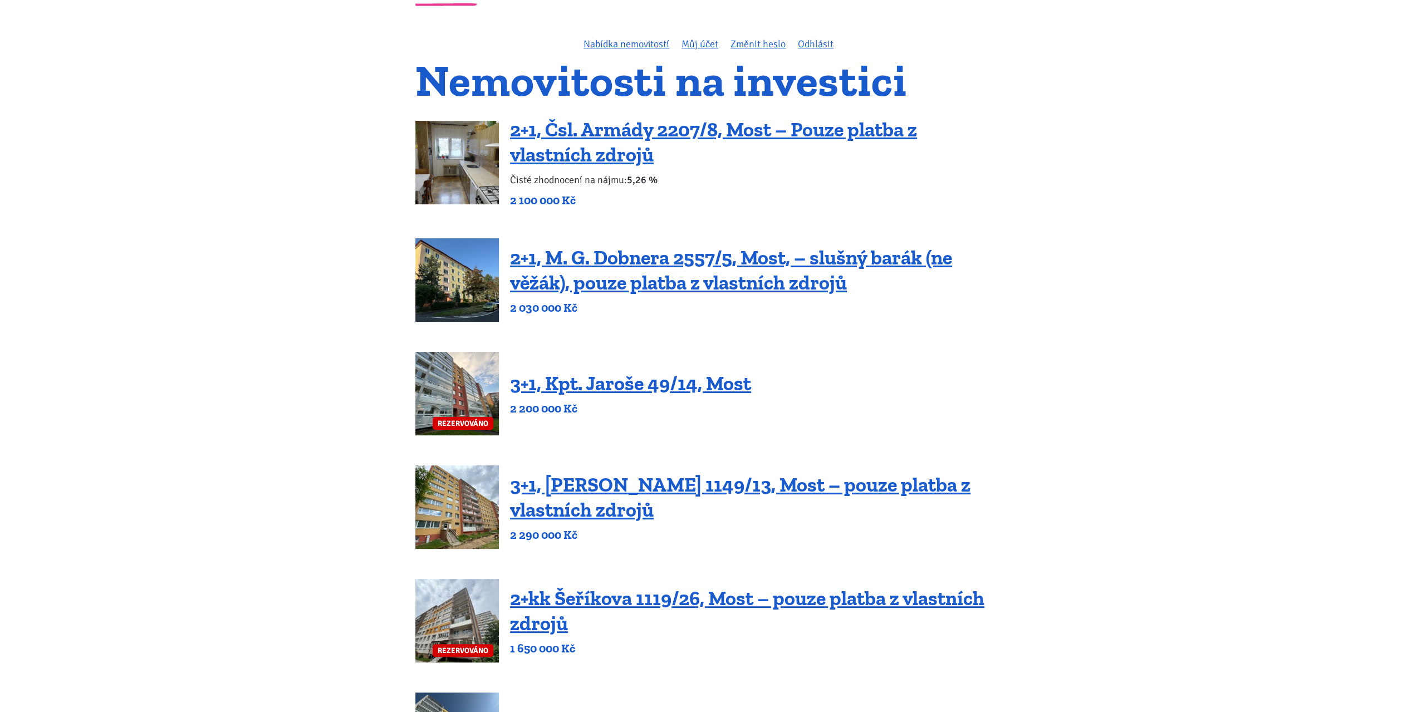
scroll to position [56, 0]
